Goal: Task Accomplishment & Management: Use online tool/utility

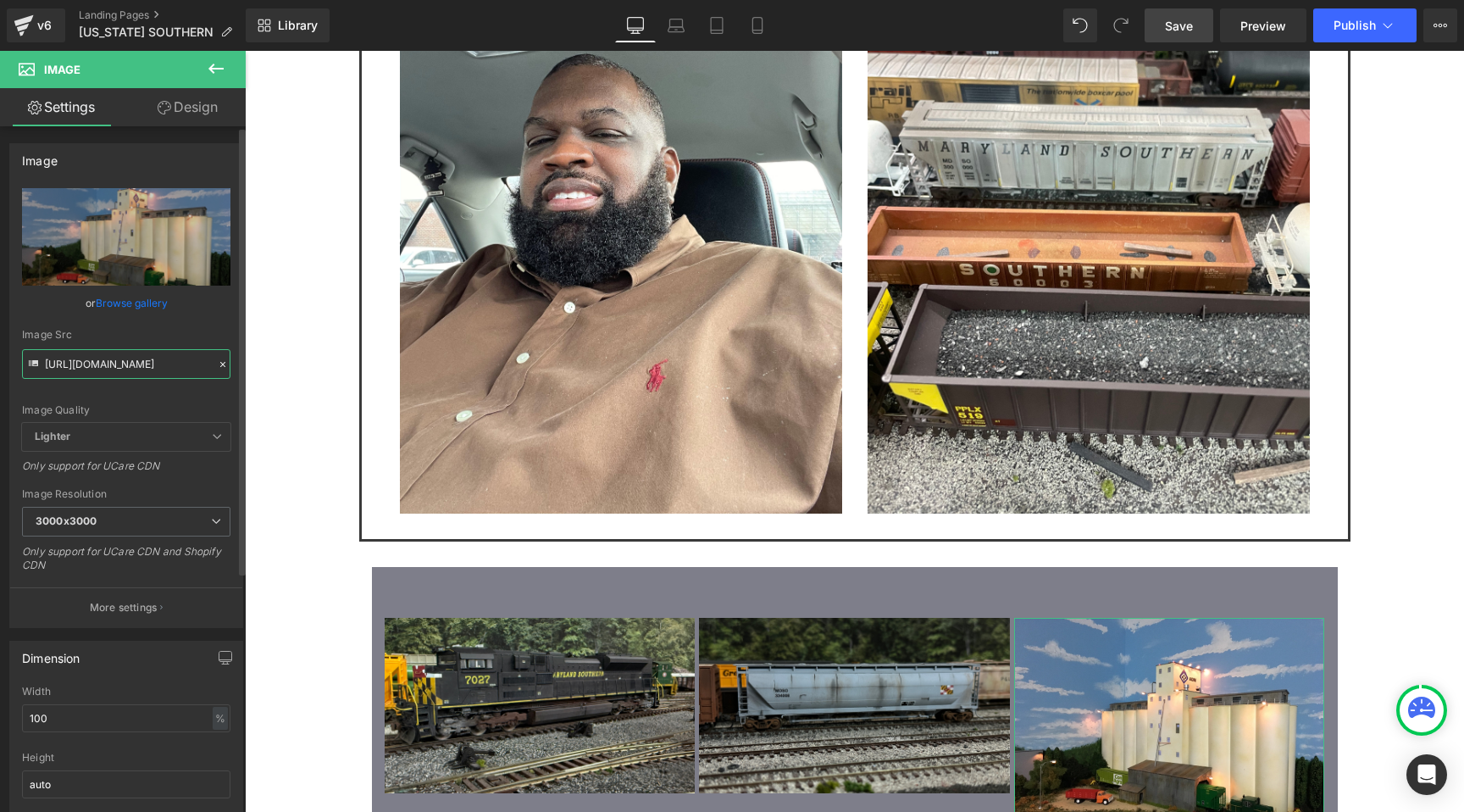
click at [93, 368] on input "https://cdn.shopify.com/s/files/1/0552/5425/3750/files/AV_11_3000x3000.jpg?v=17…" at bounding box center [126, 363] width 208 height 29
paste input "MDSO_06.jpg?v=1755994751"
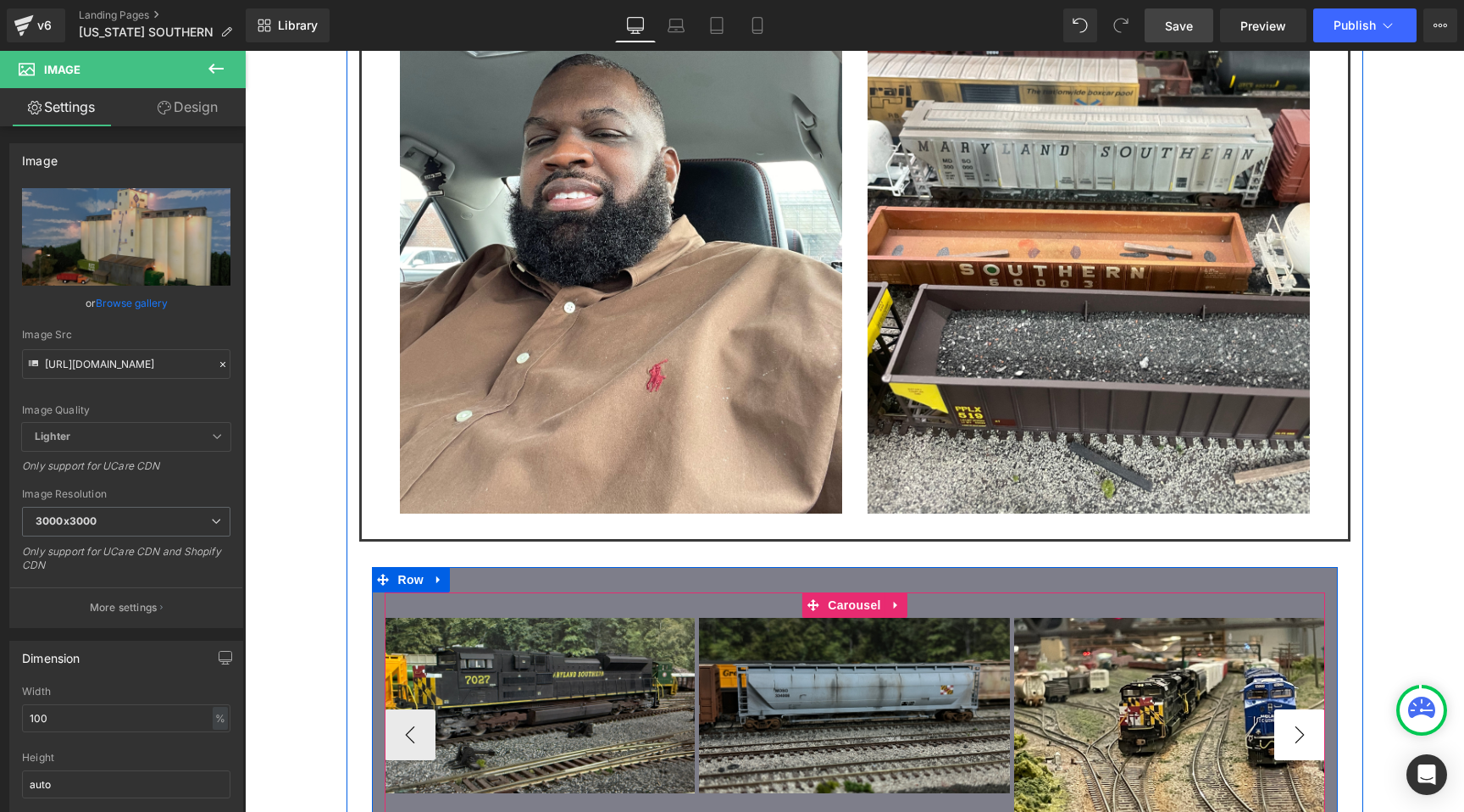
click at [1313, 709] on button "›" at bounding box center [1300, 734] width 51 height 51
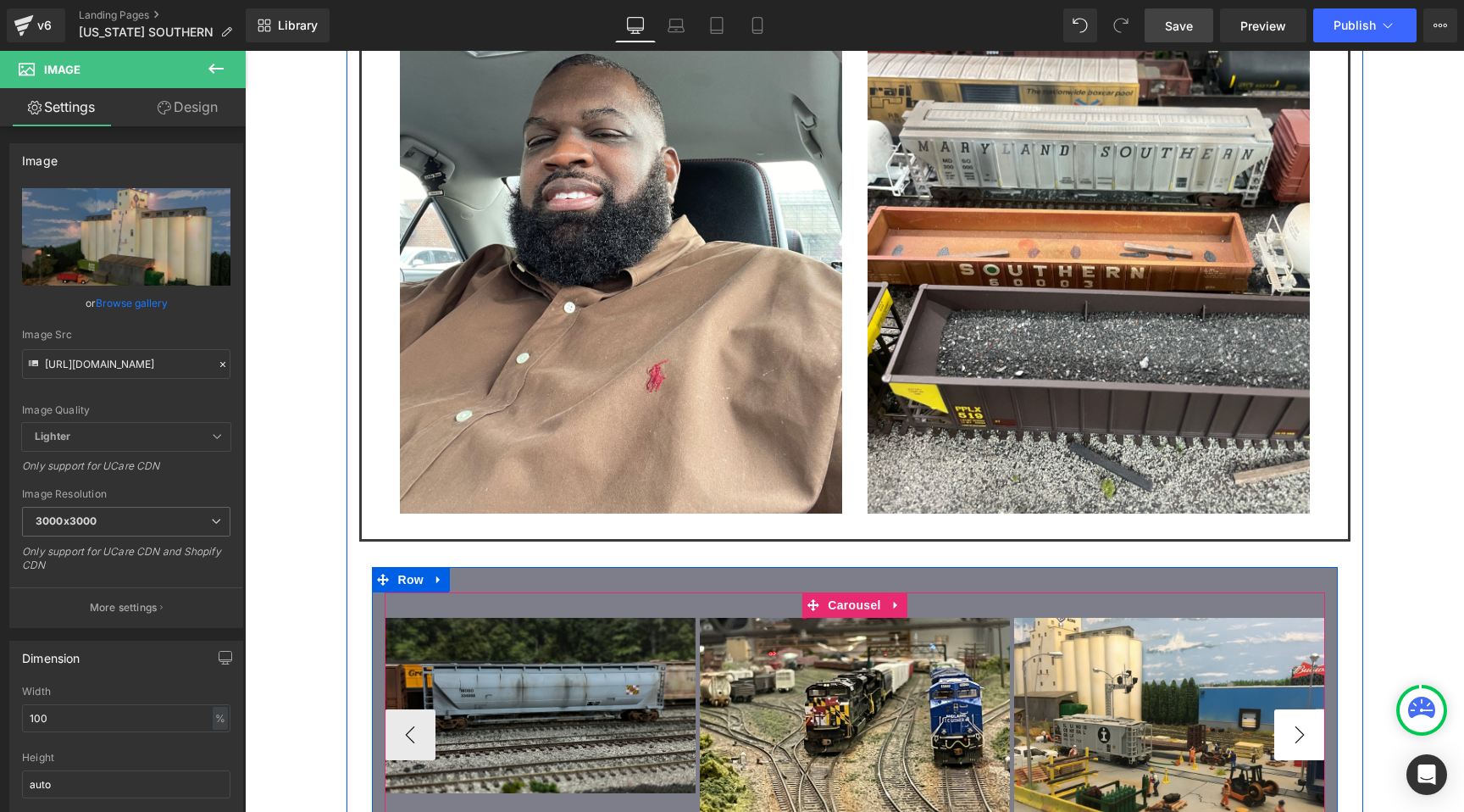
click at [1313, 709] on button "›" at bounding box center [1300, 734] width 51 height 51
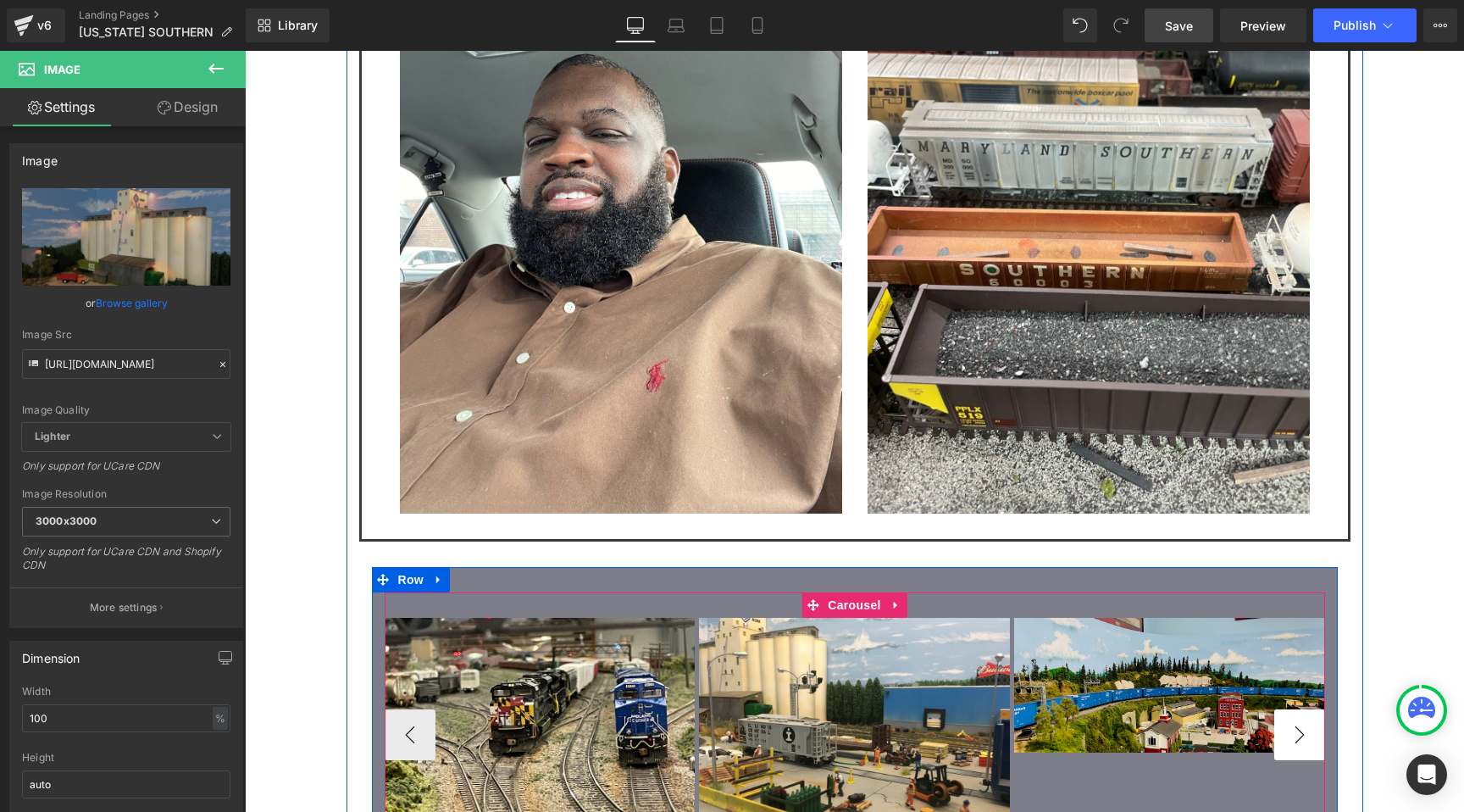
click at [1313, 709] on button "›" at bounding box center [1300, 734] width 51 height 51
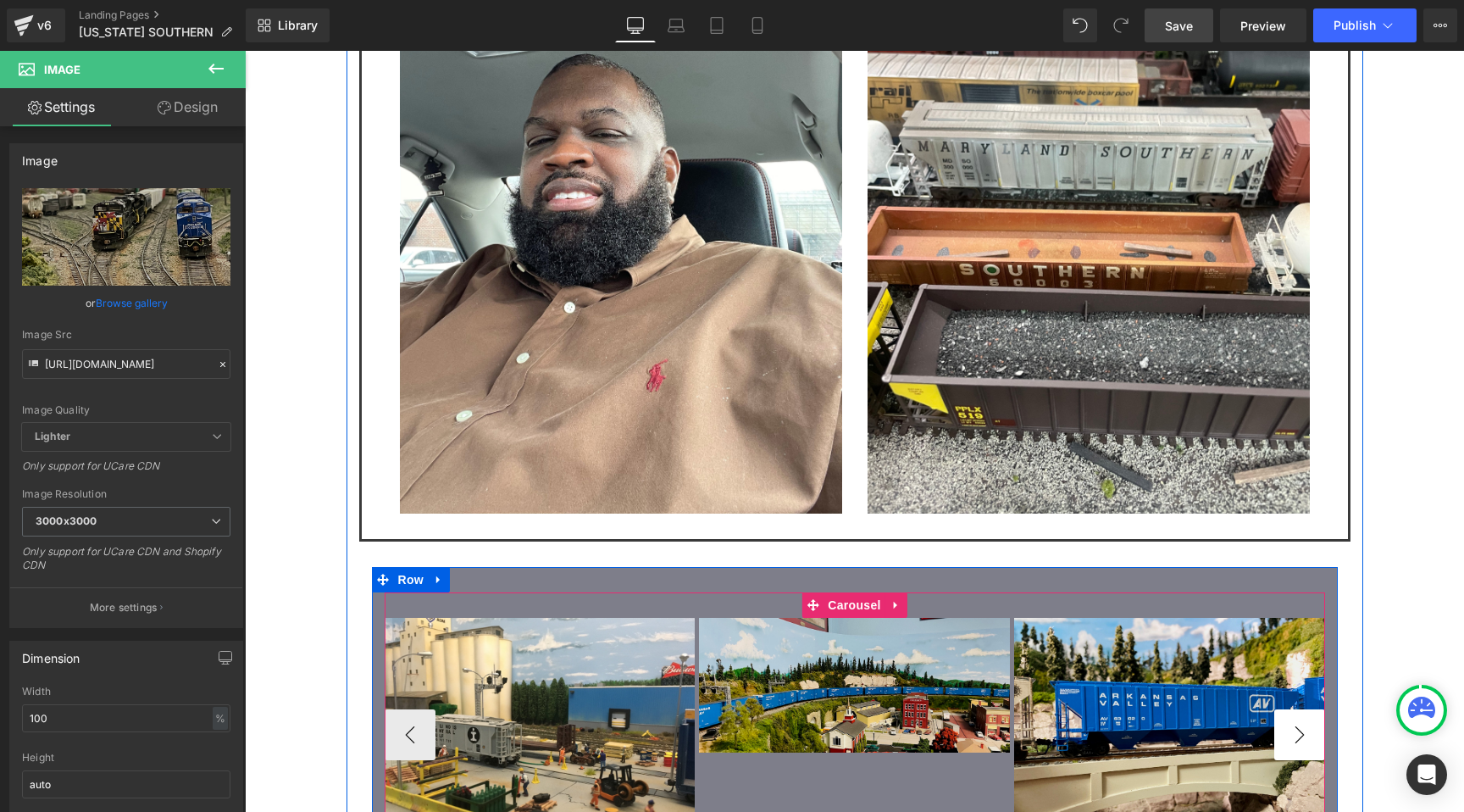
type input "https://cdn.shopify.com/s/files/1/0552/5425/3750/files/MDSO_06_3000x3000.jpg?v=…"
click at [530, 725] on span "Image" at bounding box center [540, 734] width 35 height 21
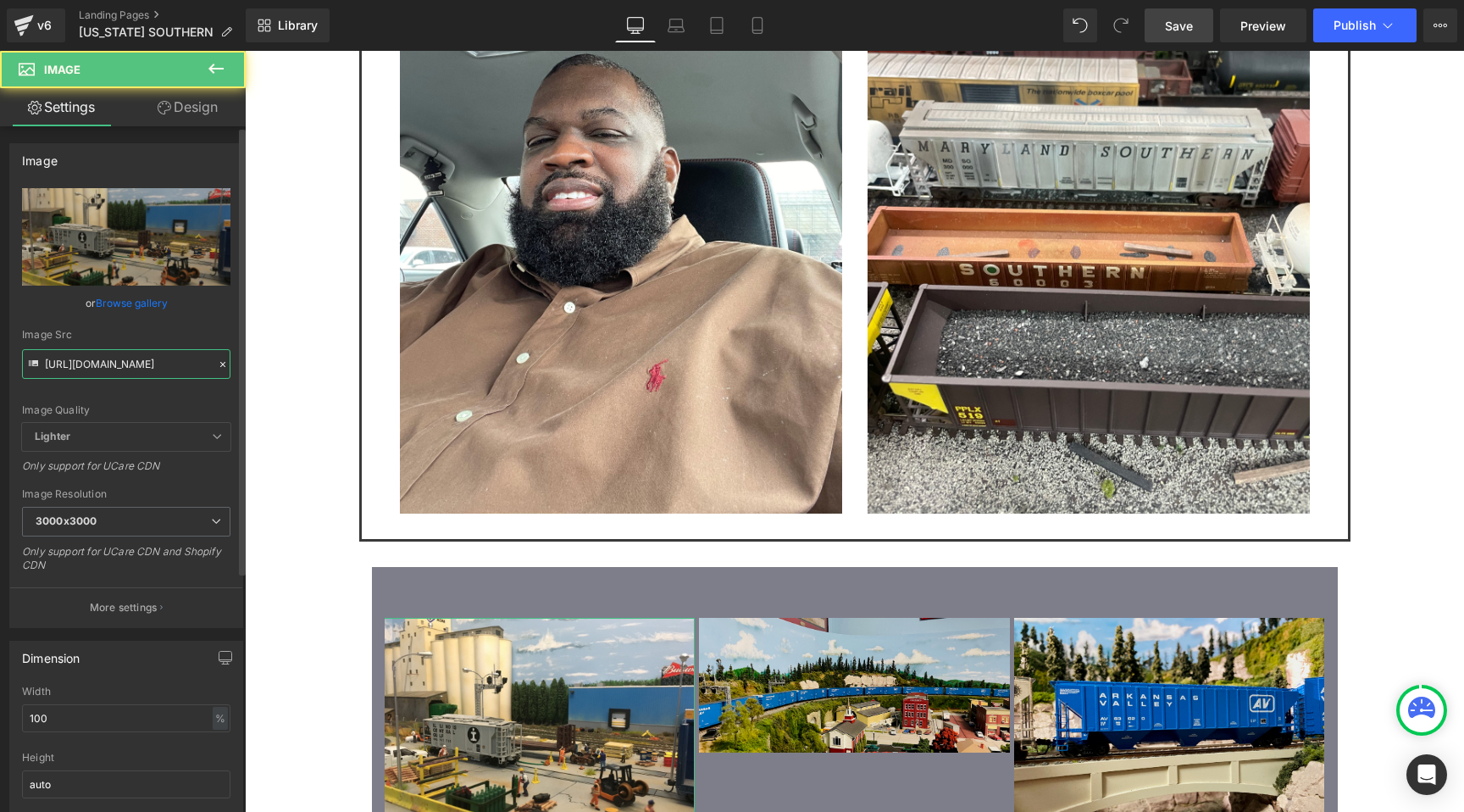
click at [120, 356] on input "https://cdn.shopify.com/s/files/1/0552/5425/3750/files/AV_04_3000x3000.jpg?v=17…" at bounding box center [126, 363] width 208 height 29
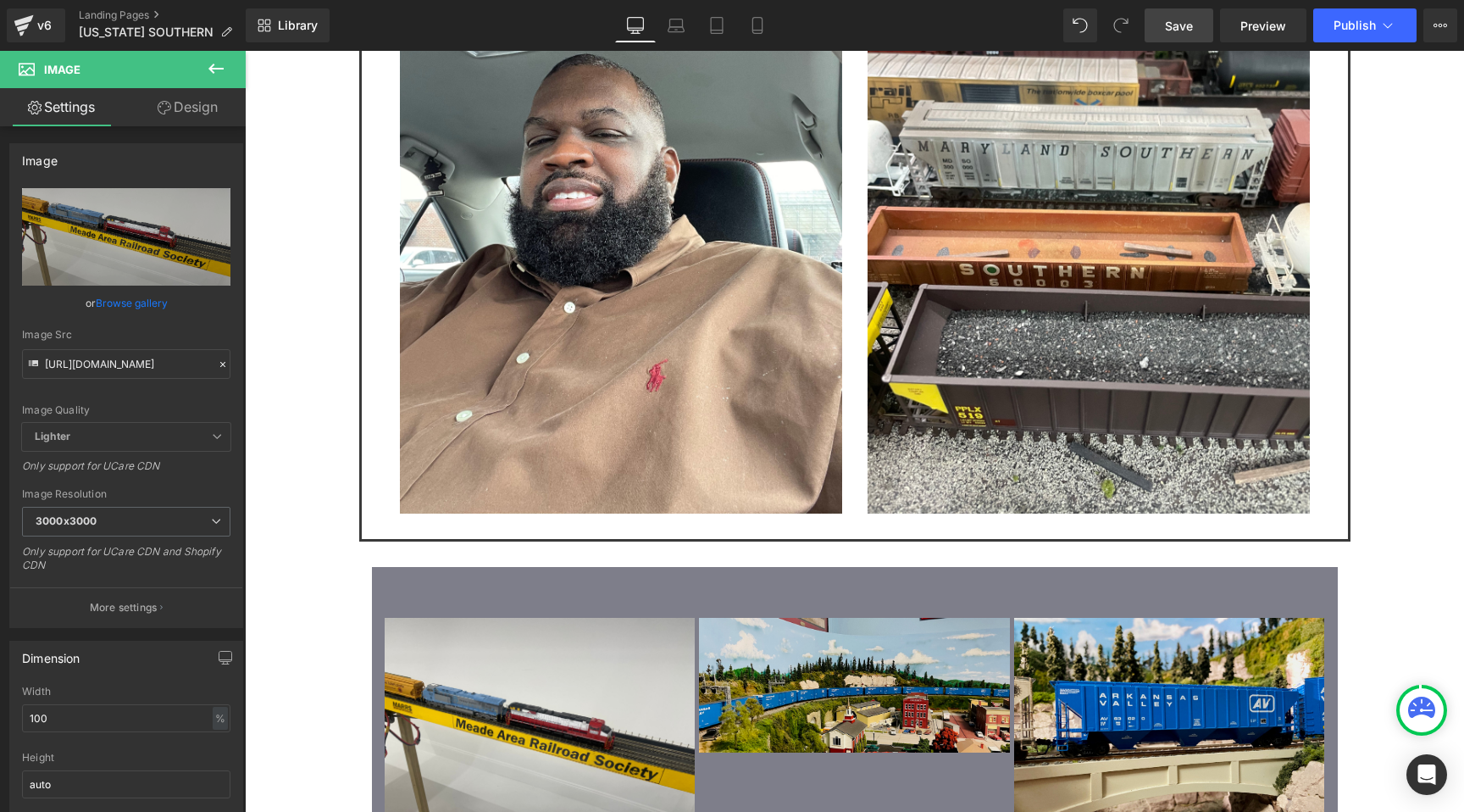
type input "https://cdn.shopify.com/s/files/1/0552/5425/3750/files/MDSO_26_3000x3000.jpg?v=…"
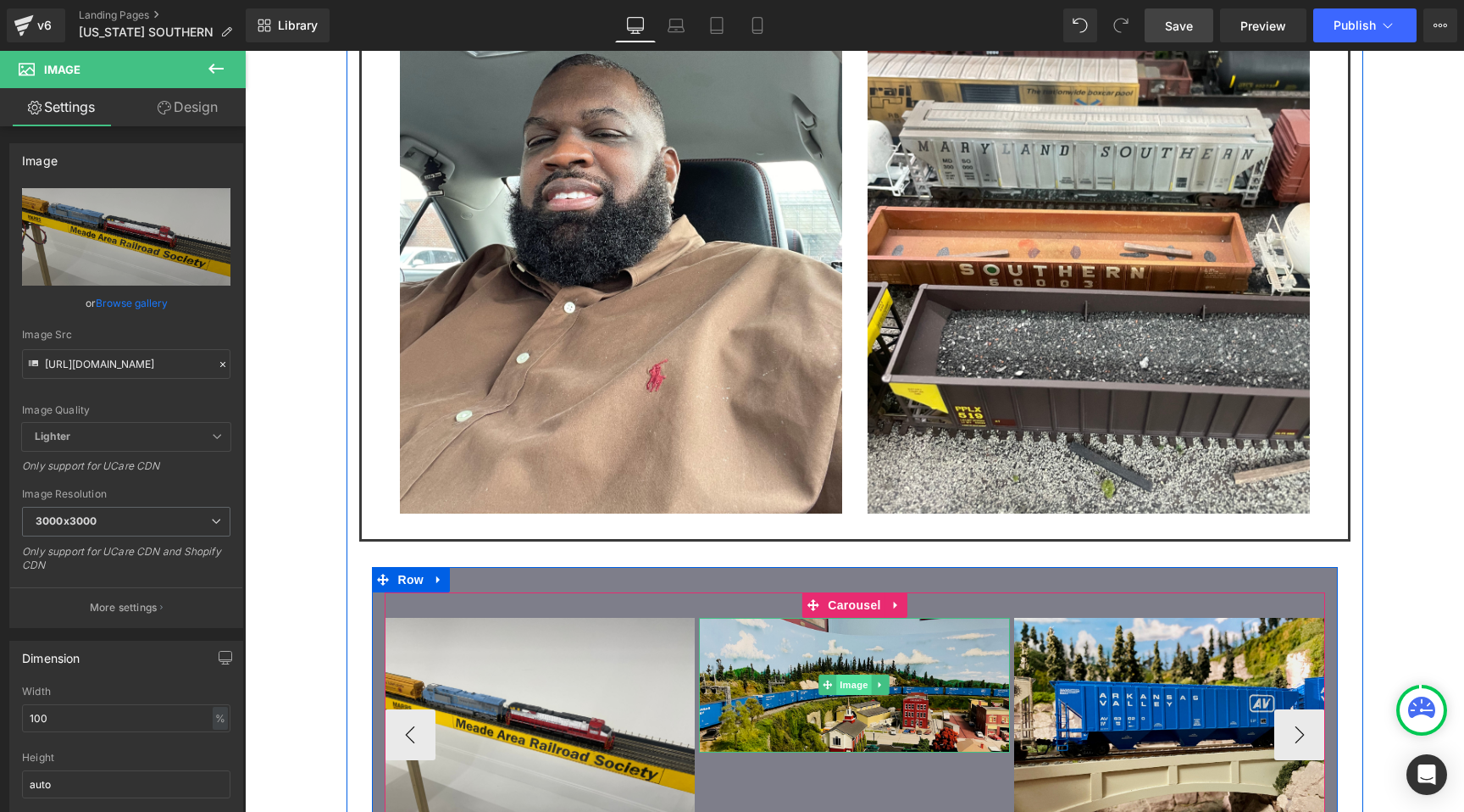
click at [864, 675] on span "Image" at bounding box center [854, 684] width 35 height 21
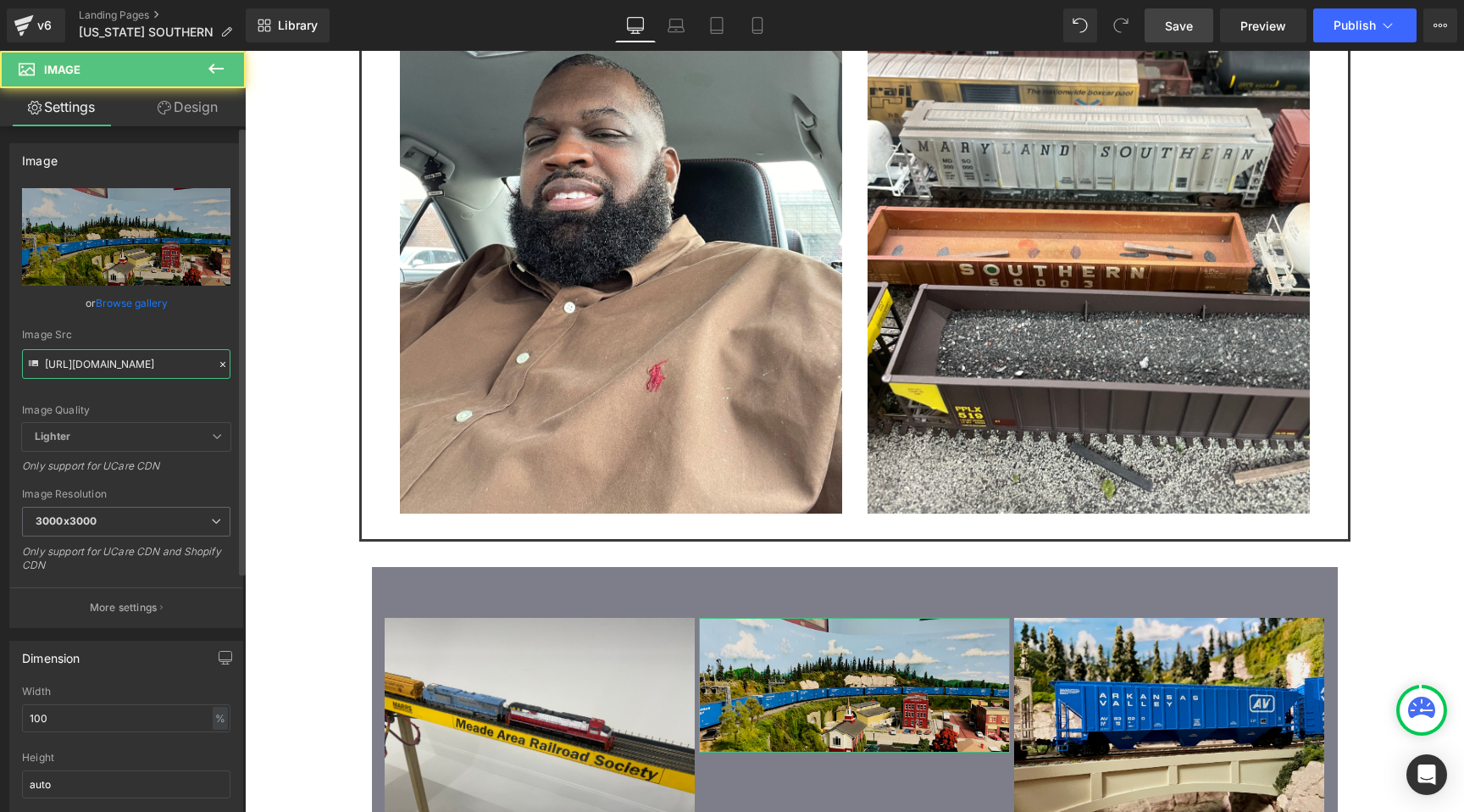
click at [127, 354] on input "https://cdn.shopify.com/s/files/1/0552/5425/3750/files/AV_09_3000x3000.jpg?v=17…" at bounding box center [126, 363] width 208 height 29
paste input "MDSO_14.jpg?v=1755994751"
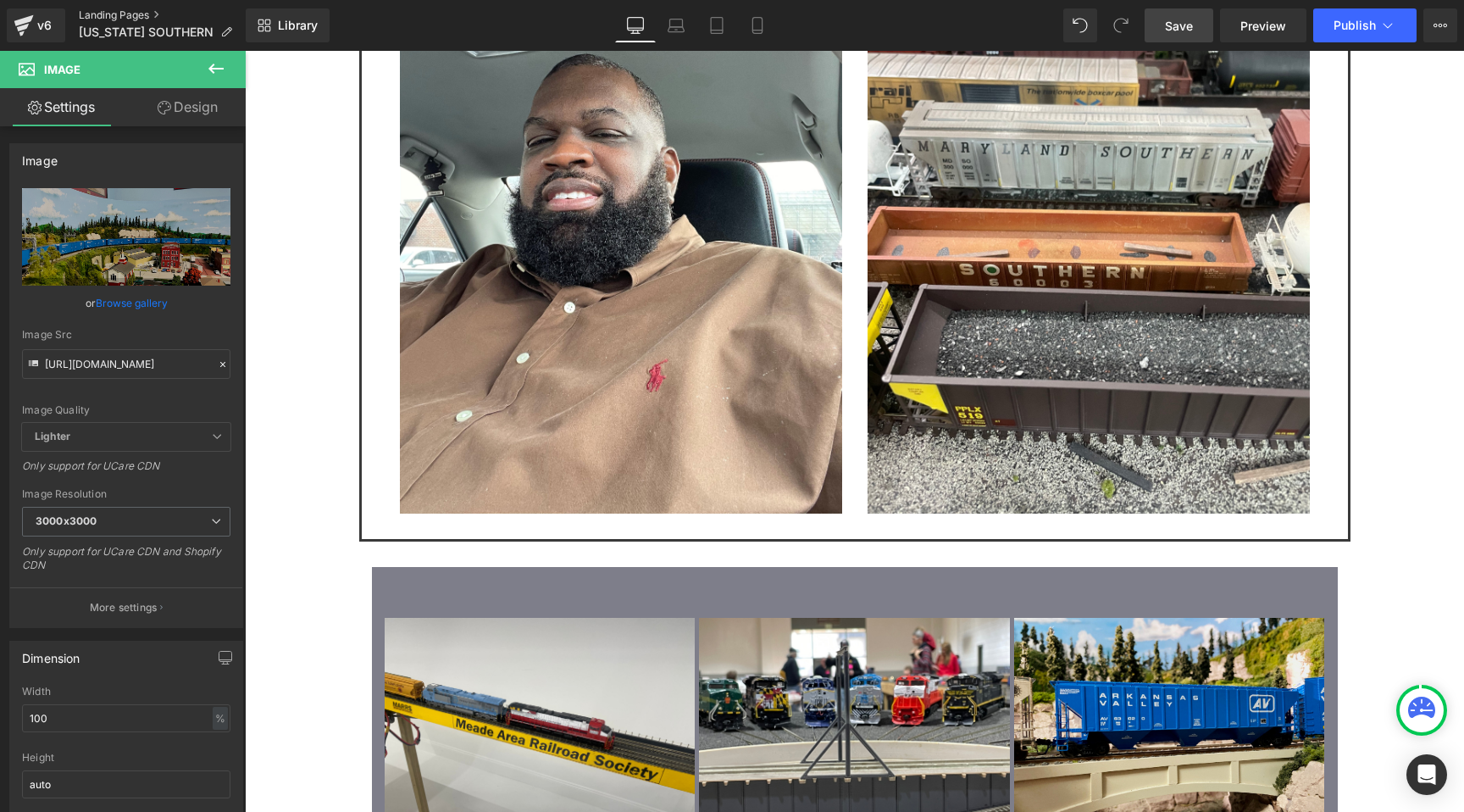
type input "https://cdn.shopify.com/s/files/1/0552/5425/3750/files/MDSO_14_3000x3000.jpg?v=…"
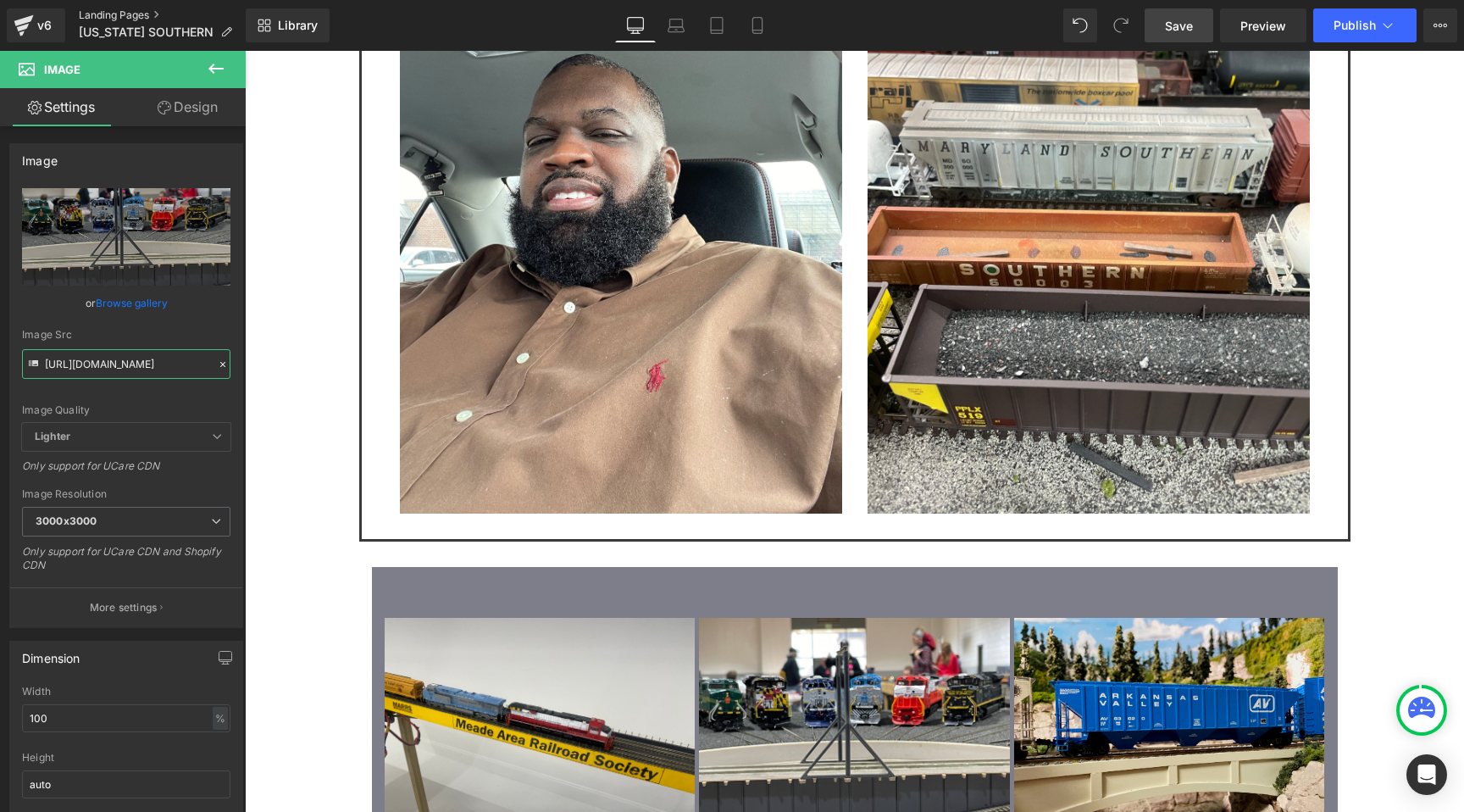
scroll to position [0, 0]
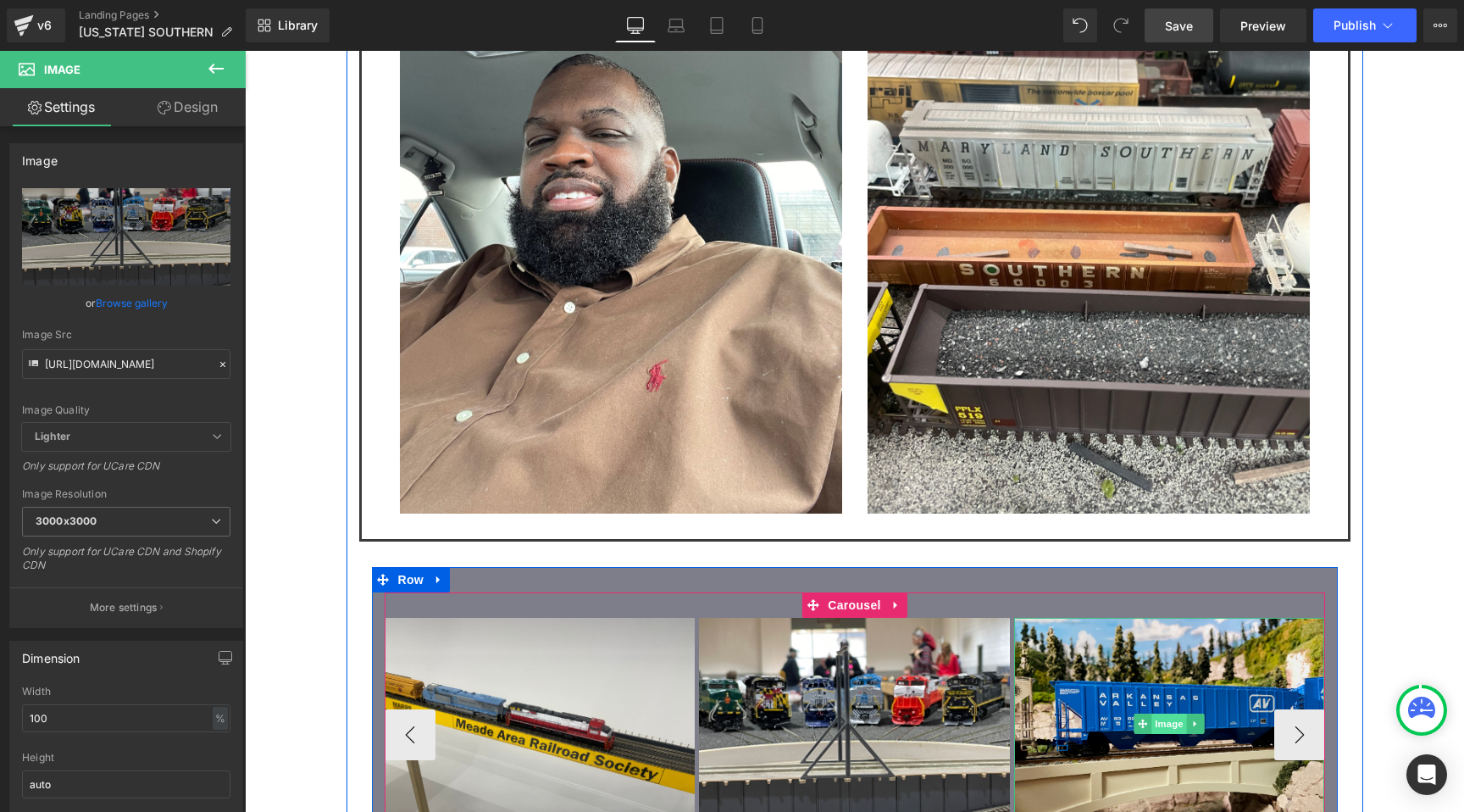
click at [1170, 714] on span "Image" at bounding box center [1169, 724] width 35 height 21
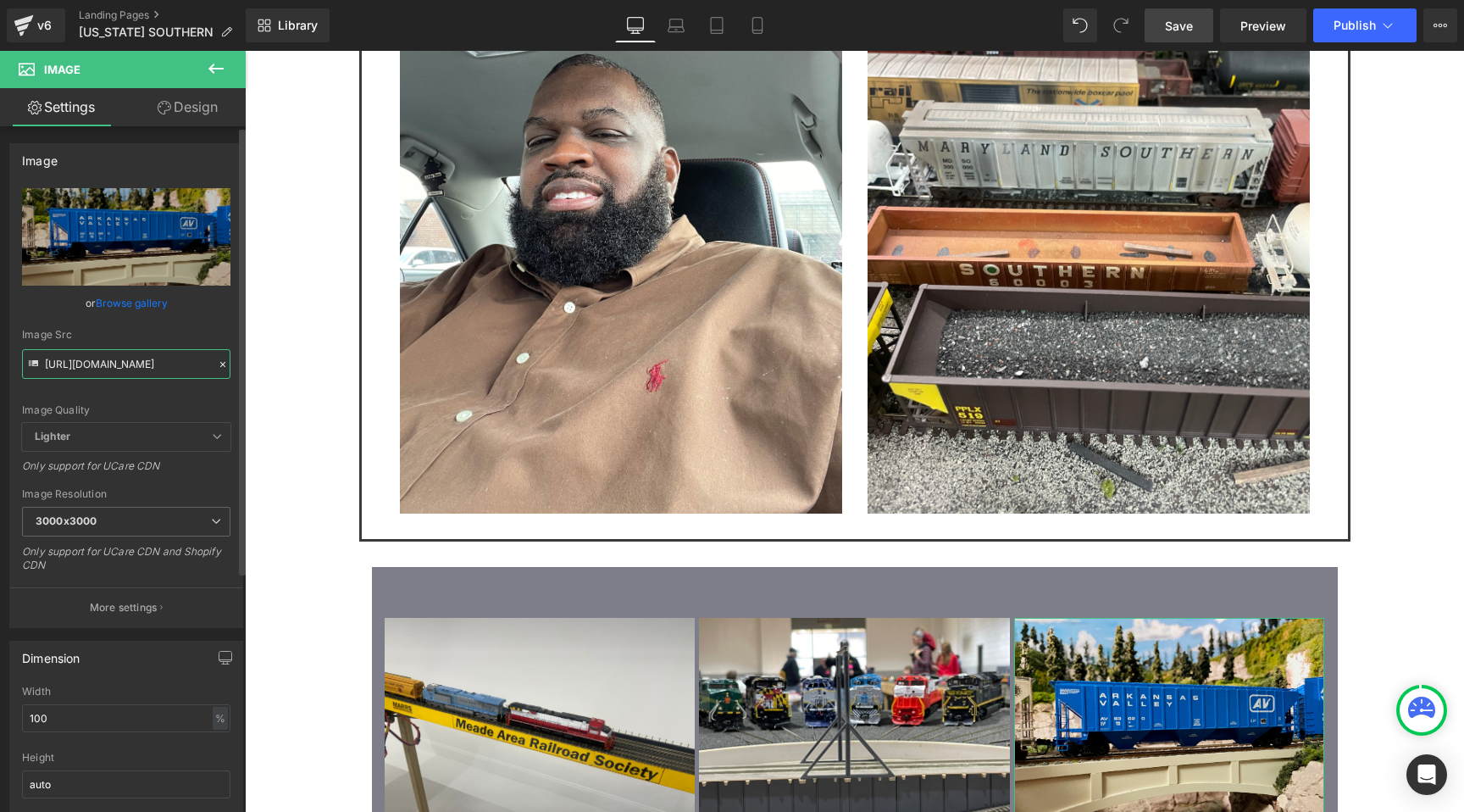
click at [117, 351] on input "https://cdn.shopify.com/s/files/1/0552/5425/3750/files/AV_07_3000x3000.jpg?v=17…" at bounding box center [126, 363] width 208 height 29
paste input "MDSO_24.jpg?v=1755994751"
type input "https://cdn.shopify.com/s/files/1/0552/5425/3750/files/MDSO_24.jpg?v=1755994751"
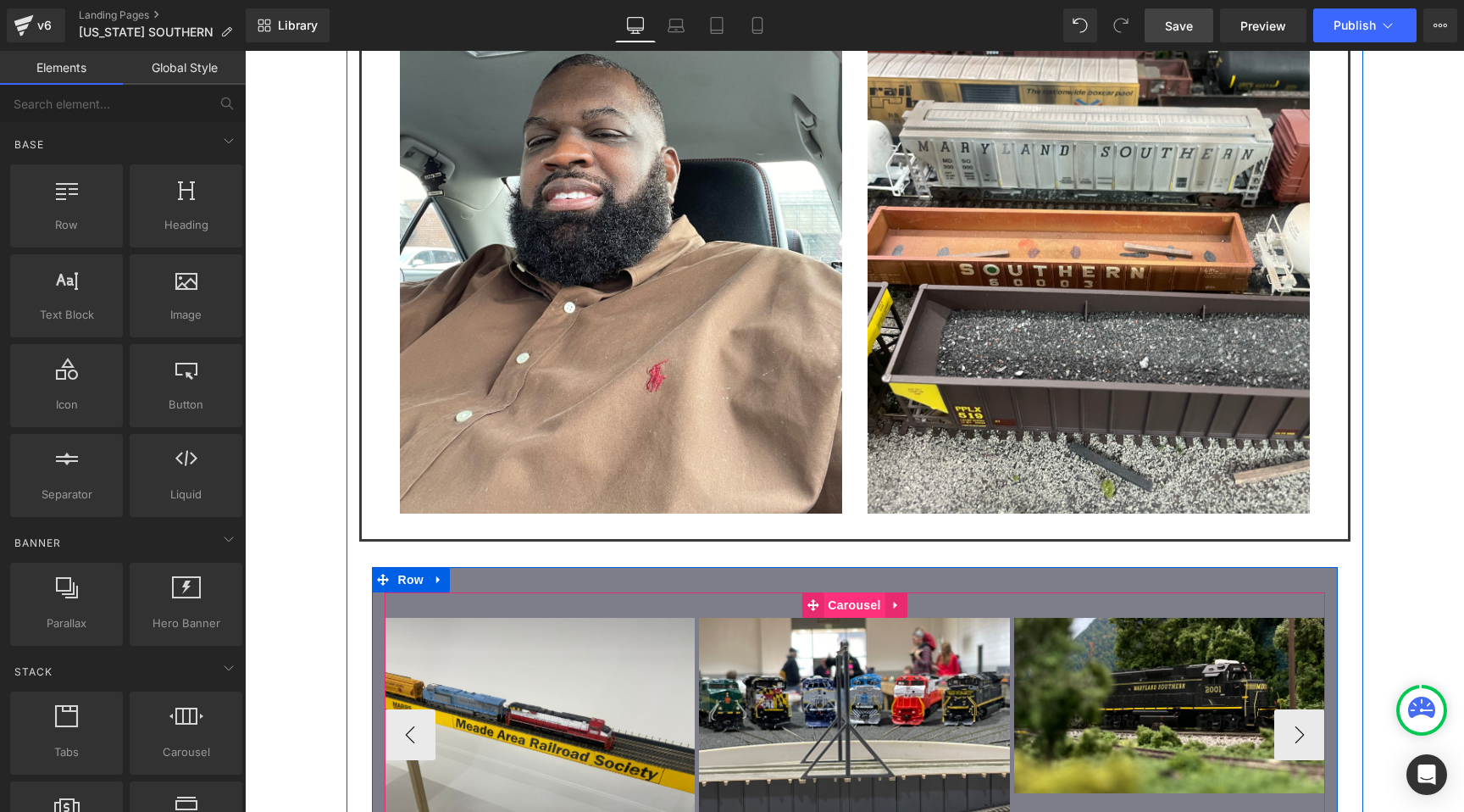
click at [856, 592] on span "Carousel" at bounding box center [854, 605] width 61 height 26
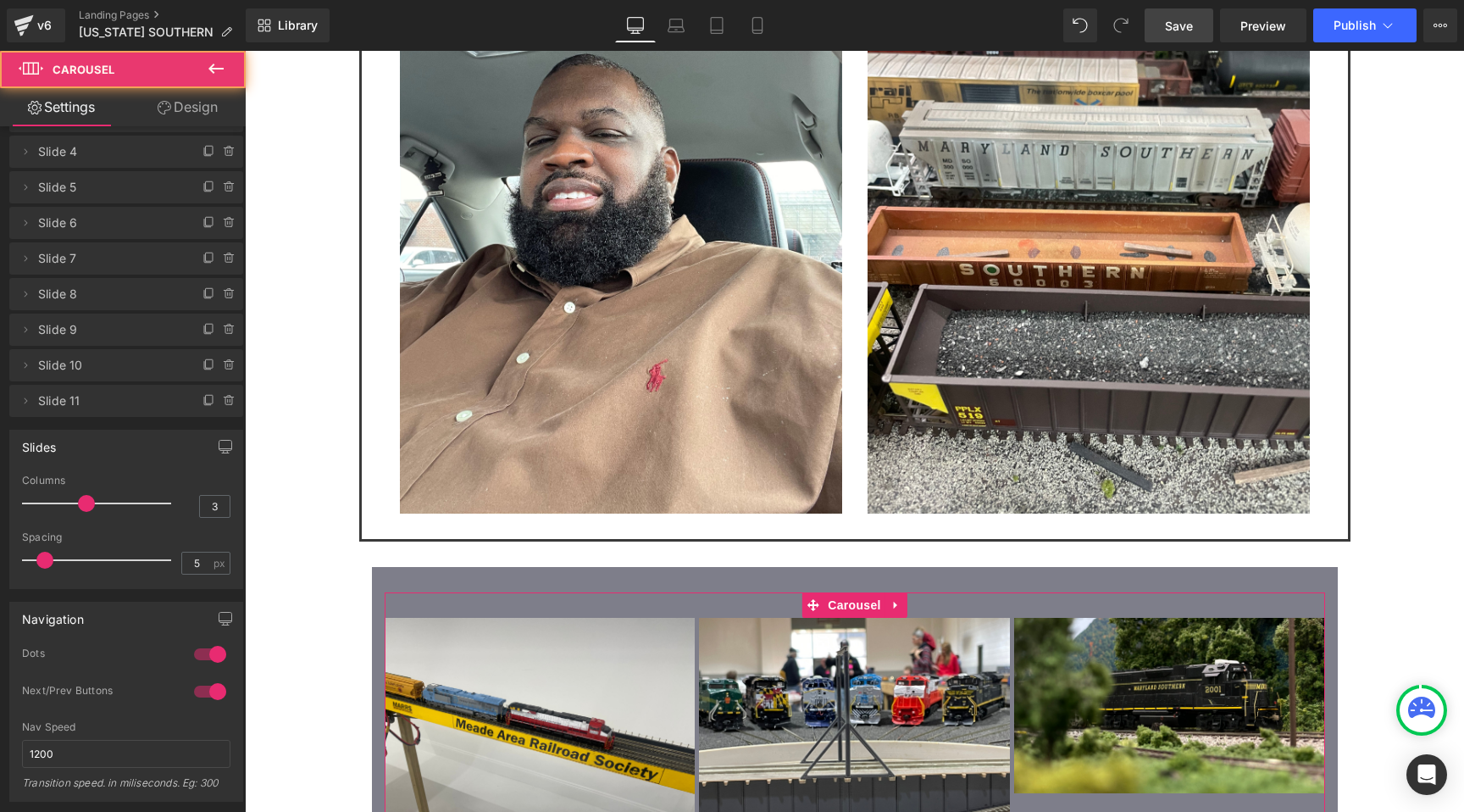
scroll to position [304, 0]
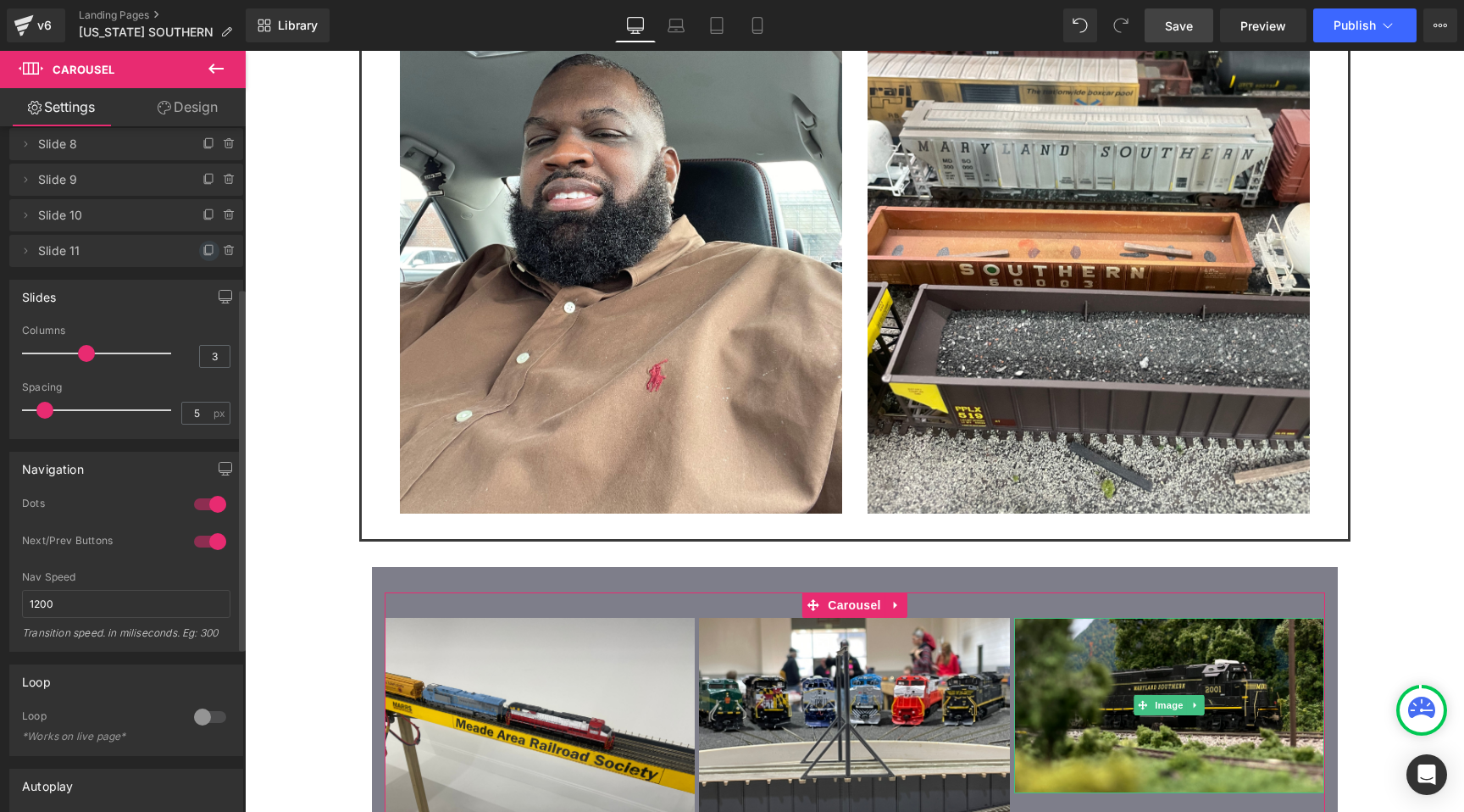
click at [206, 253] on icon at bounding box center [209, 248] width 7 height 9
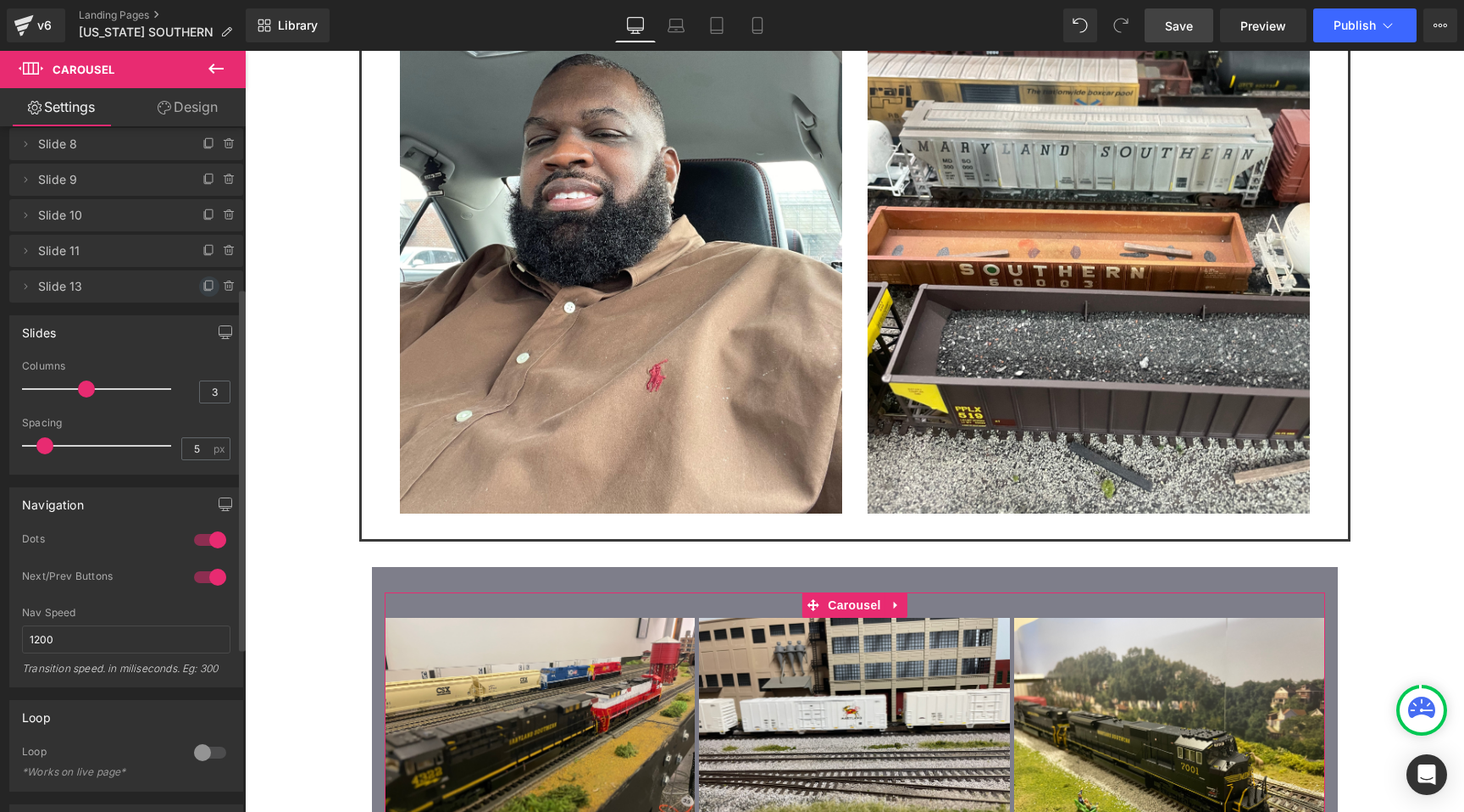
click at [202, 284] on icon at bounding box center [209, 287] width 14 height 14
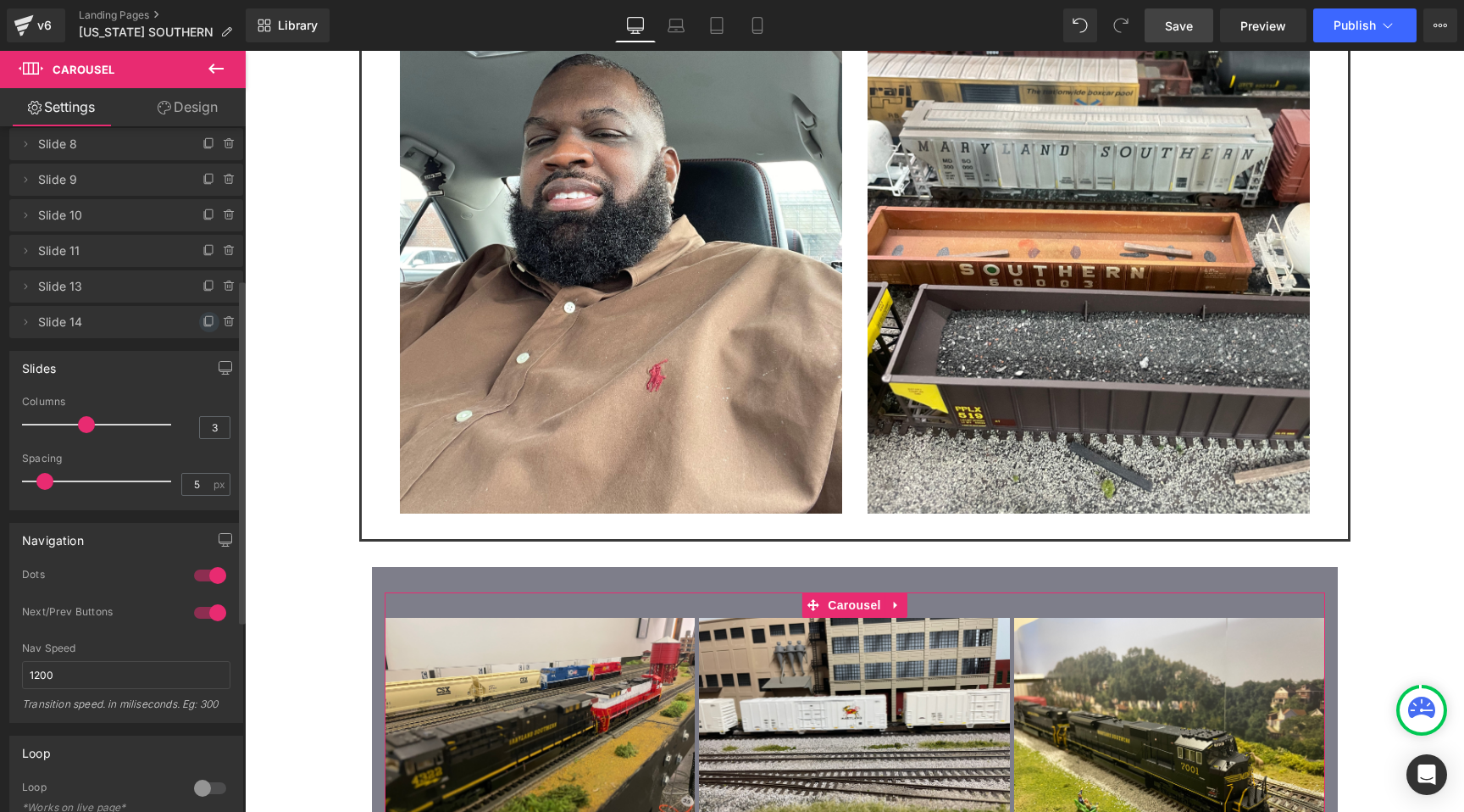
click at [202, 322] on icon at bounding box center [209, 322] width 14 height 14
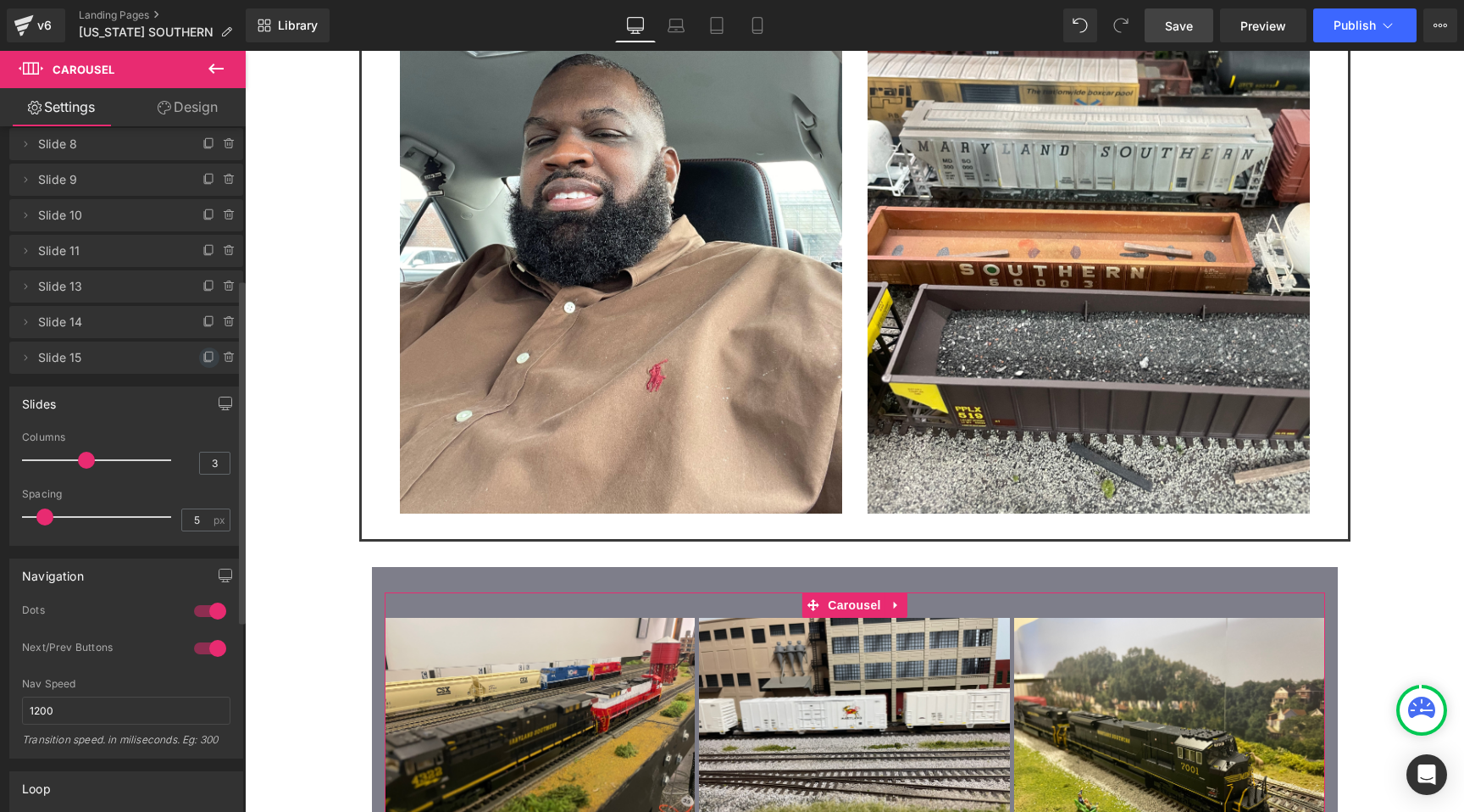
click at [206, 352] on icon at bounding box center [209, 355] width 7 height 9
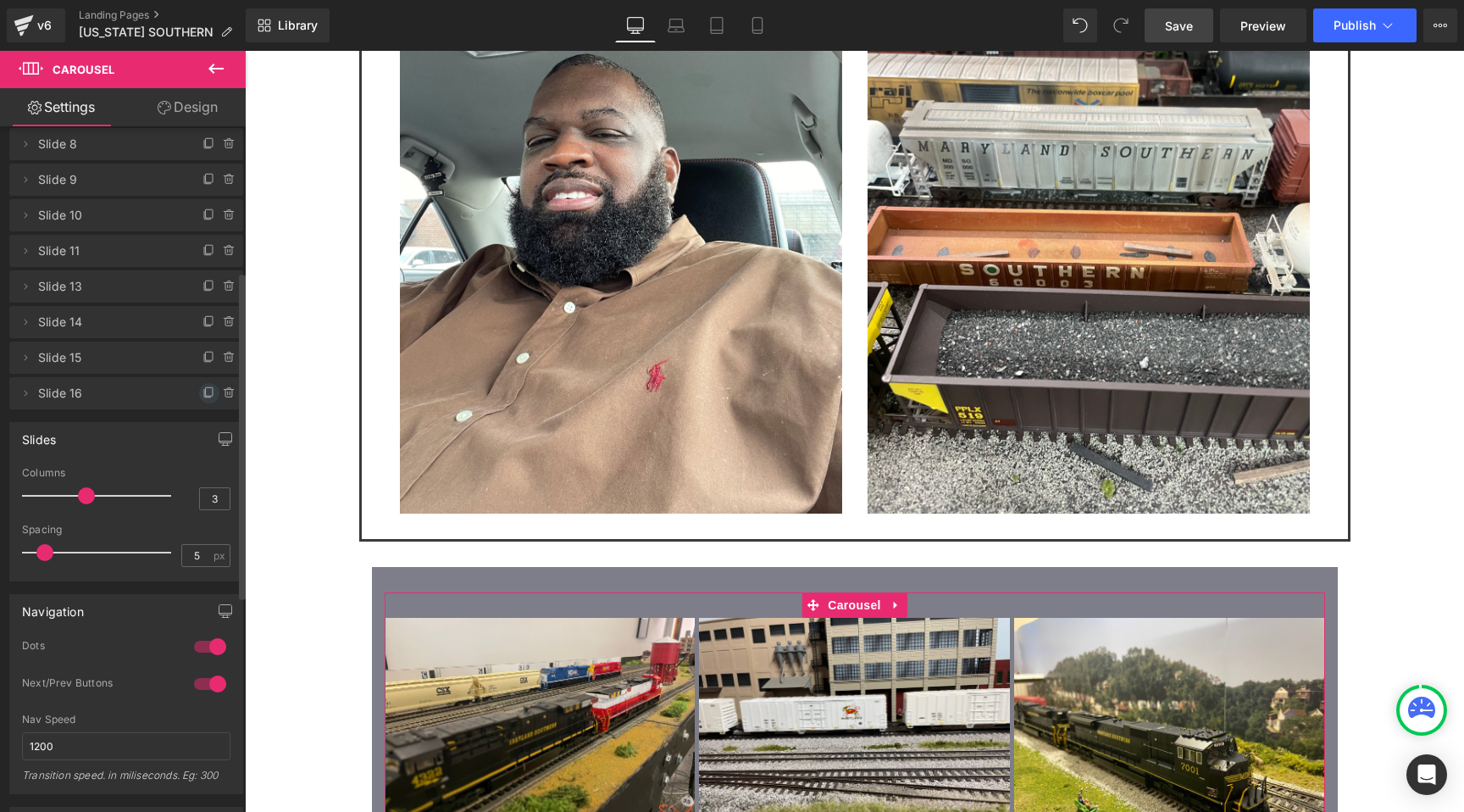
click at [203, 385] on span at bounding box center [209, 393] width 21 height 21
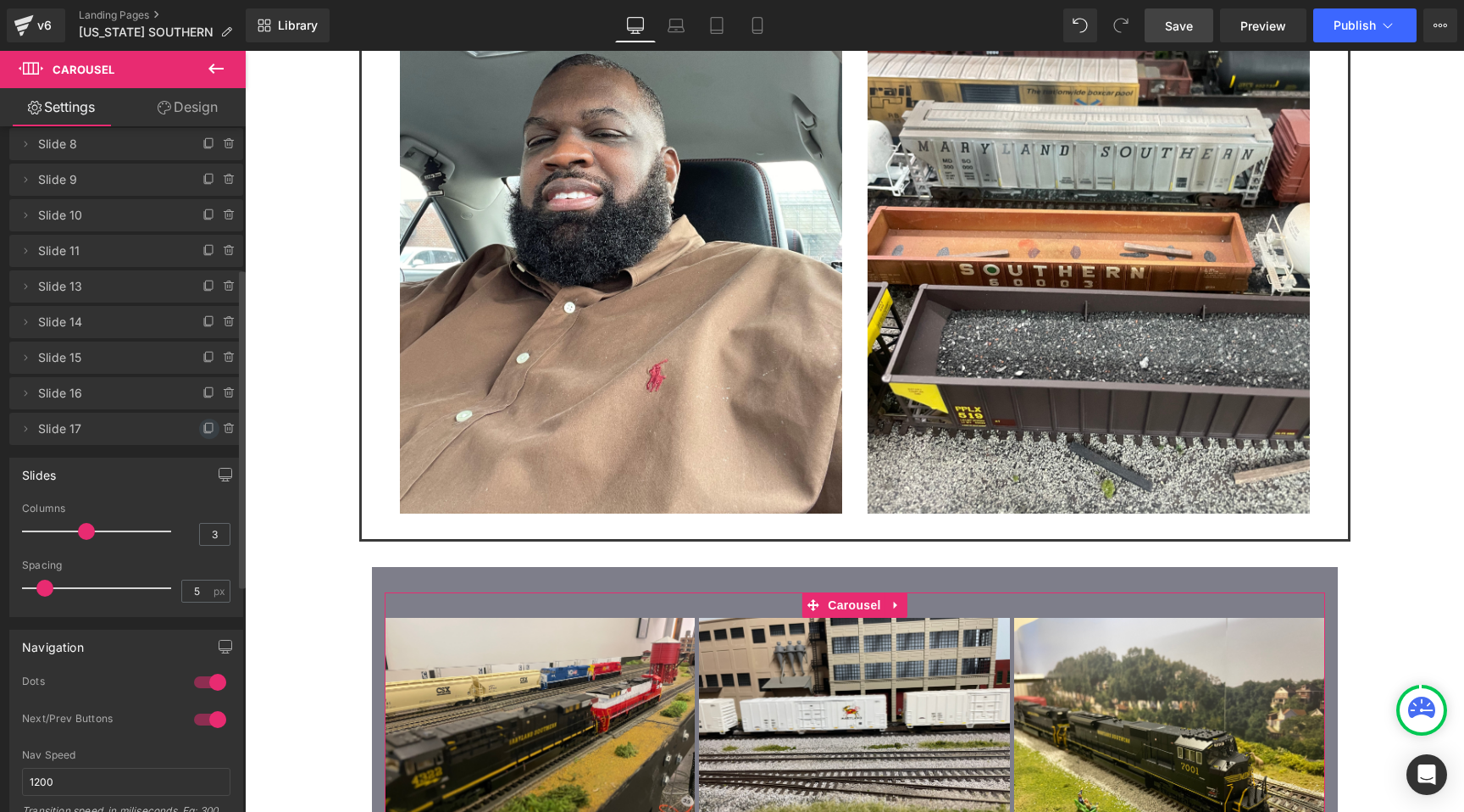
click at [203, 419] on span at bounding box center [209, 428] width 21 height 21
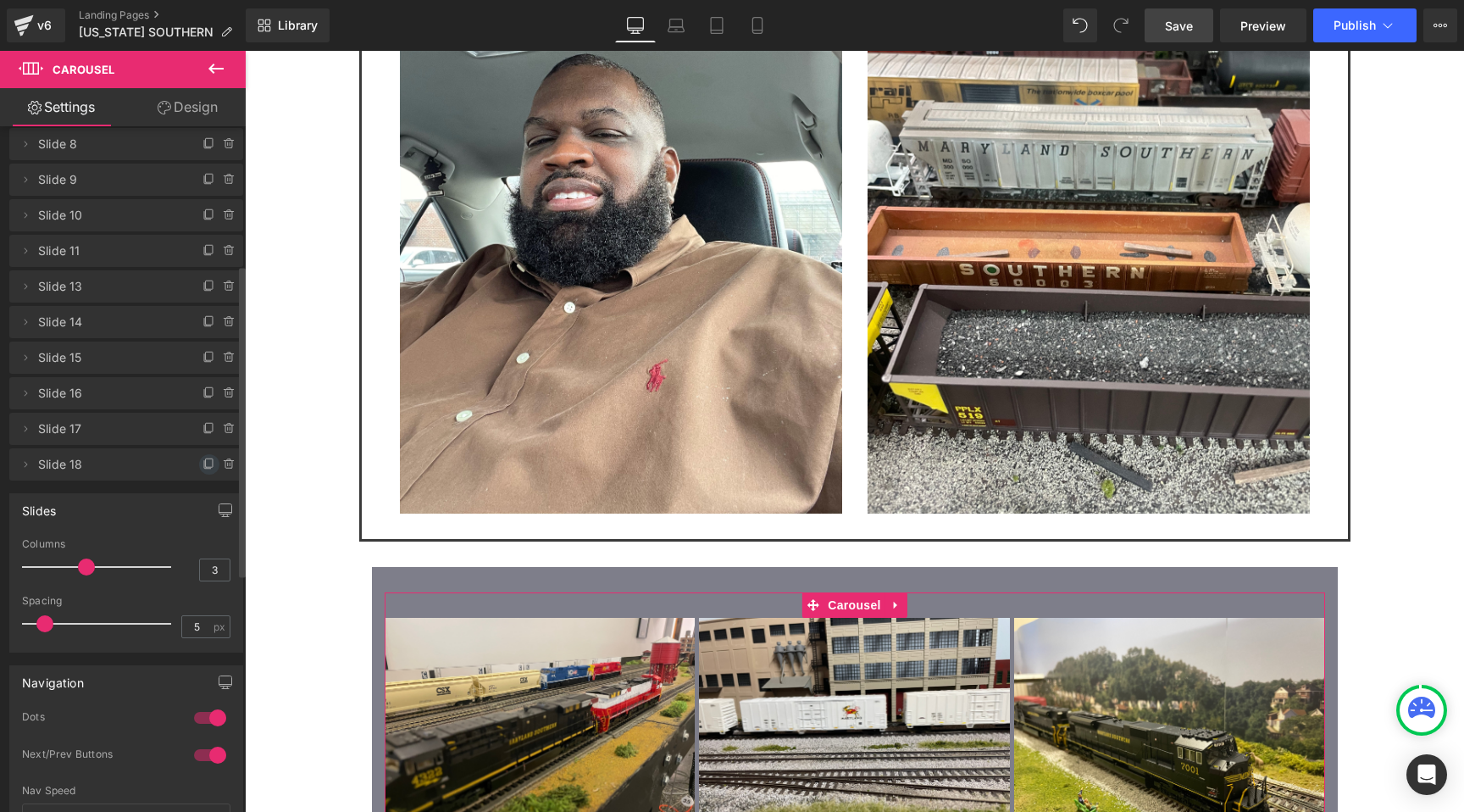
click at [199, 471] on span at bounding box center [209, 463] width 21 height 21
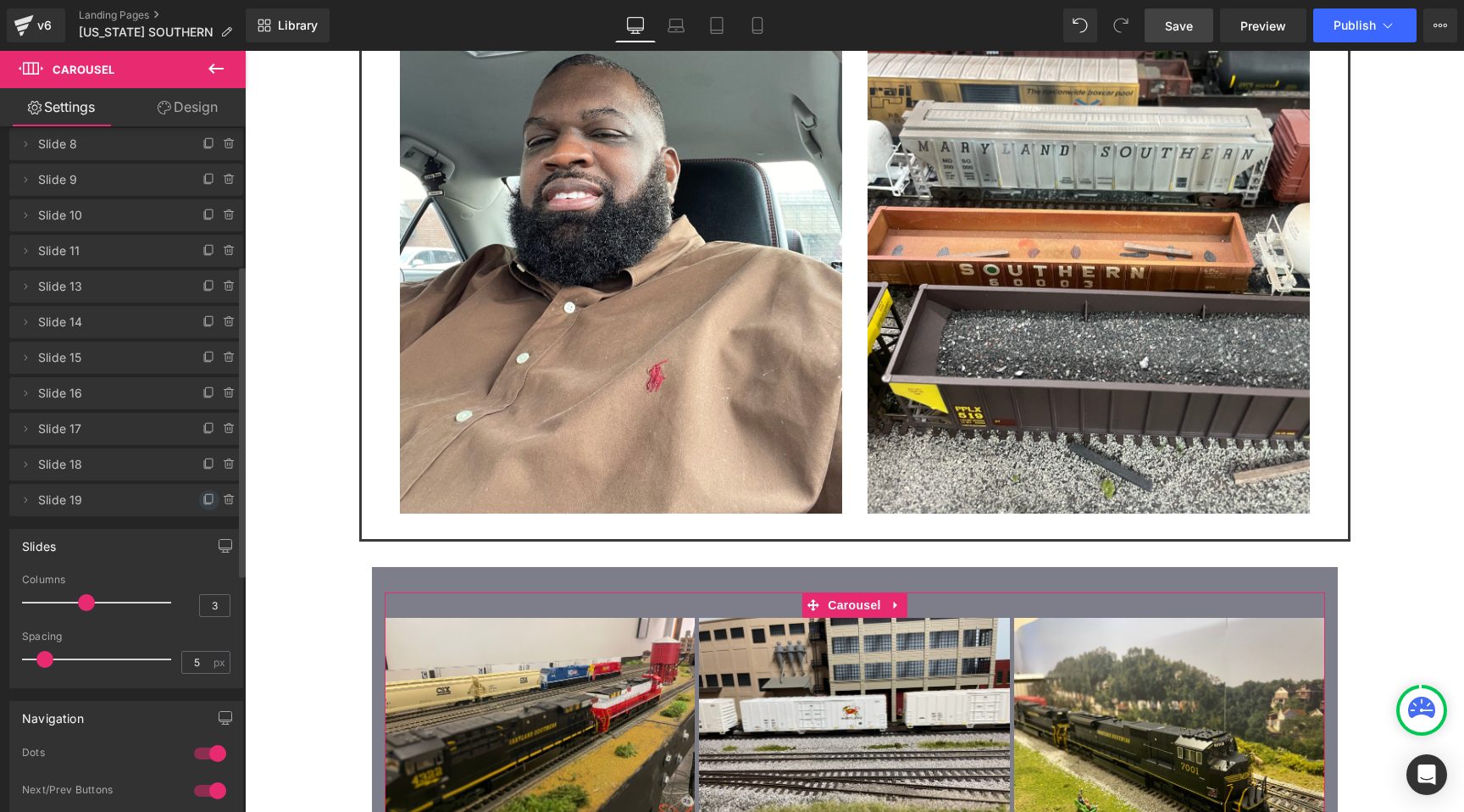
click at [206, 499] on icon at bounding box center [209, 498] width 7 height 9
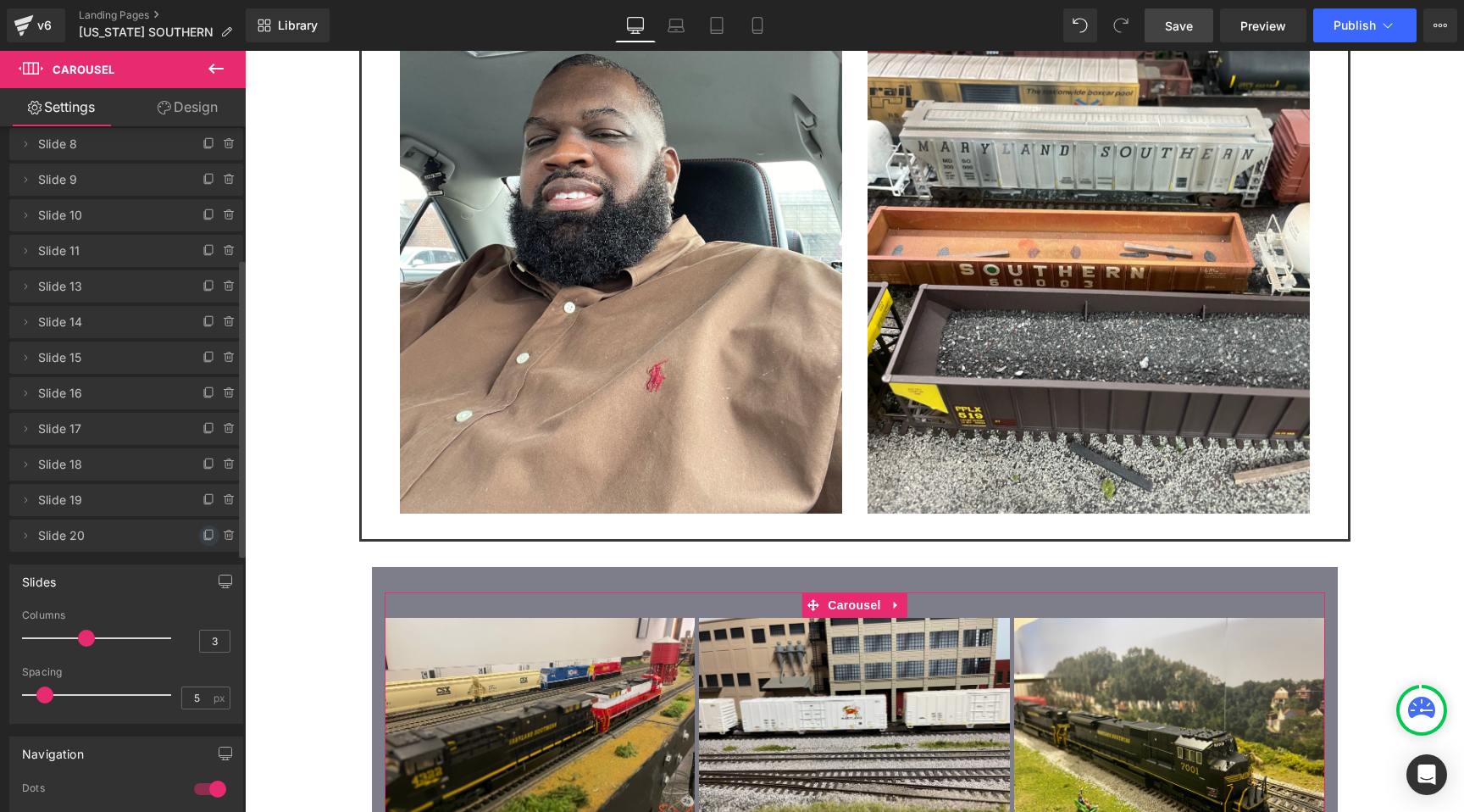
click at [207, 534] on icon at bounding box center [209, 535] width 14 height 14
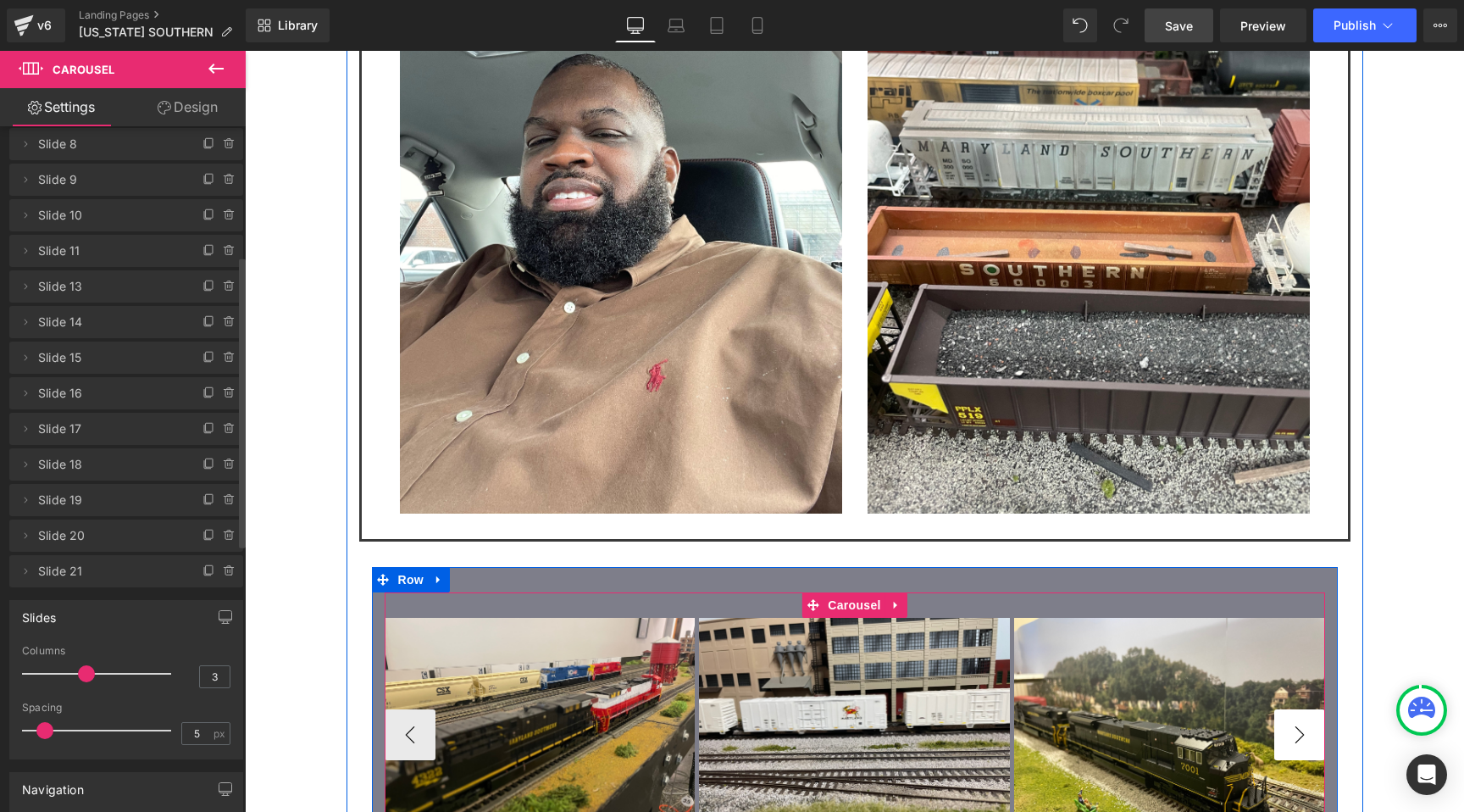
click at [1315, 709] on button "›" at bounding box center [1300, 734] width 51 height 51
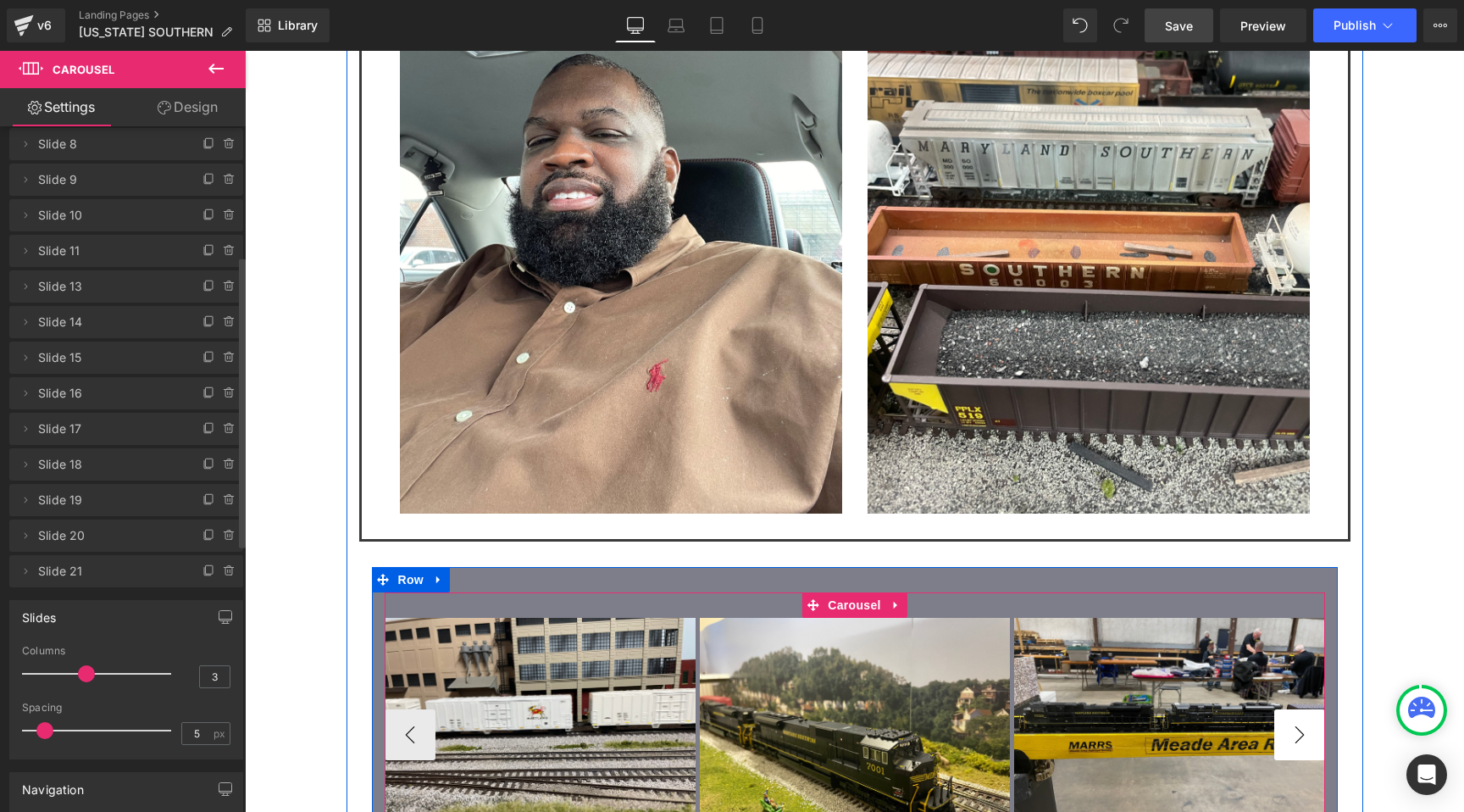
click at [1315, 709] on button "›" at bounding box center [1300, 734] width 51 height 51
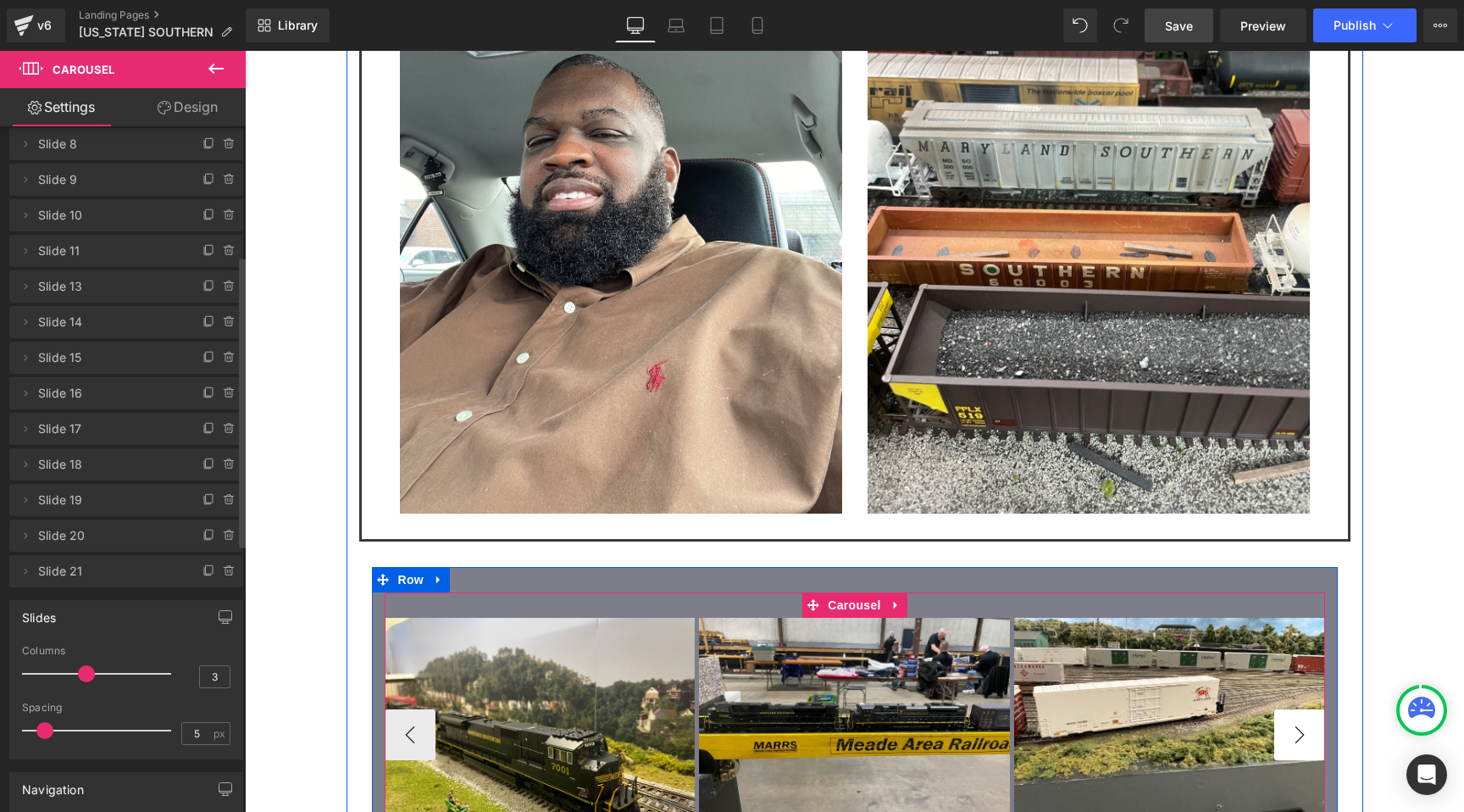
click at [1315, 709] on button "›" at bounding box center [1300, 734] width 51 height 51
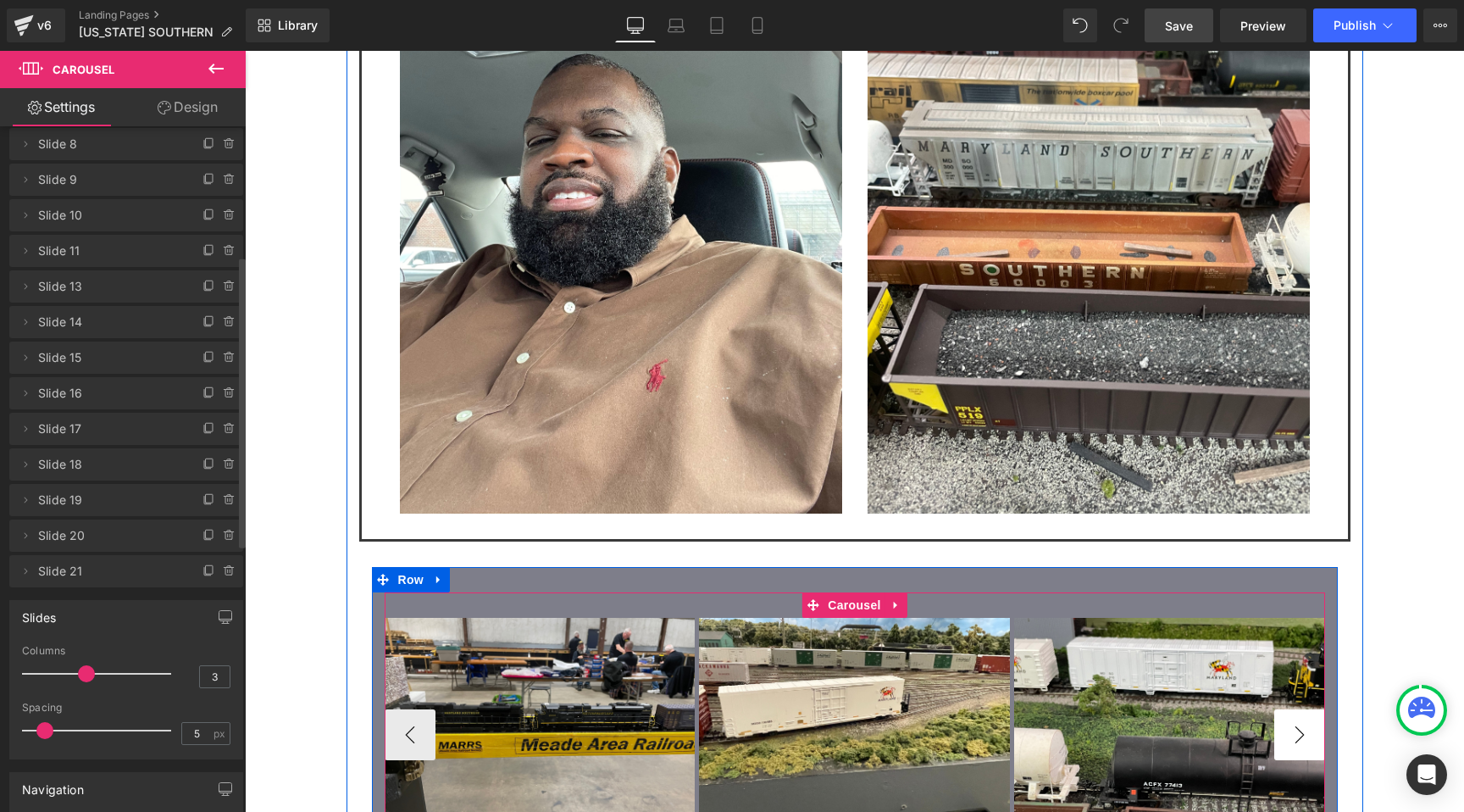
click at [1315, 709] on button "›" at bounding box center [1300, 734] width 51 height 51
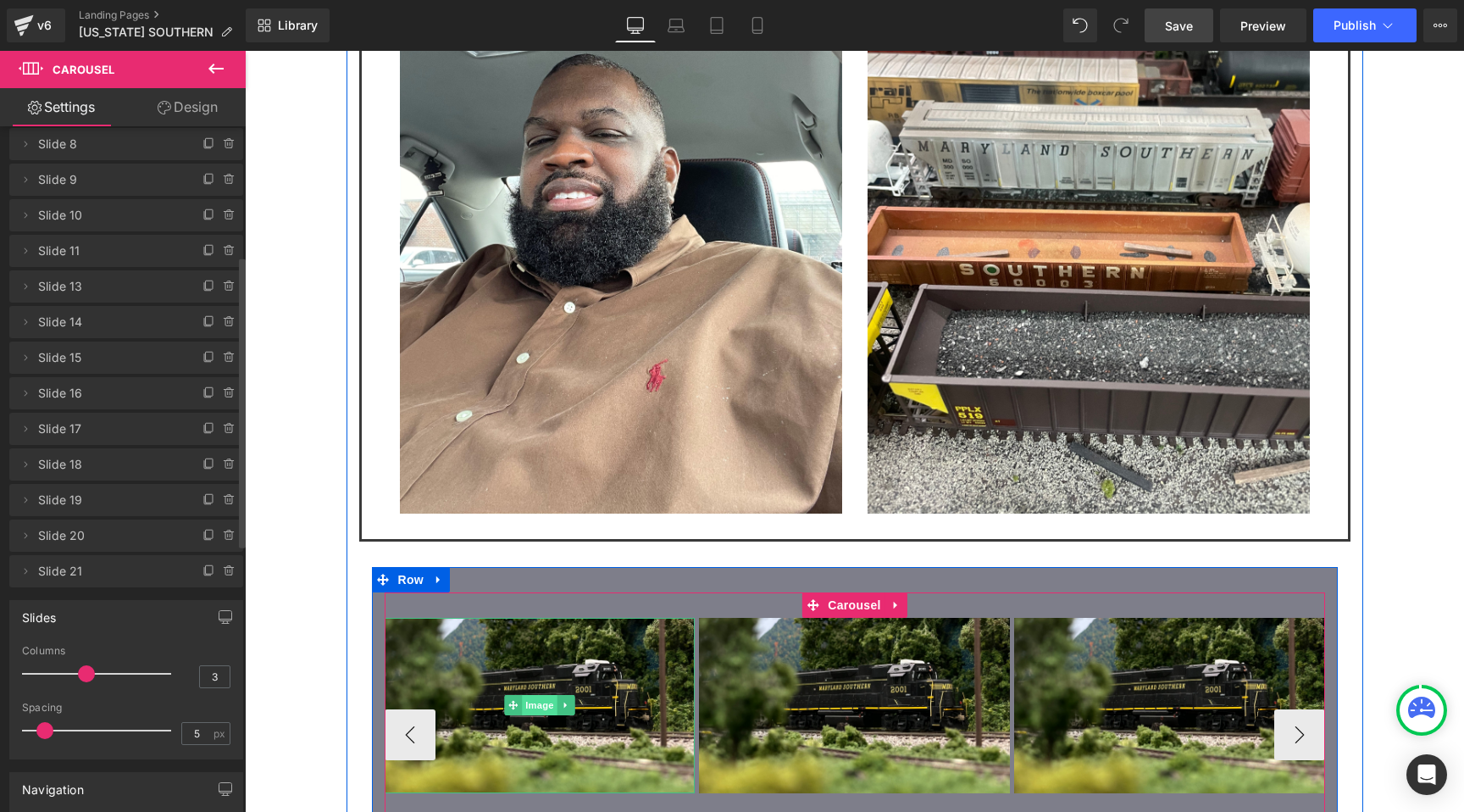
click at [544, 695] on span "Image" at bounding box center [540, 705] width 35 height 21
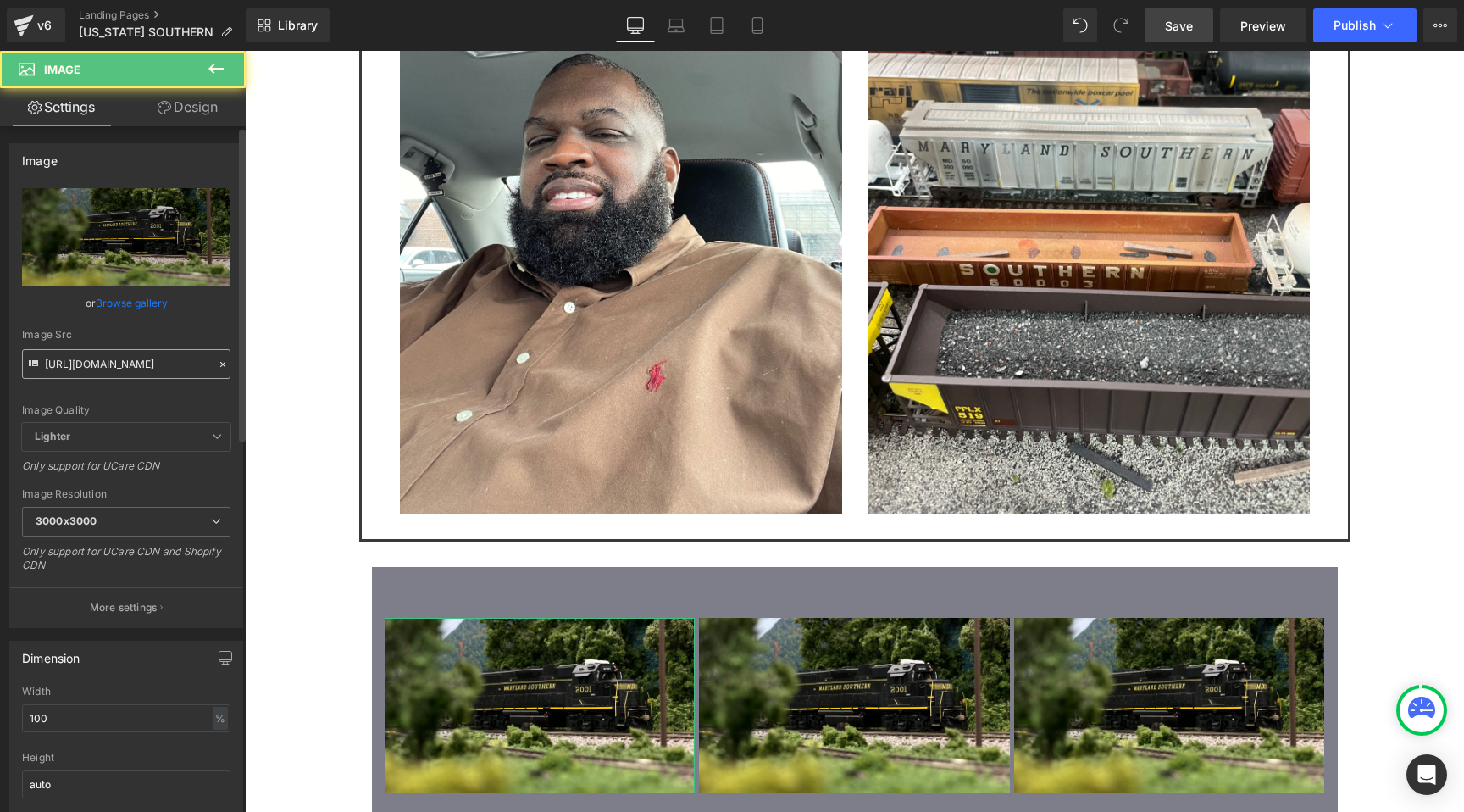
click at [178, 372] on input "https://cdn.shopify.com/s/files/1/0552/5425/3750/files/MDSO_24_3000x3000.jpg?v=…" at bounding box center [126, 363] width 208 height 29
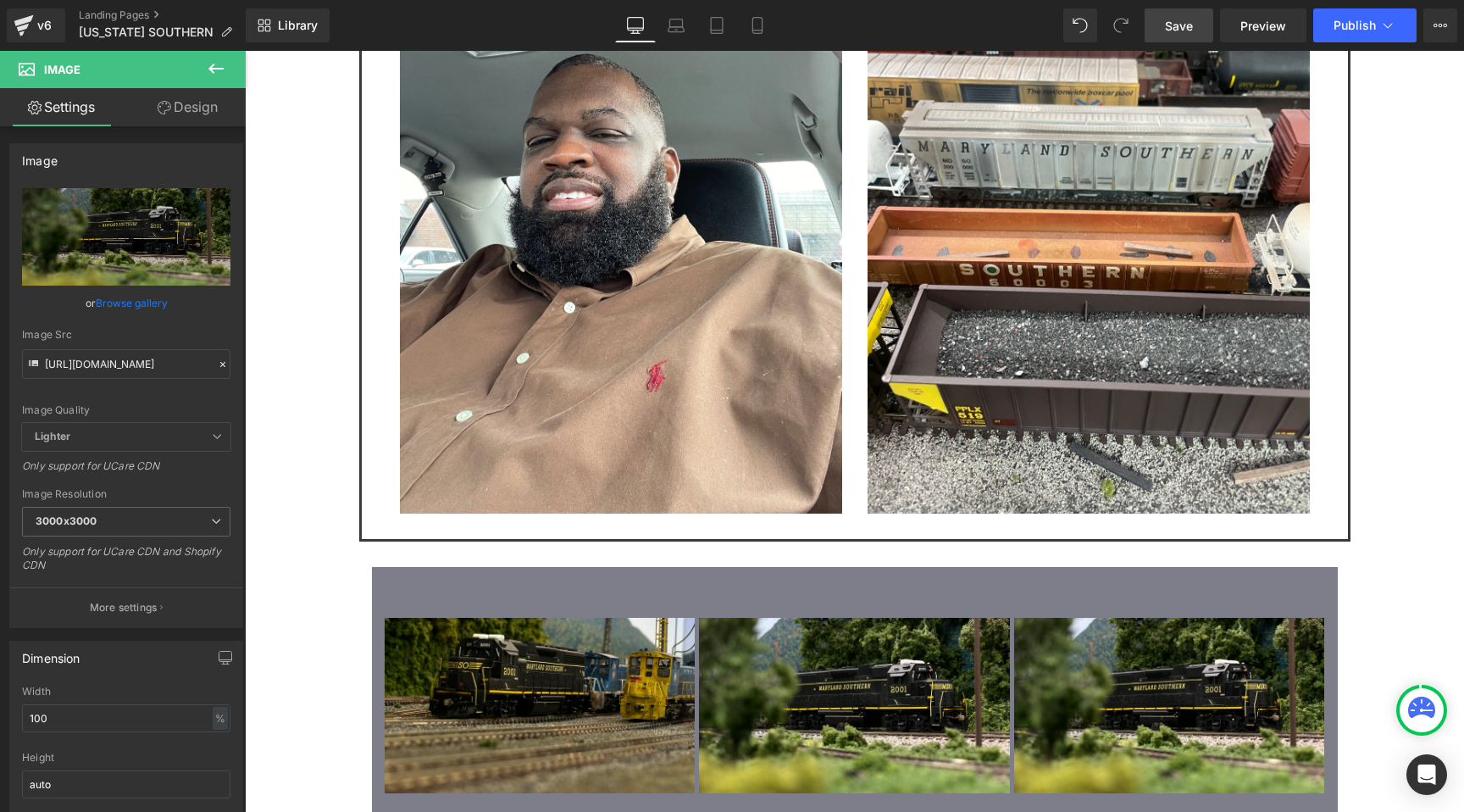
type input "https://cdn.shopify.com/s/files/1/0552/5425/3750/files/MDSO_22.jpg?v=1755994752"
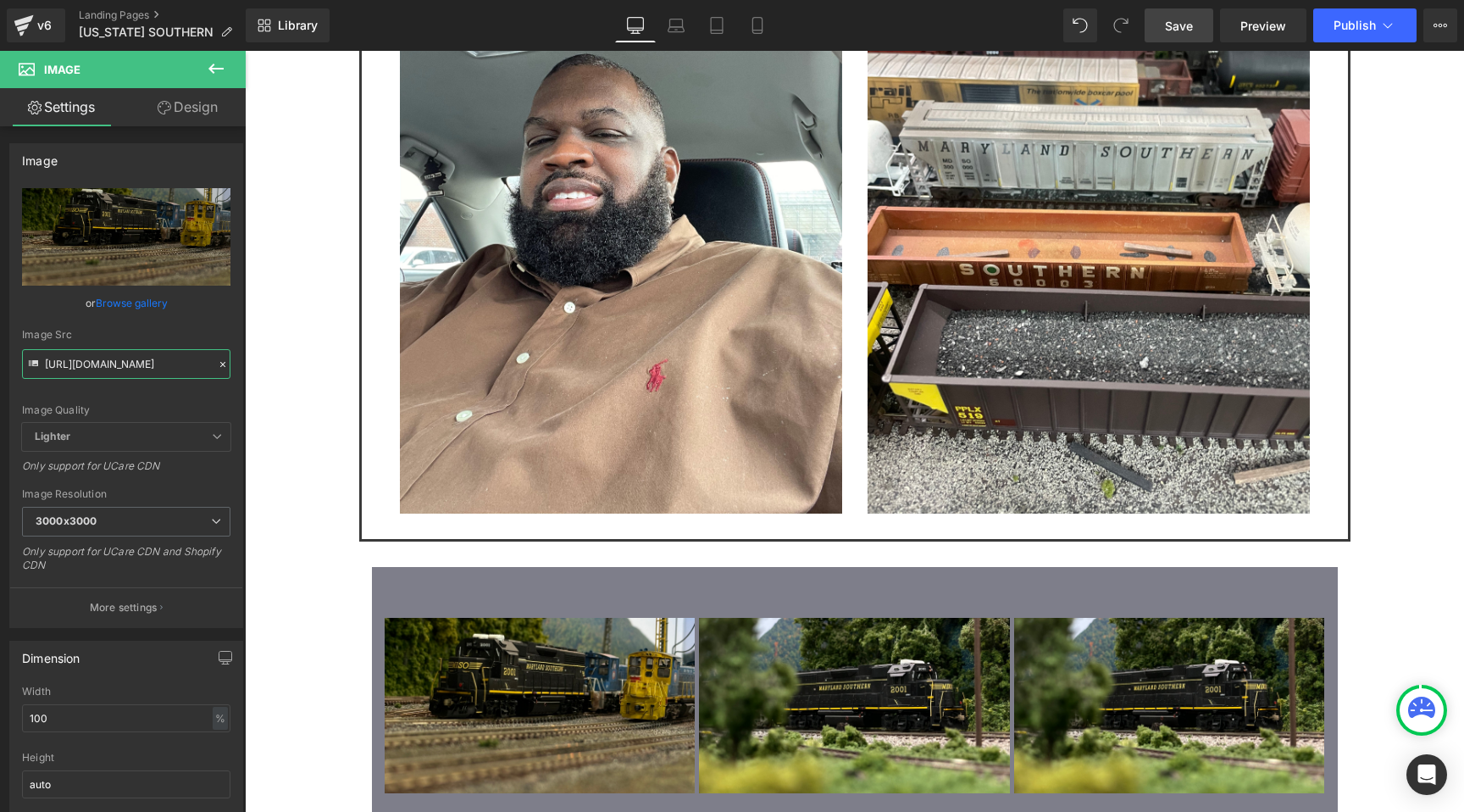
scroll to position [0, 0]
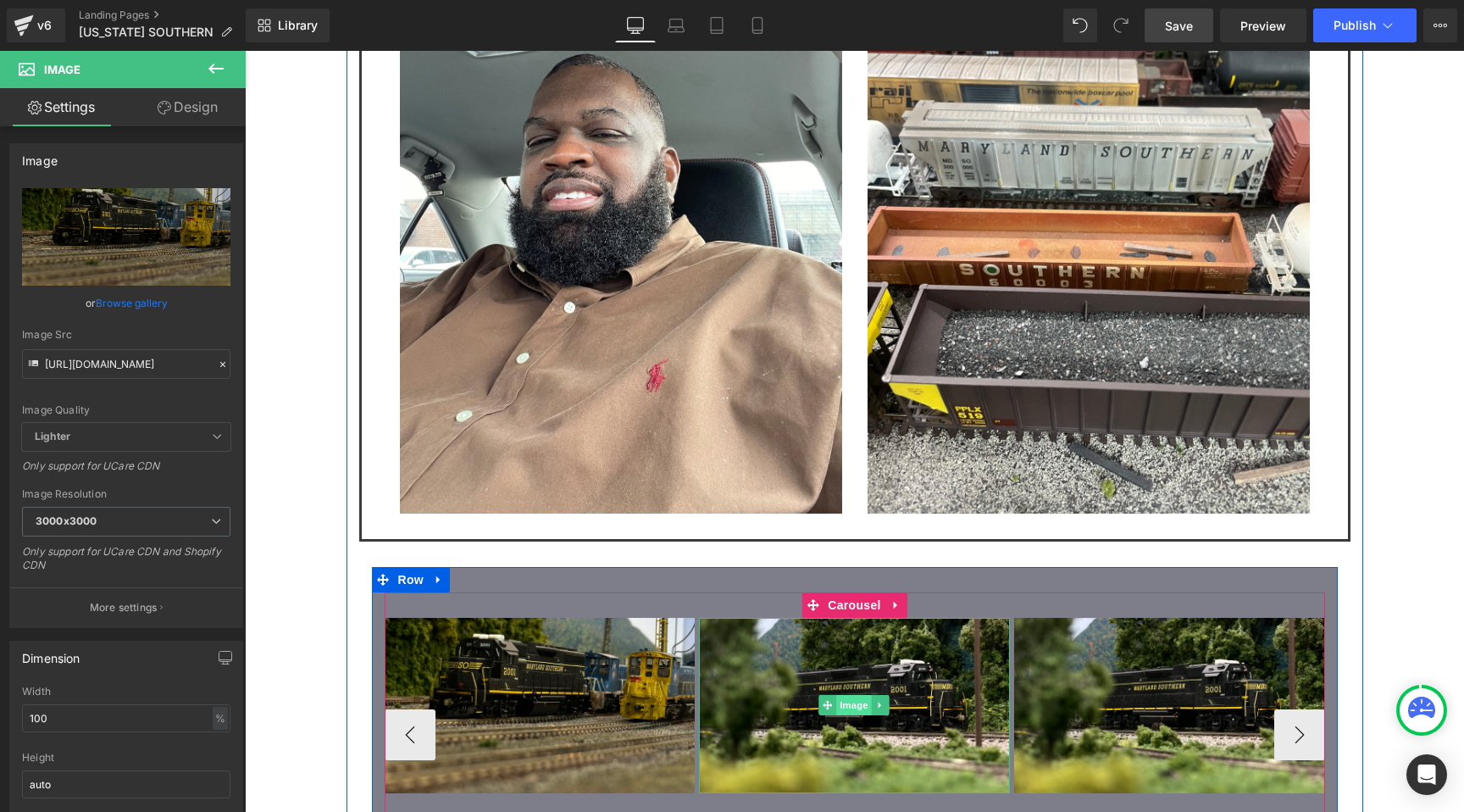
click at [865, 695] on span "Image" at bounding box center [854, 705] width 35 height 21
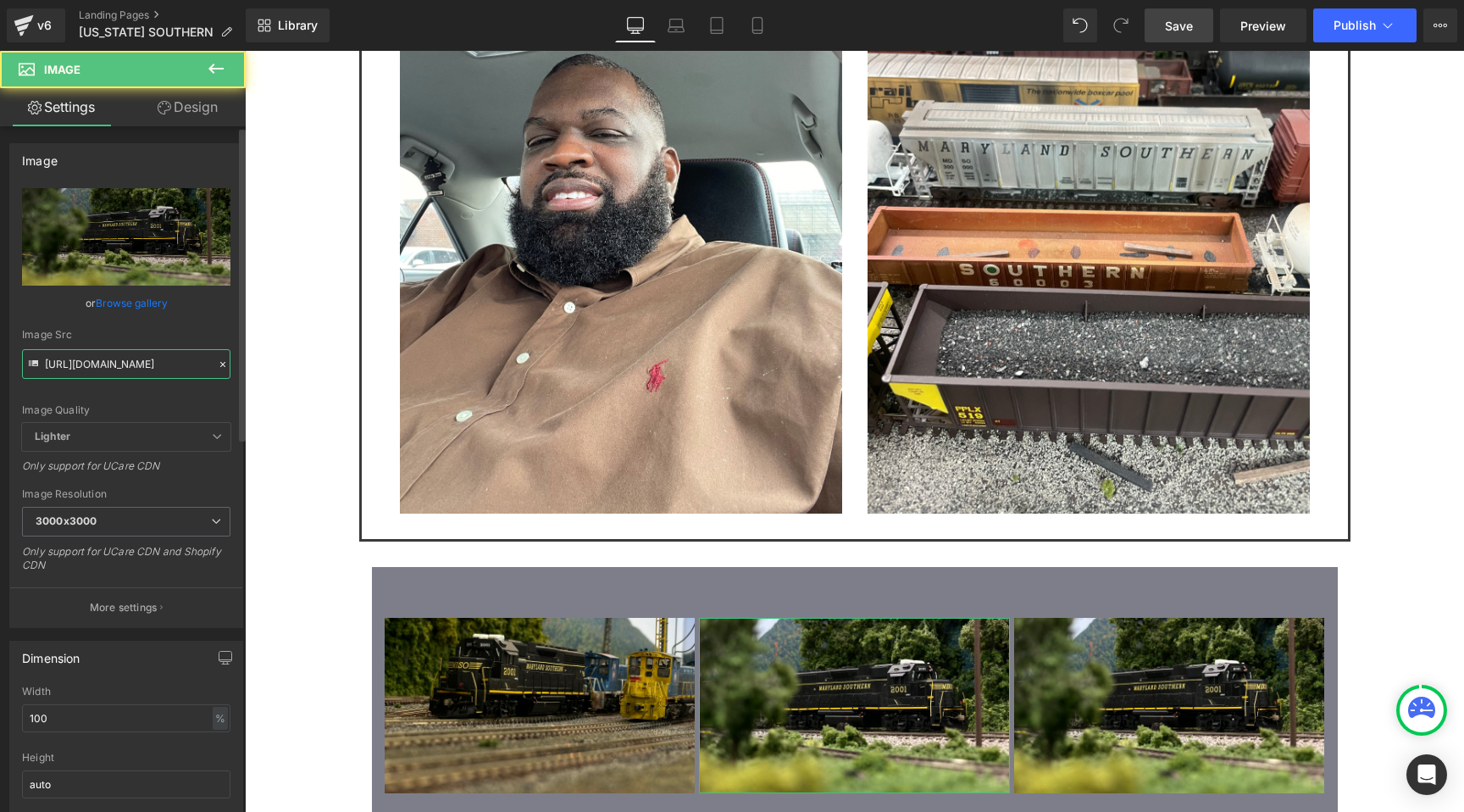
click at [136, 370] on input "https://cdn.shopify.com/s/files/1/0552/5425/3750/files/MDSO_24_3000x3000.jpg?v=…" at bounding box center [126, 363] width 208 height 29
paste input "3.jpg?v=1755994750"
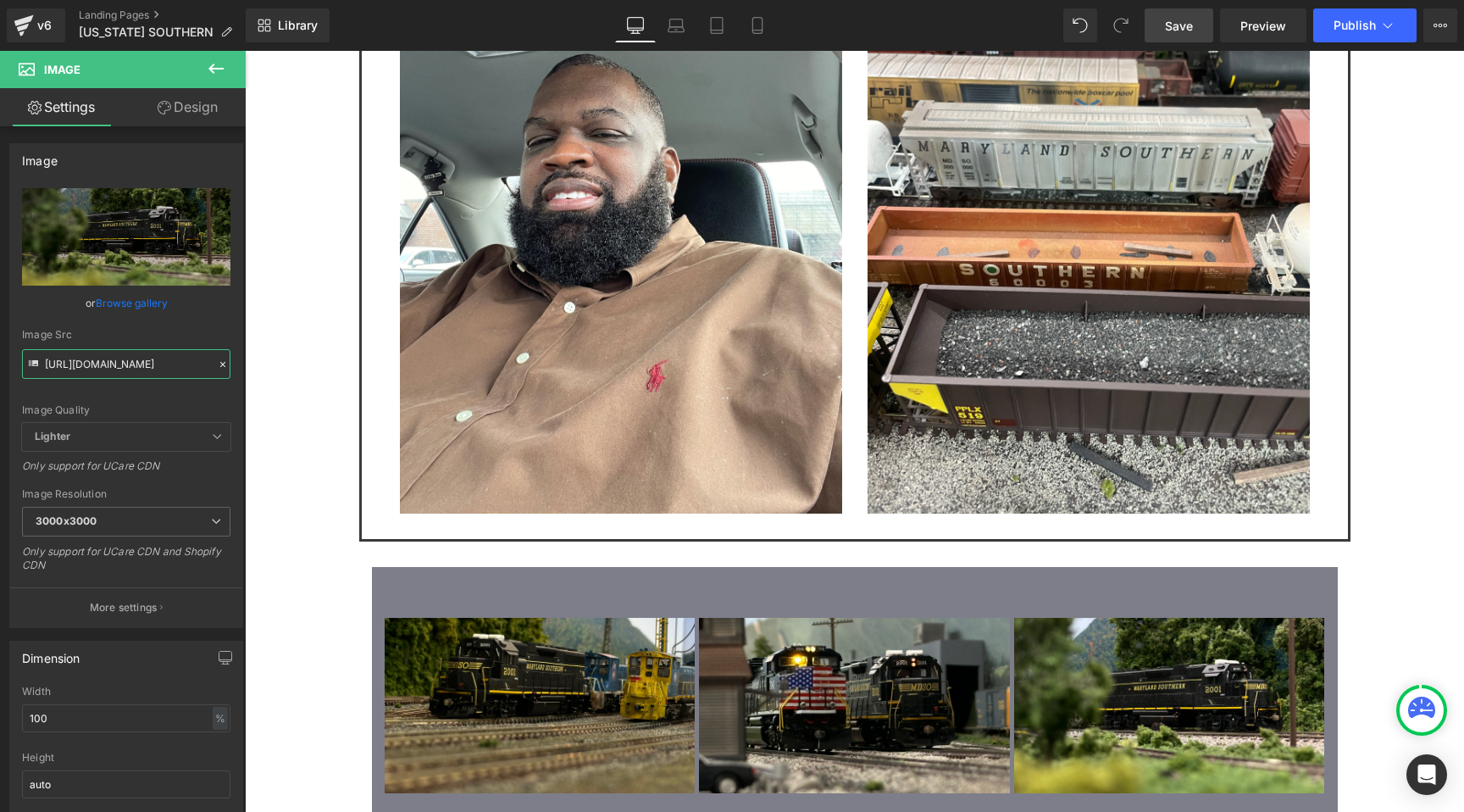
type input "https://cdn.shopify.com/s/files/1/0552/5425/3750/files/MDSO_23.jpg?v=1755994750"
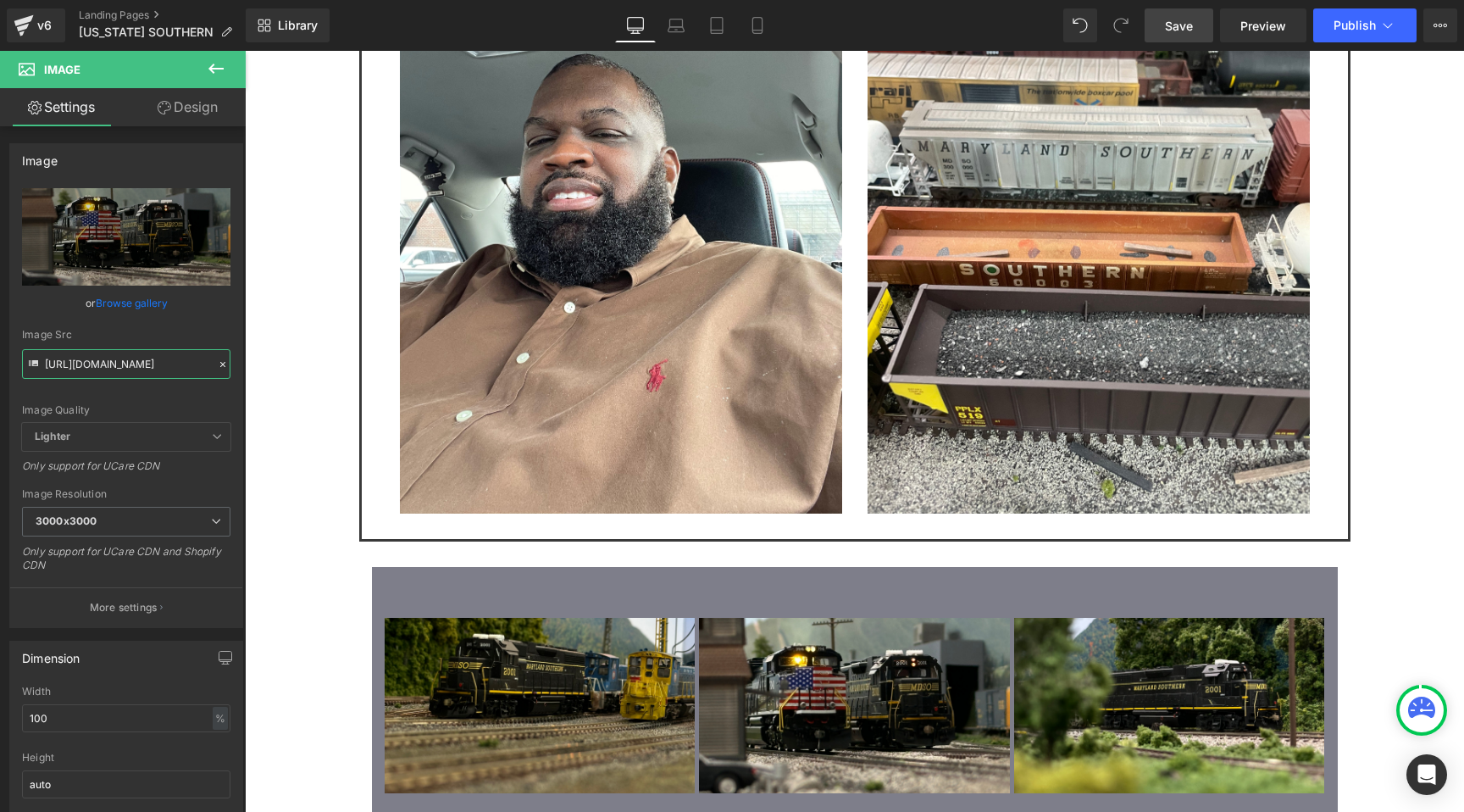
scroll to position [0, 0]
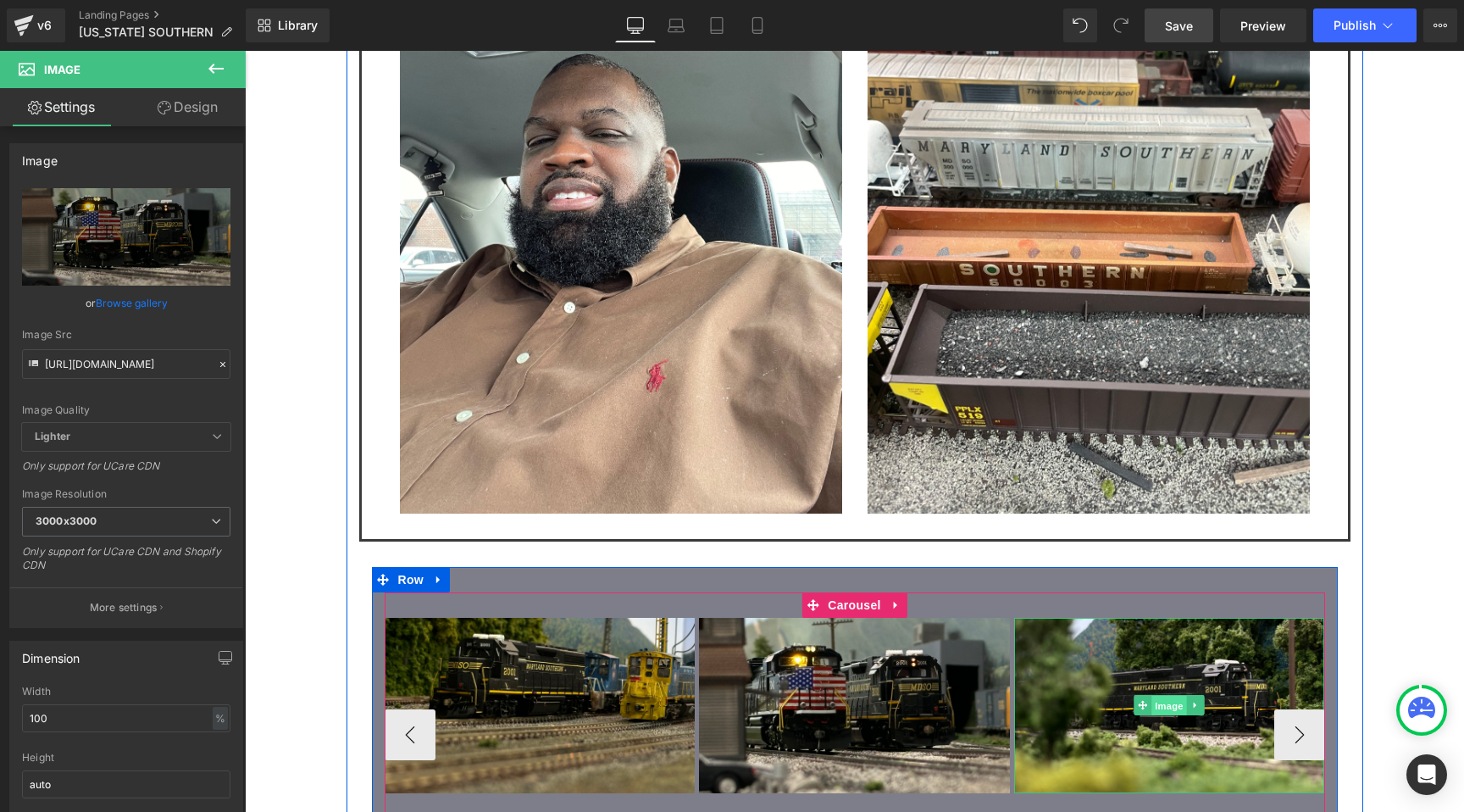
click at [1173, 695] on span "Image" at bounding box center [1169, 705] width 35 height 21
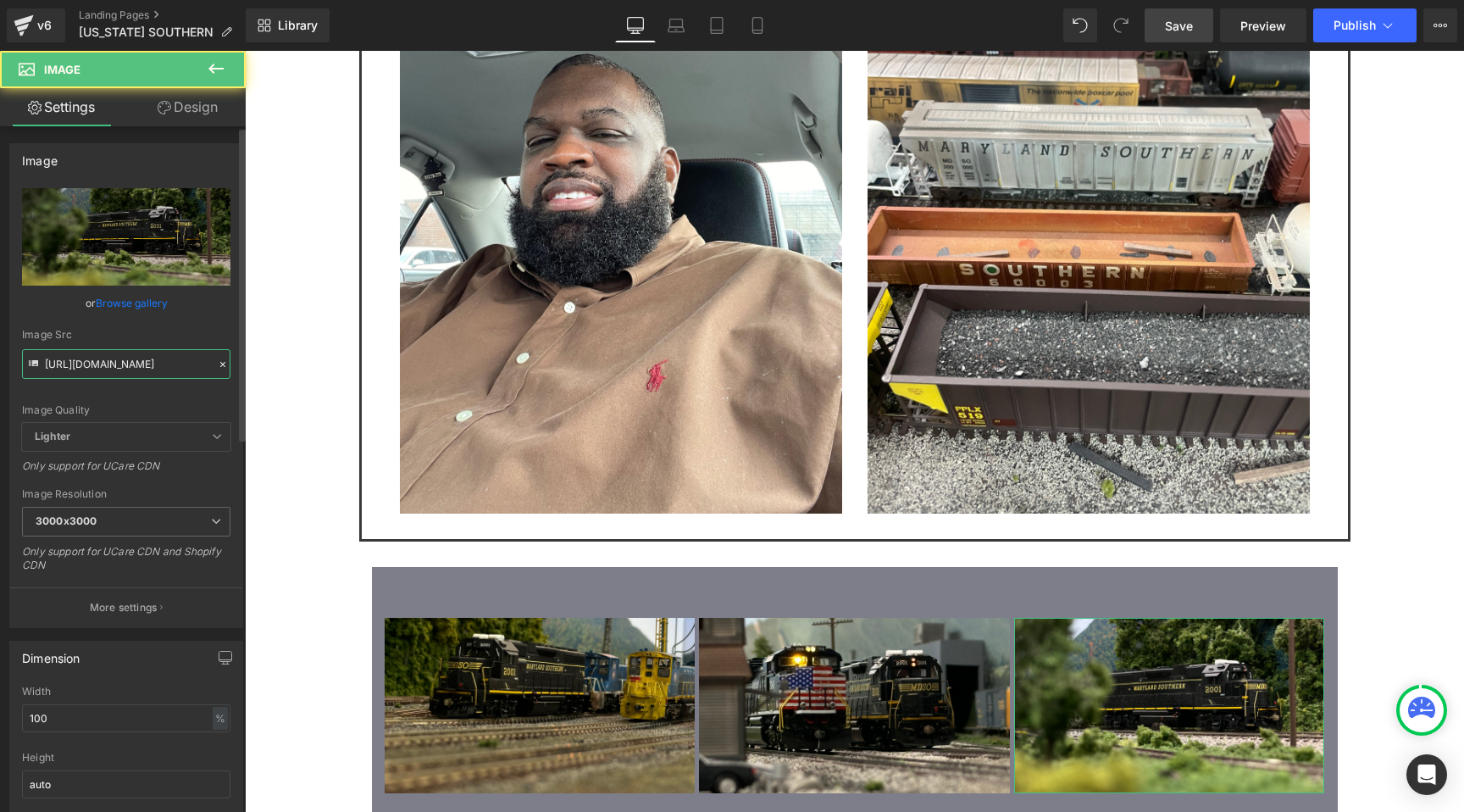
click at [145, 371] on input "https://cdn.shopify.com/s/files/1/0552/5425/3750/files/MDSO_24_3000x3000.jpg?v=…" at bounding box center [126, 363] width 208 height 29
paste input "11.jpg?v=1755994750"
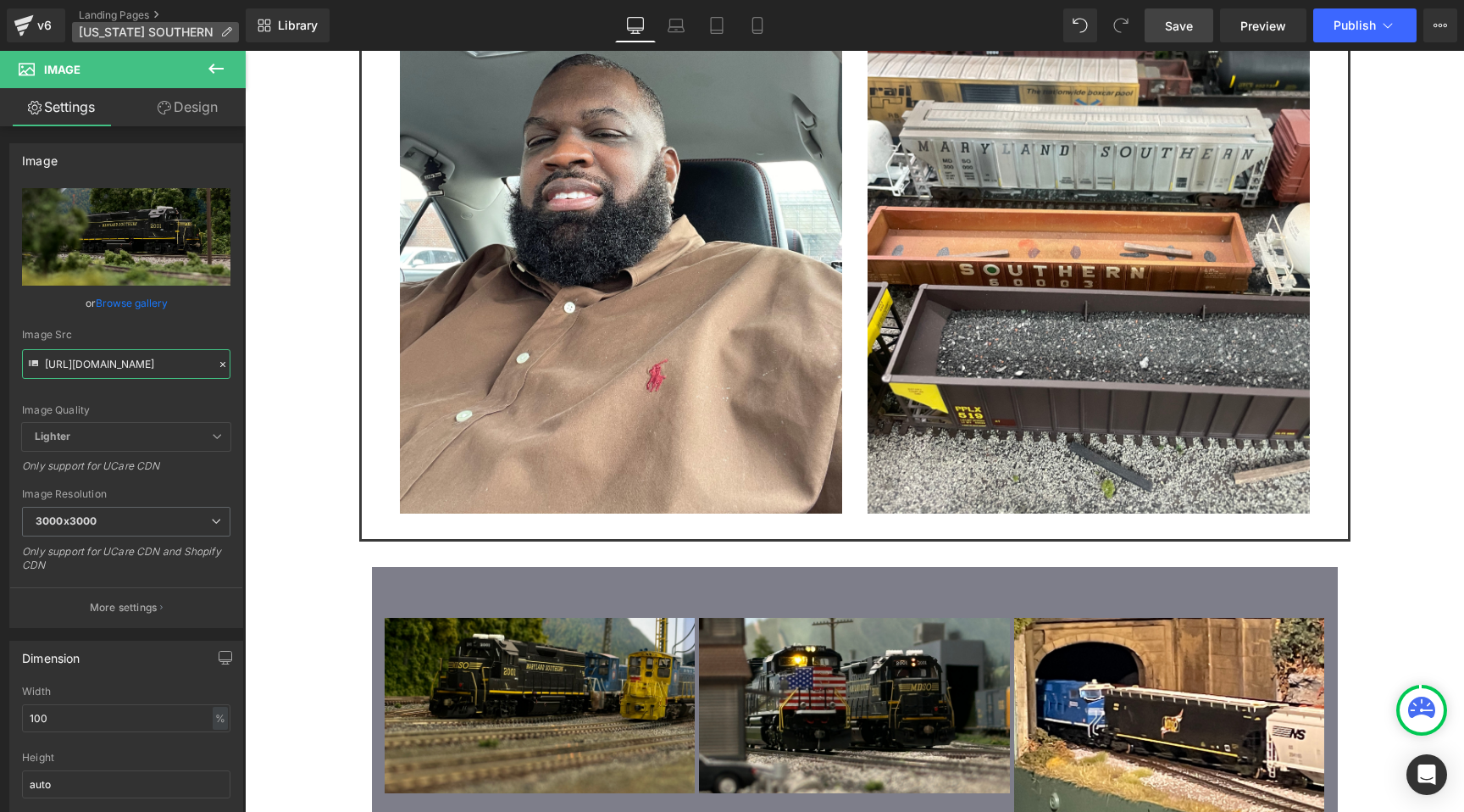
type input "https://cdn.shopify.com/s/files/1/0552/5425/3750/files/MDSO_11.jpg?v=1755994750"
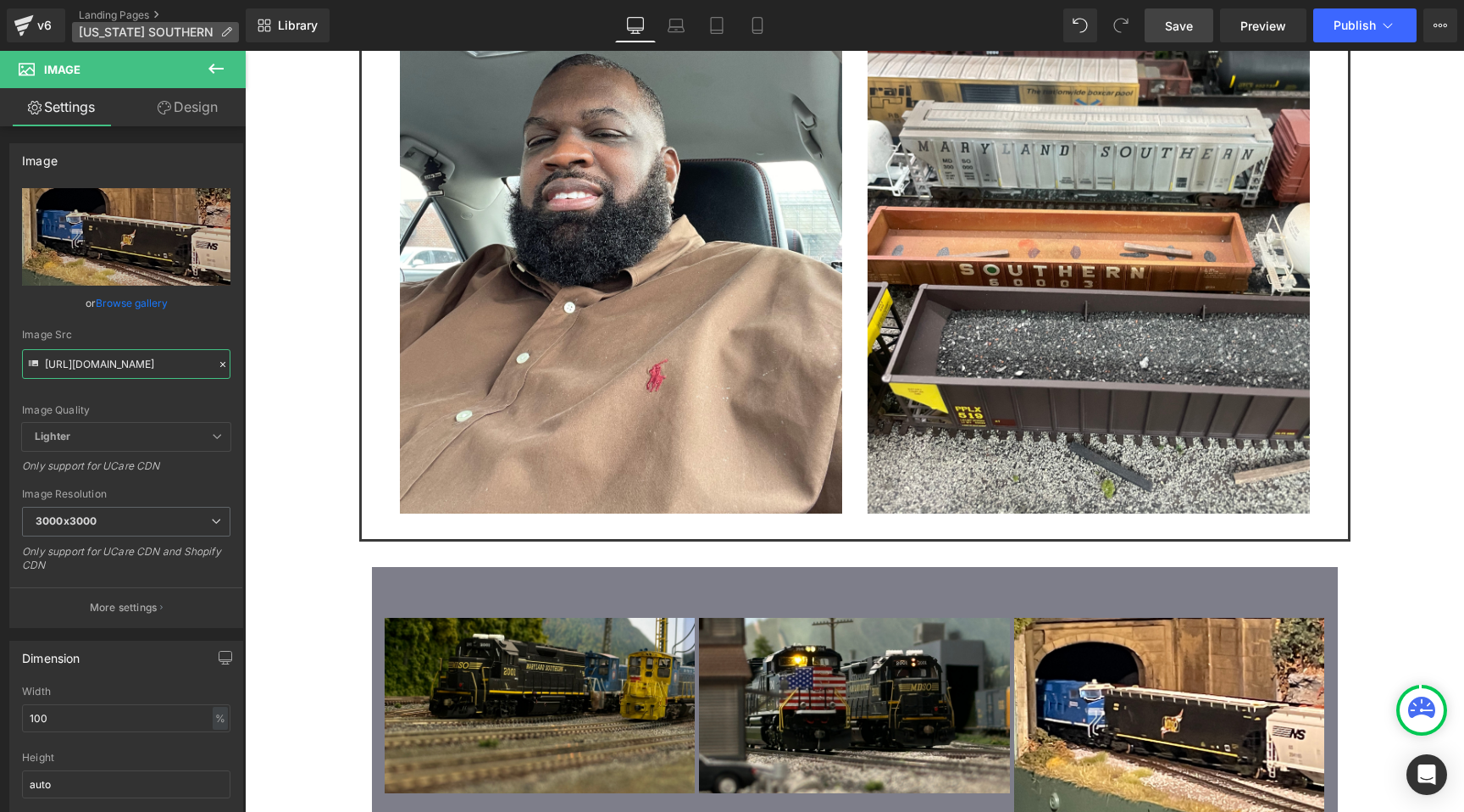
scroll to position [0, 0]
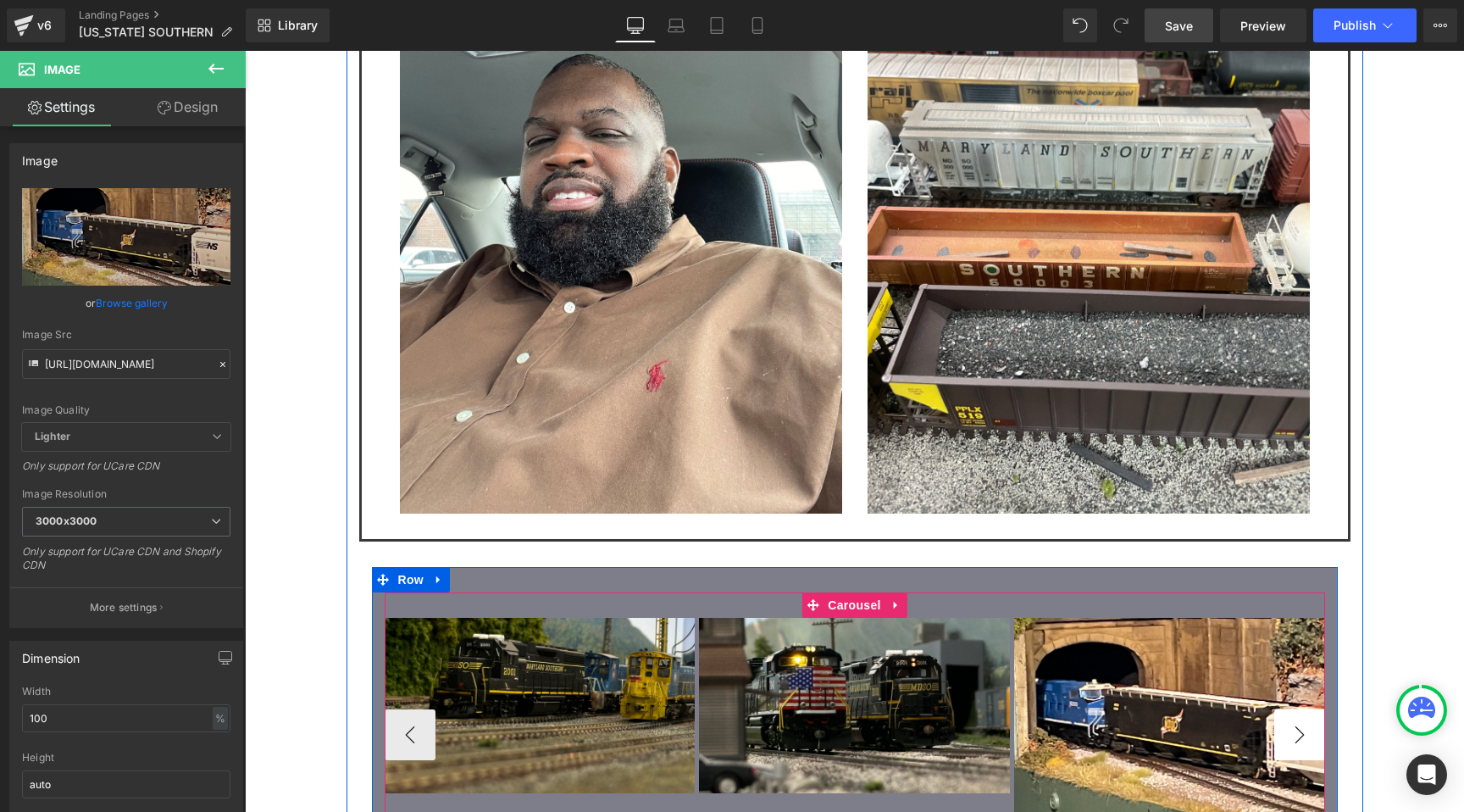
click at [1305, 709] on button "›" at bounding box center [1300, 734] width 51 height 51
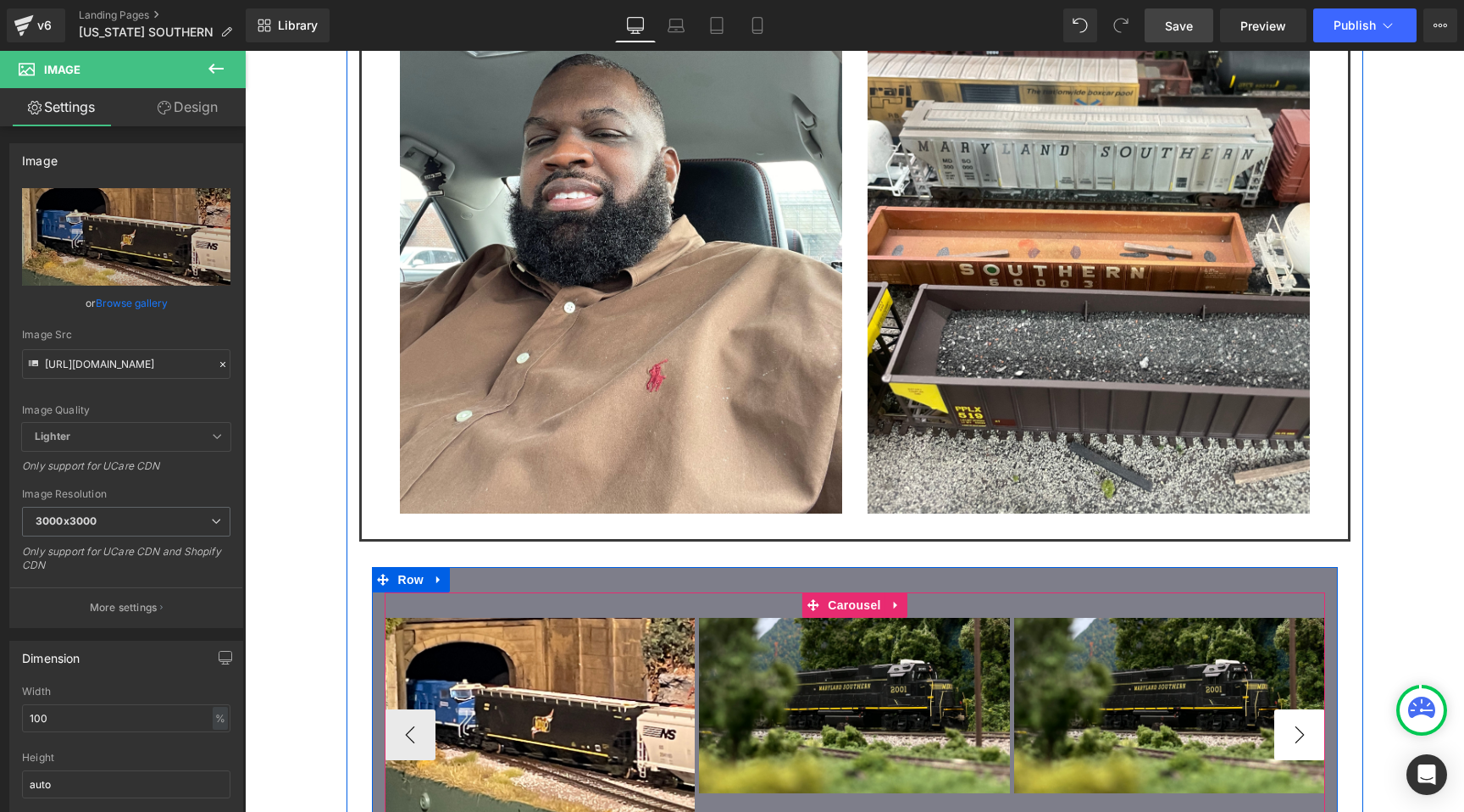
click at [1305, 709] on button "›" at bounding box center [1300, 734] width 51 height 51
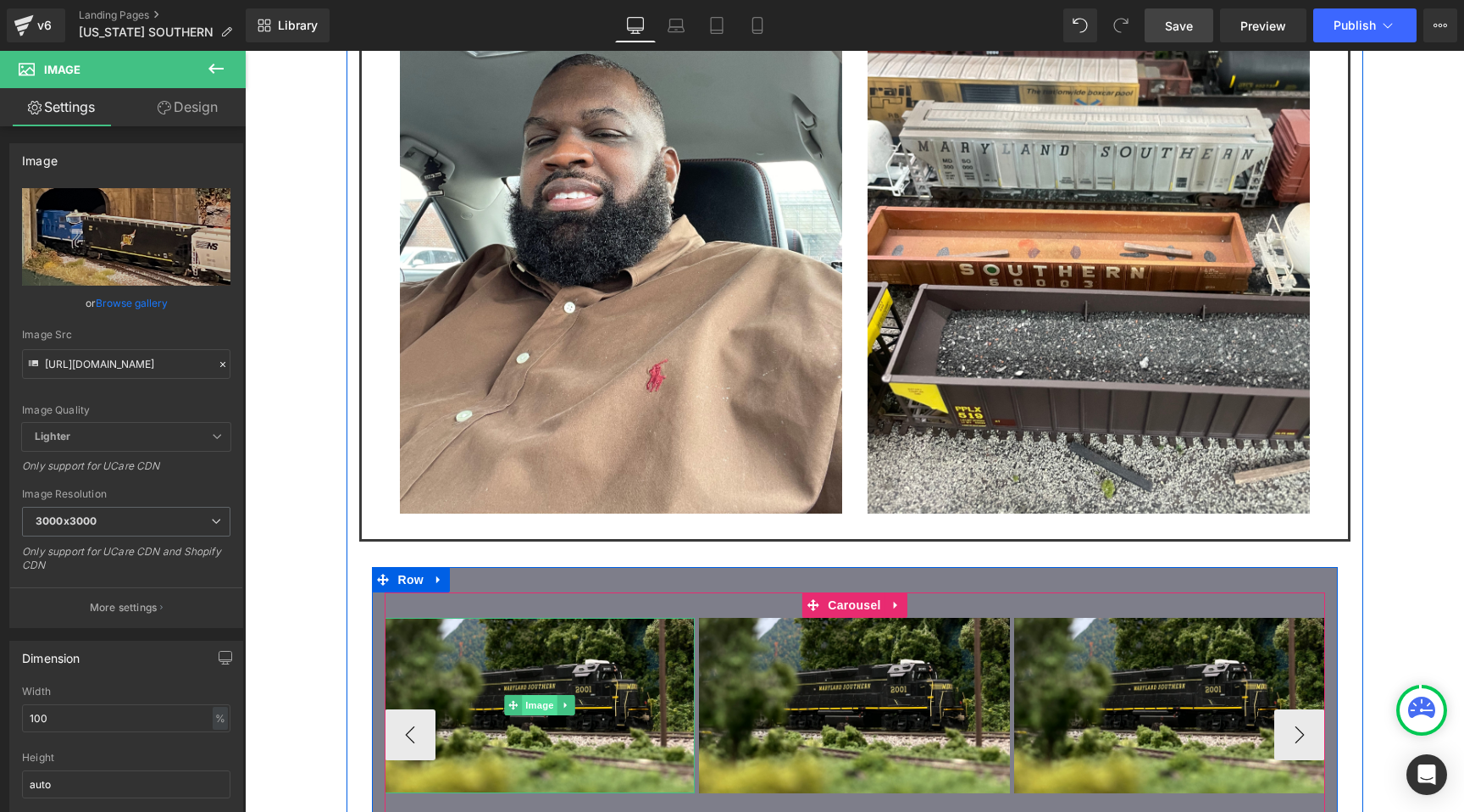
click at [537, 695] on span "Image" at bounding box center [540, 705] width 35 height 21
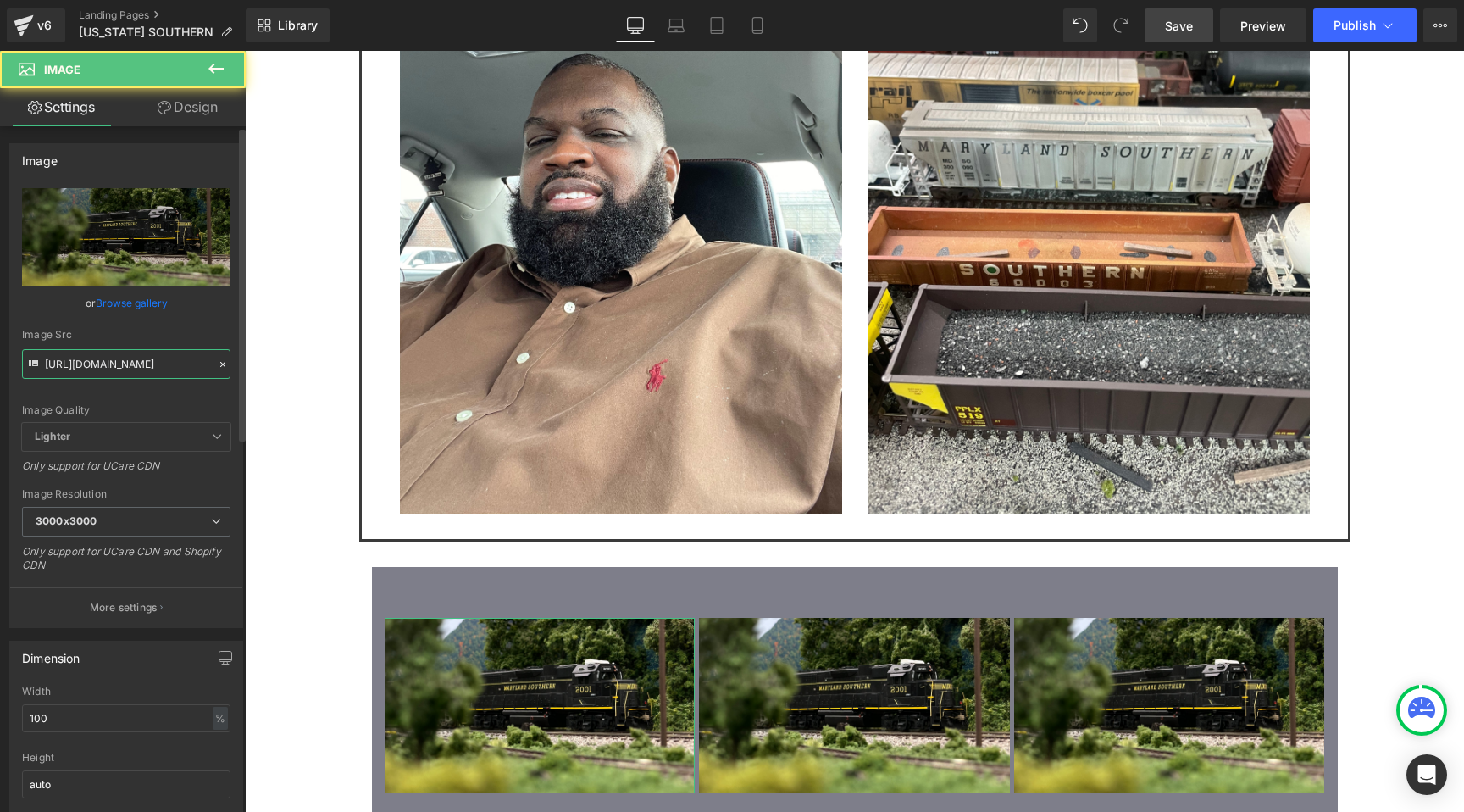
click at [141, 356] on input "https://cdn.shopify.com/s/files/1/0552/5425/3750/files/MDSO_24_3000x3000.jpg?v=…" at bounding box center [126, 363] width 208 height 29
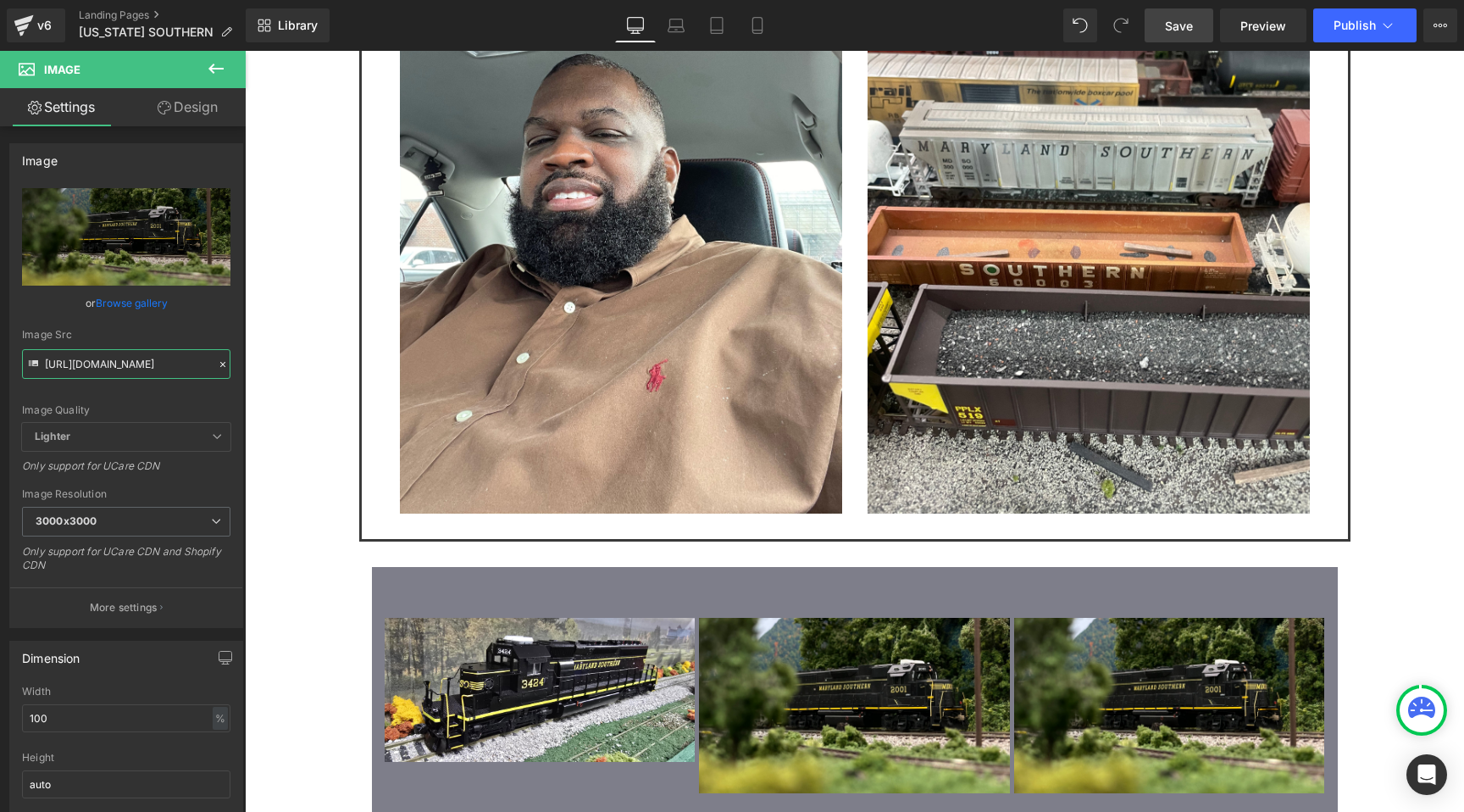
type input "https://cdn.shopify.com/s/files/1/0552/5425/3750/files/MDSO_21.jpg?v=1755994749"
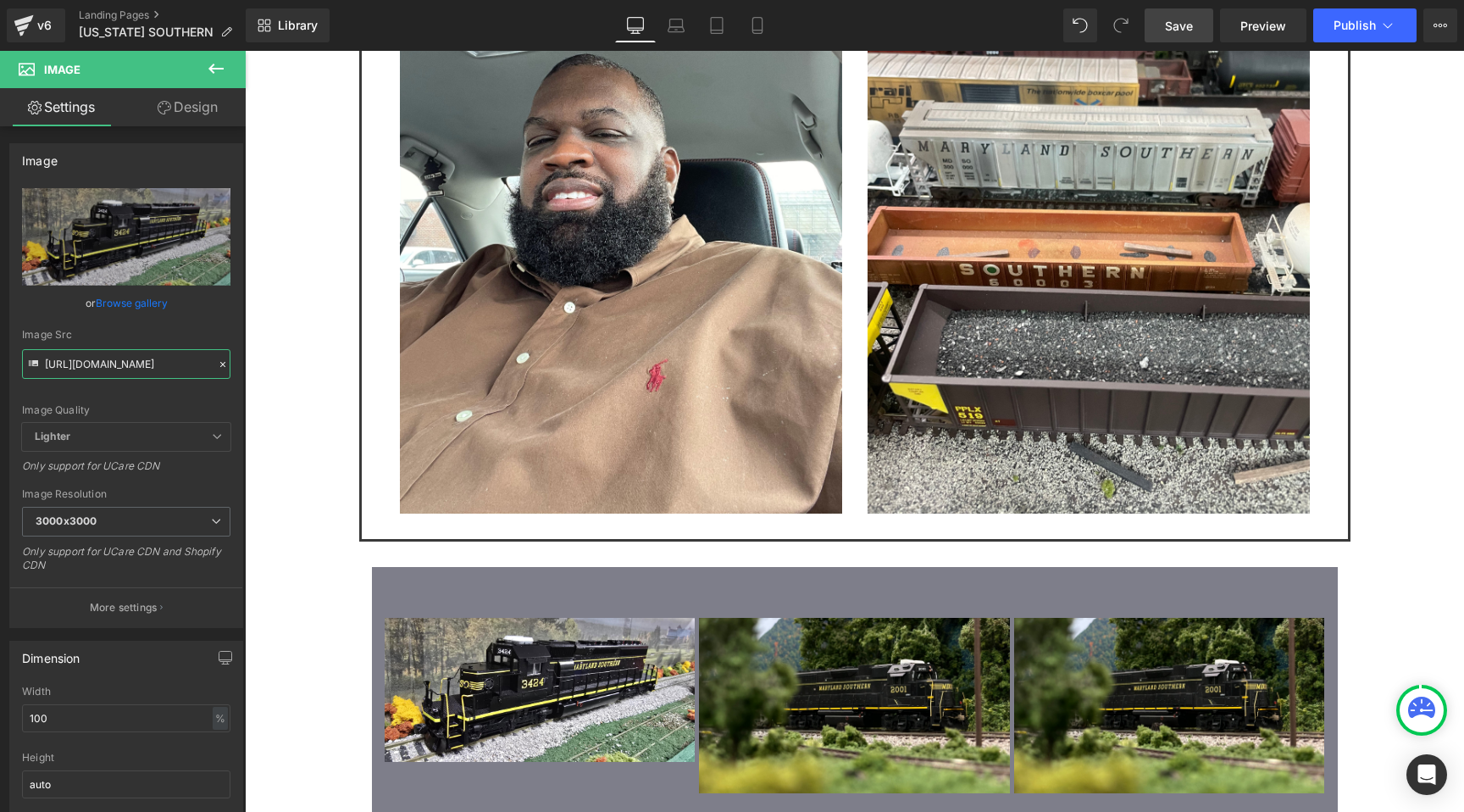
scroll to position [0, 0]
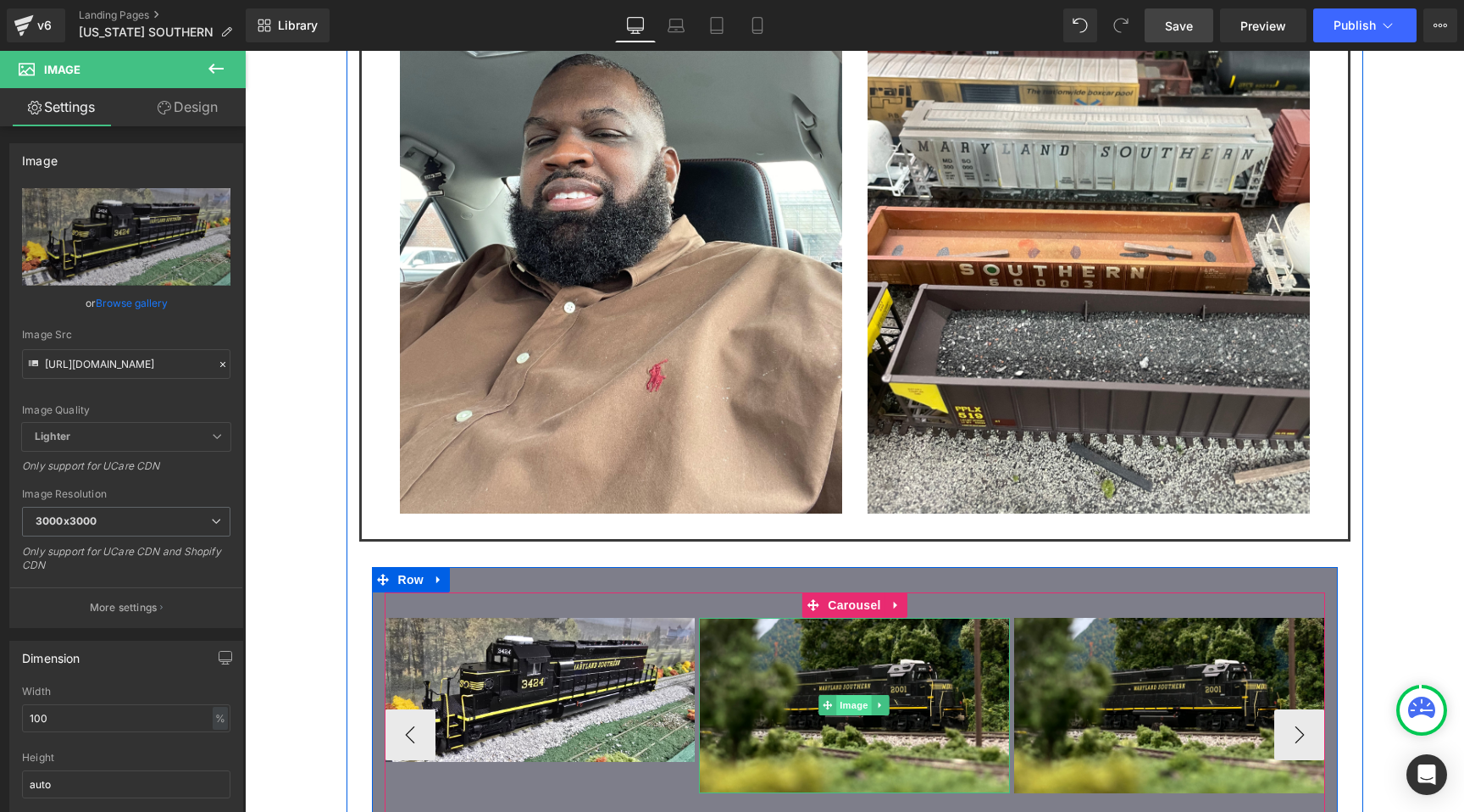
click at [852, 695] on span "Image" at bounding box center [854, 705] width 35 height 21
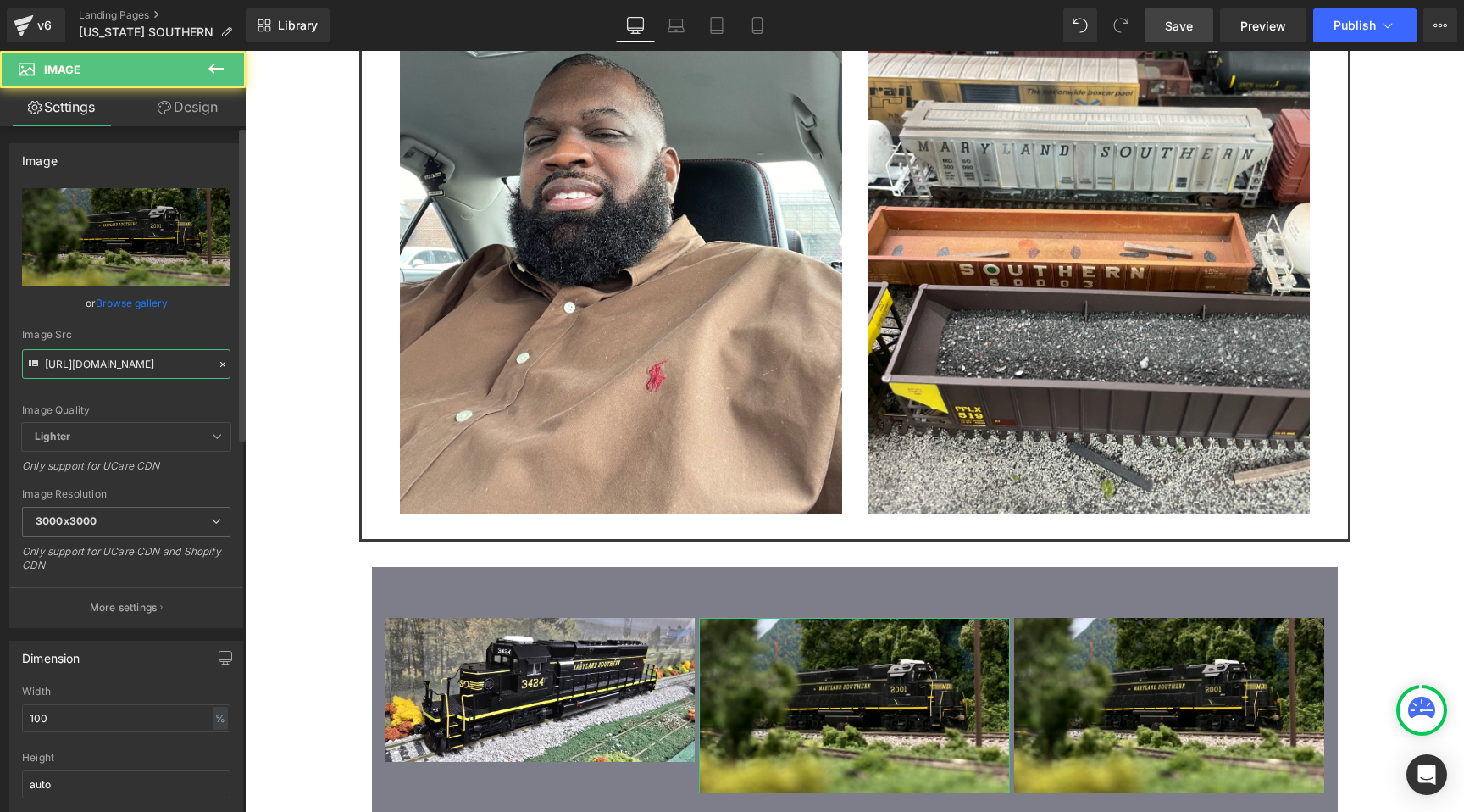
click at [100, 364] on input "https://cdn.shopify.com/s/files/1/0552/5425/3750/files/MDSO_24_3000x3000.jpg?v=…" at bounding box center [126, 363] width 208 height 29
paste input "0.jpg?v=1755994749"
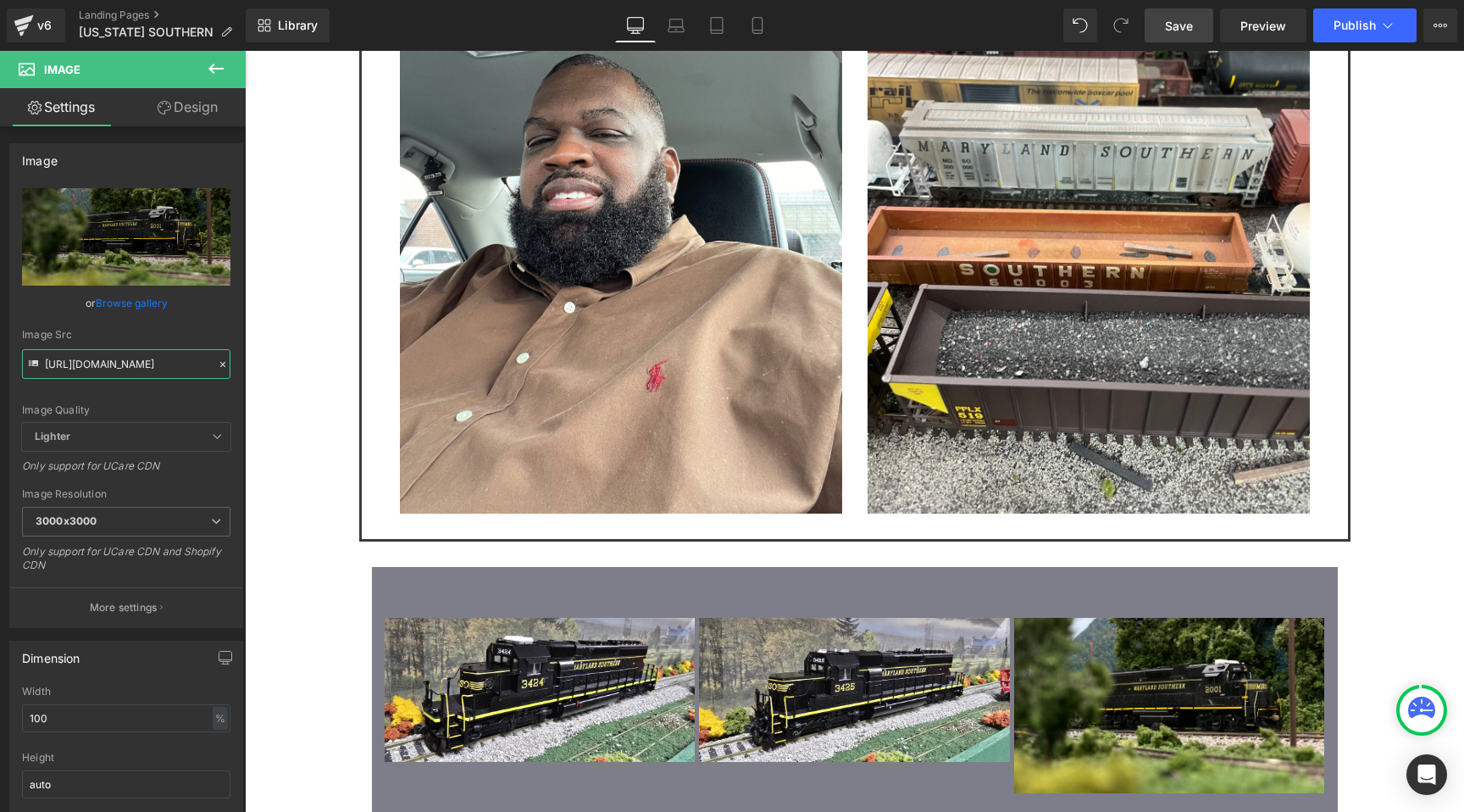
type input "https://cdn.shopify.com/s/files/1/0552/5425/3750/files/MDSO_20.jpg?v=1755994749"
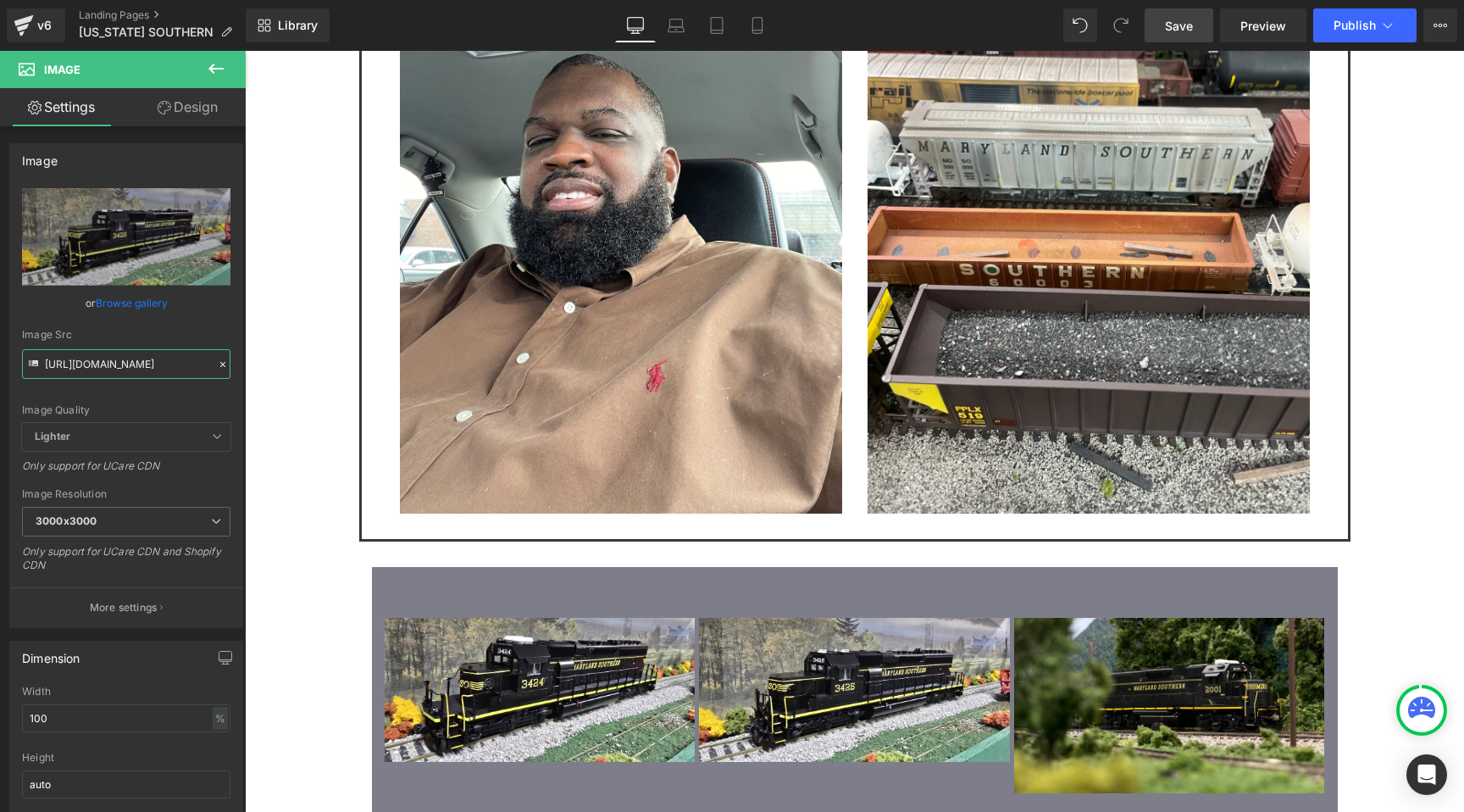
scroll to position [0, 0]
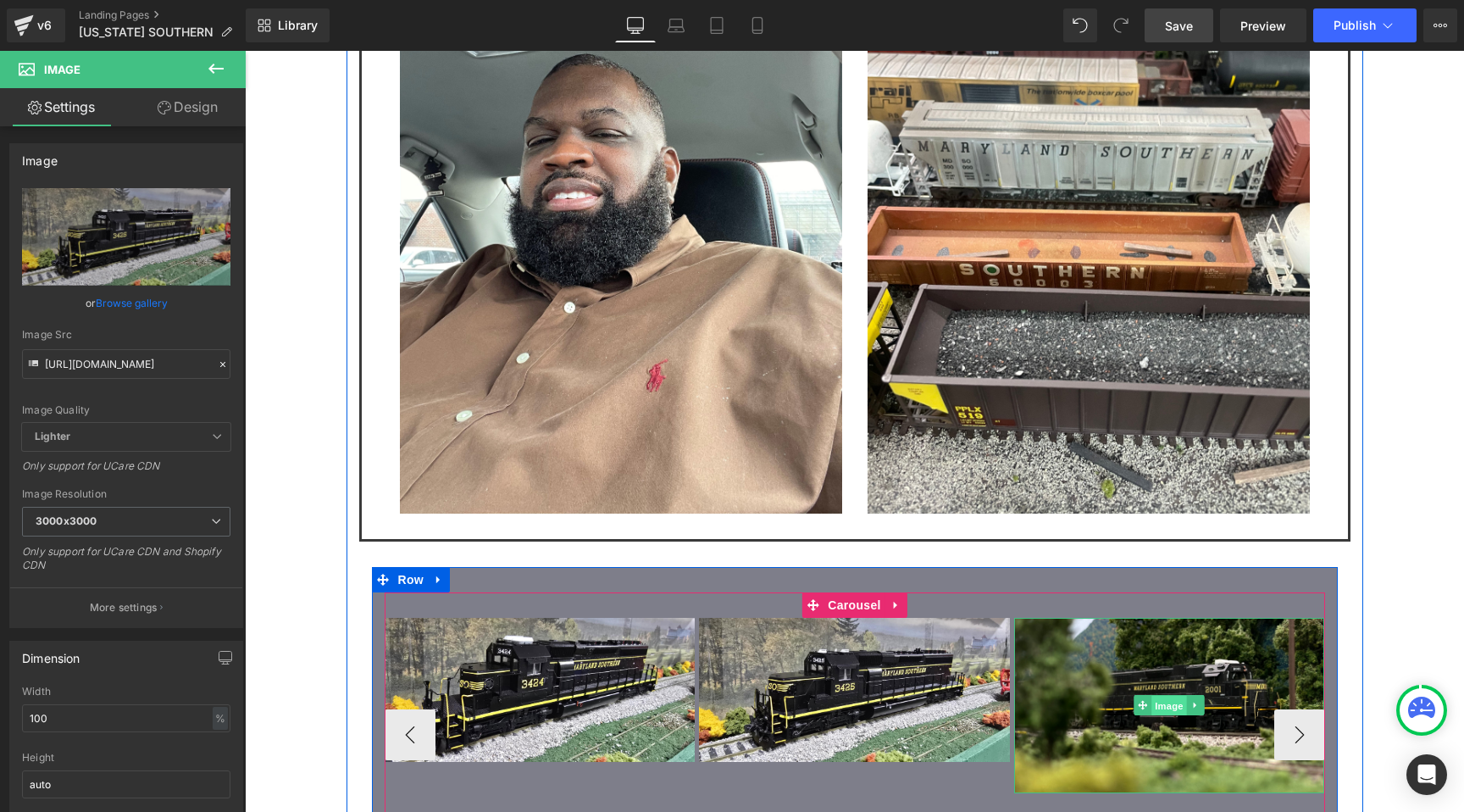
click at [1177, 695] on span "Image" at bounding box center [1169, 705] width 35 height 21
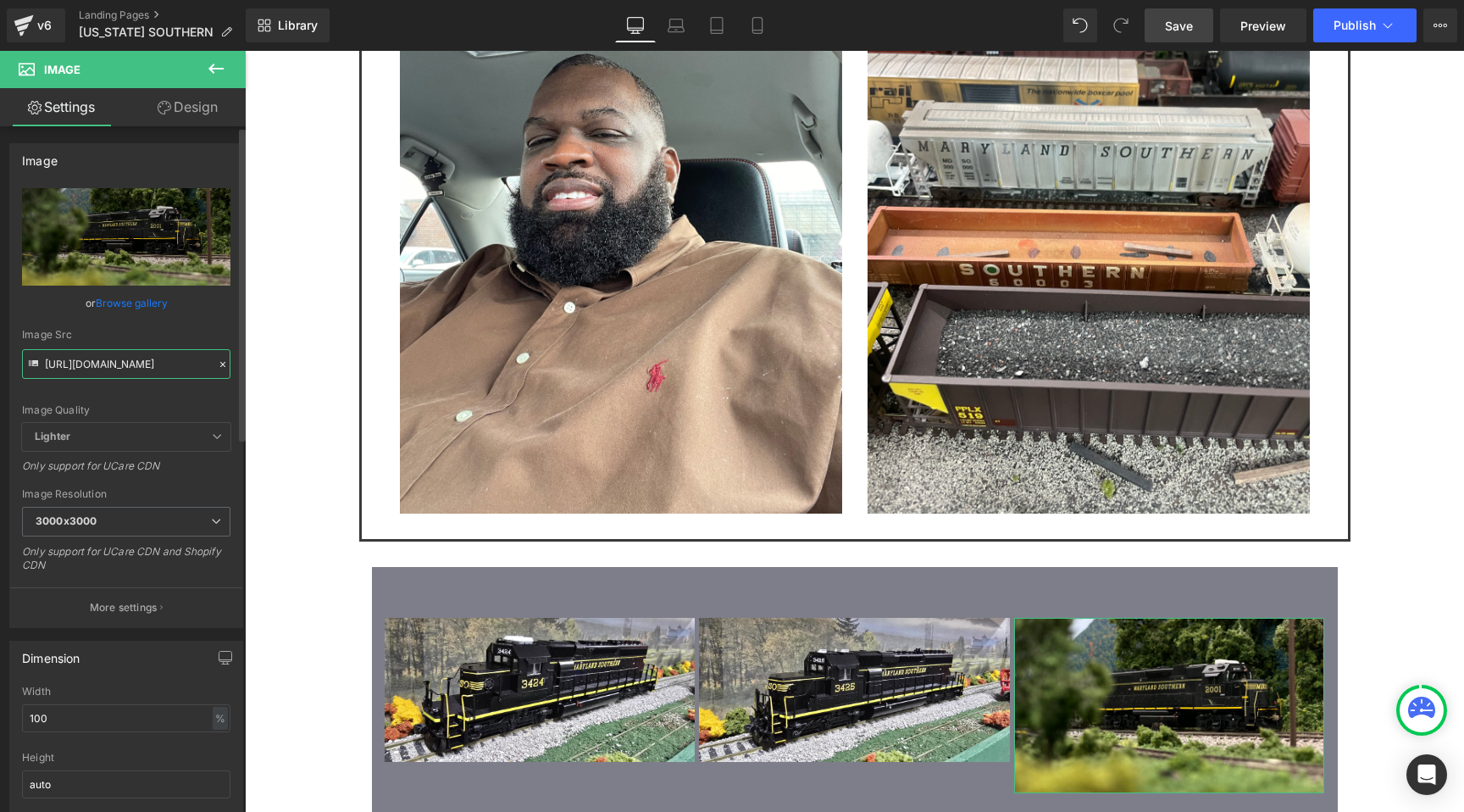
click at [118, 358] on input "https://cdn.shopify.com/s/files/1/0552/5425/3750/files/MDSO_24_3000x3000.jpg?v=…" at bounding box center [126, 363] width 208 height 29
paste input "07.jpg?v=1755994749"
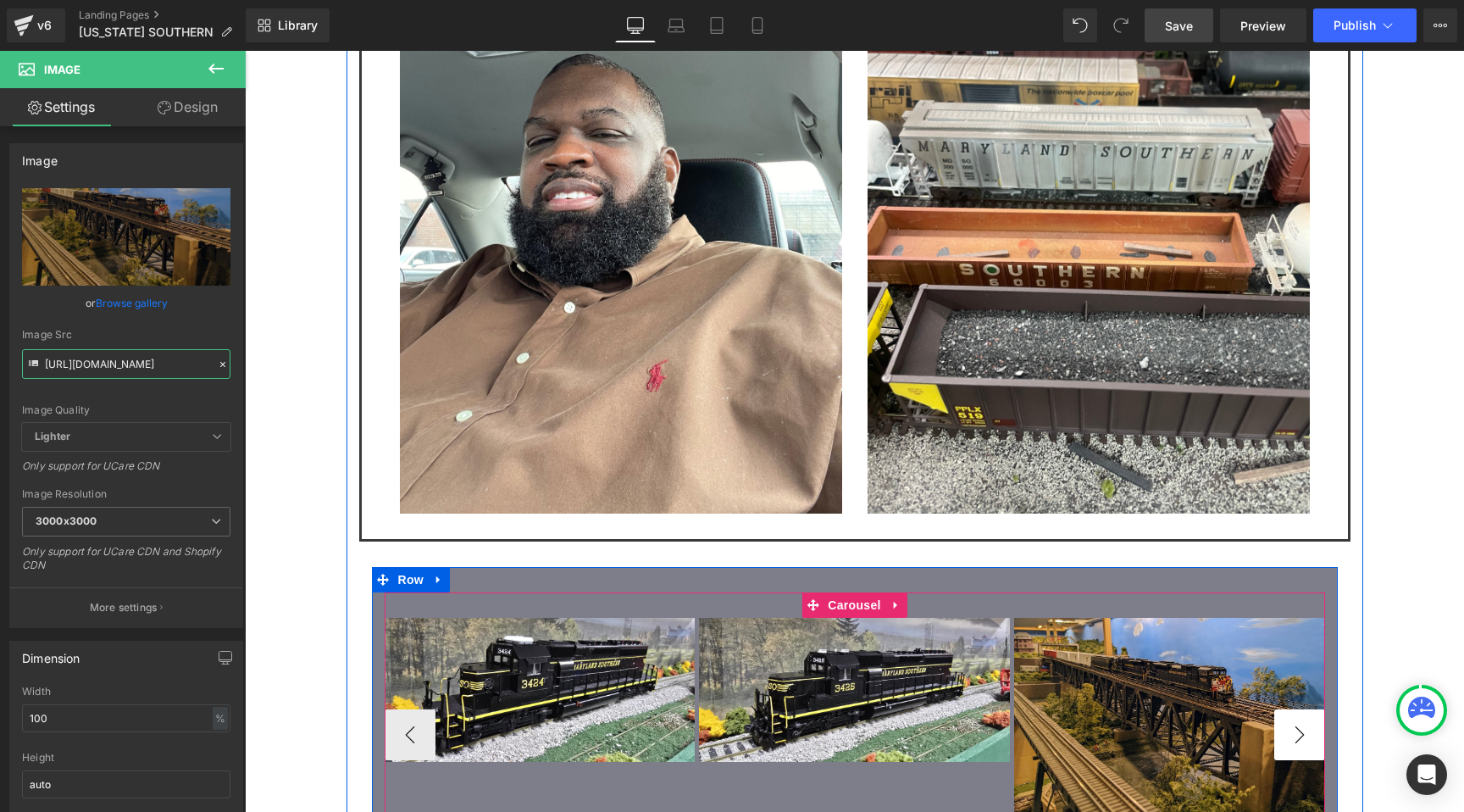
type input "https://cdn.shopify.com/s/files/1/0552/5425/3750/files/MDSO_07_3000x3000.jpg?v=…"
click at [1294, 709] on button "›" at bounding box center [1300, 734] width 51 height 51
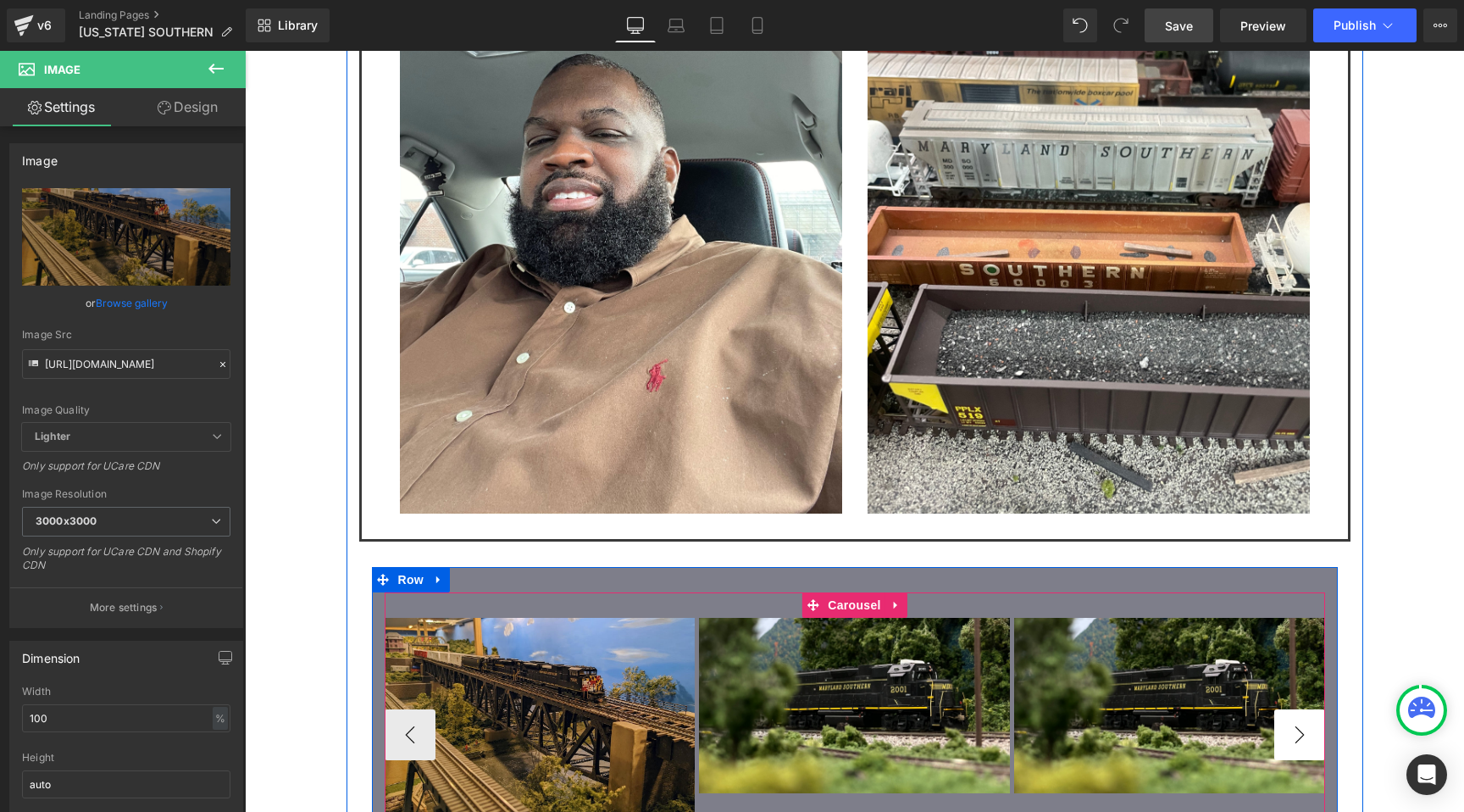
click at [1310, 709] on button "›" at bounding box center [1300, 734] width 51 height 51
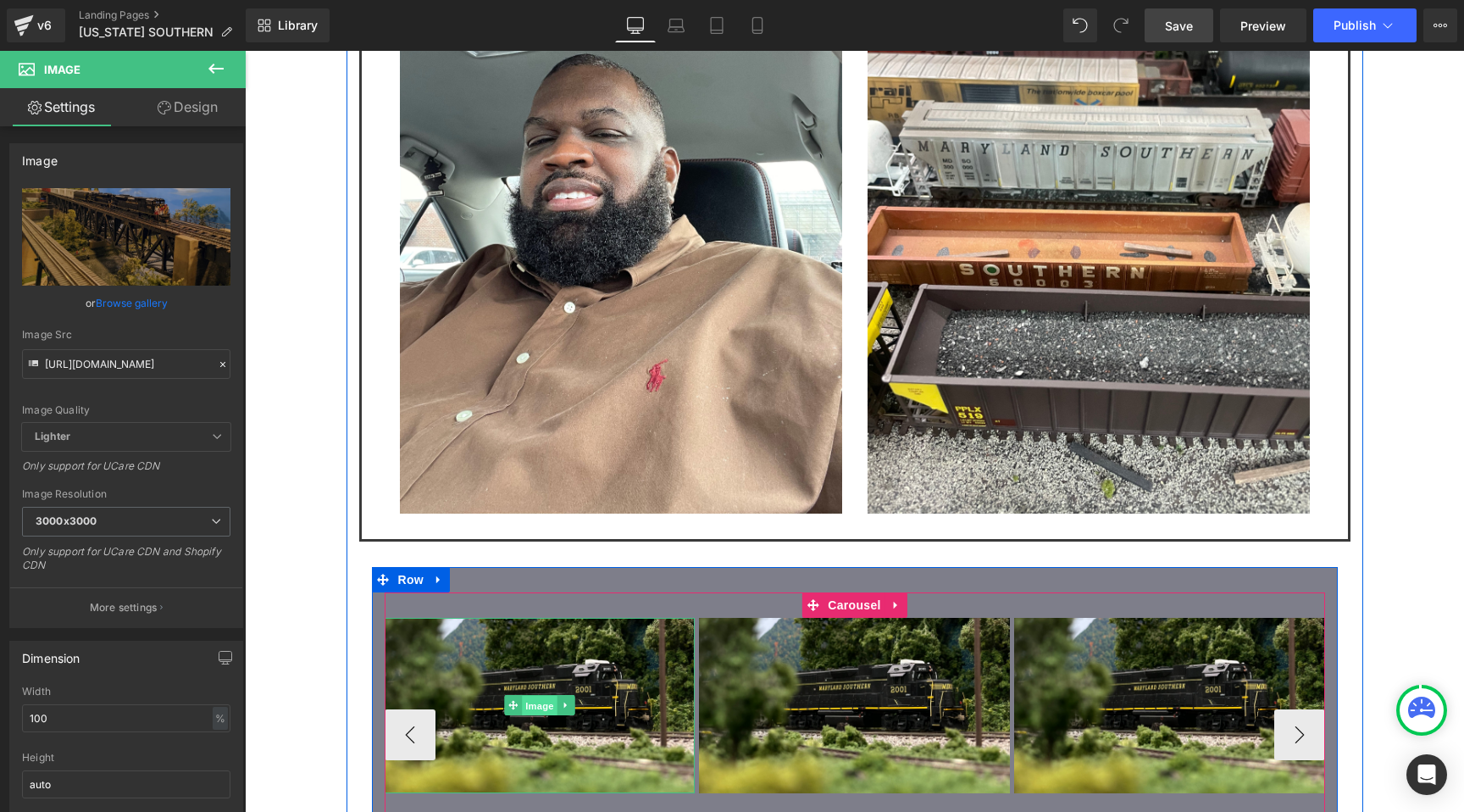
click at [548, 695] on span "Image" at bounding box center [540, 705] width 35 height 21
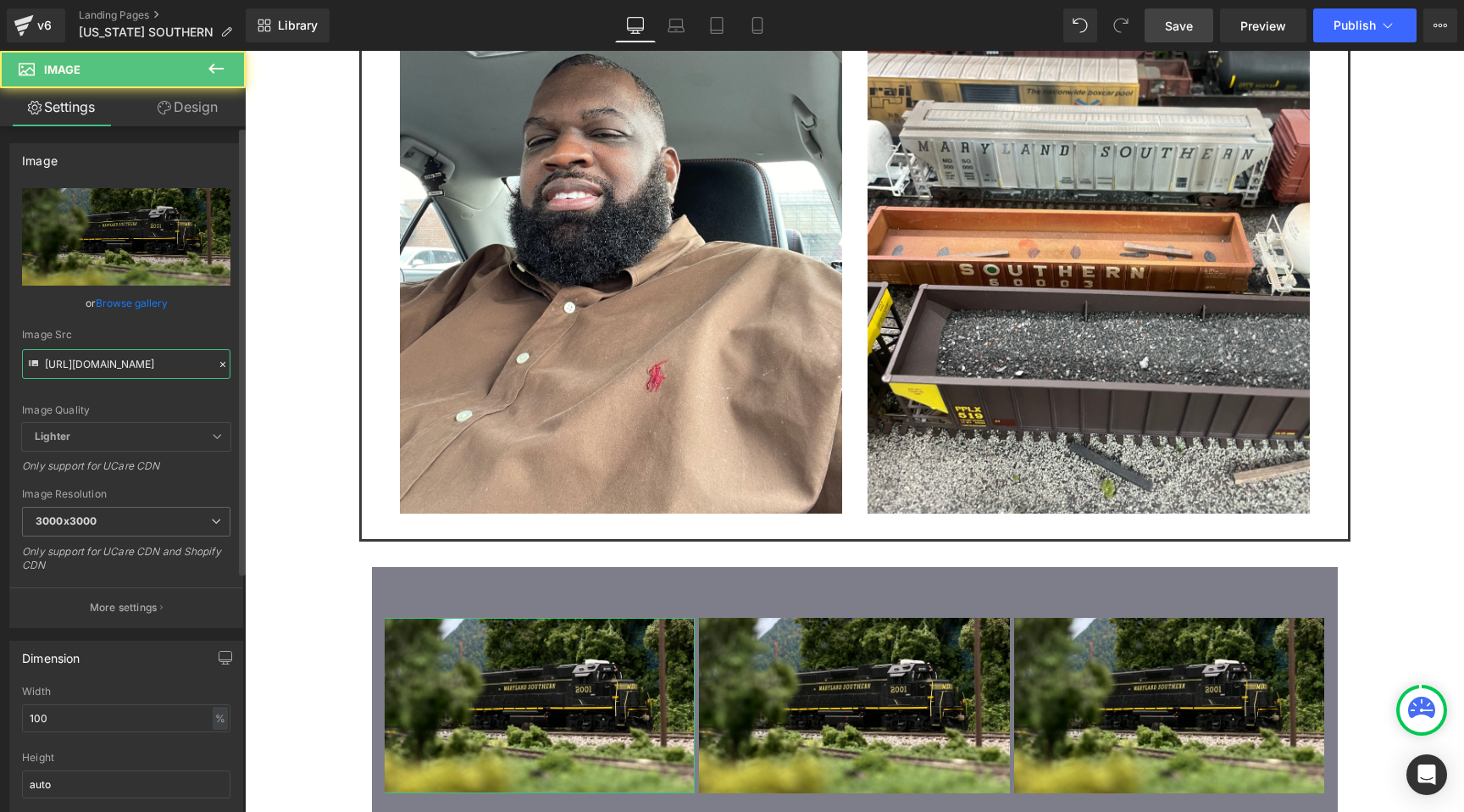
click at [119, 371] on input "https://cdn.shopify.com/s/files/1/0552/5425/3750/files/MDSO_24_3000x3000.jpg?v=…" at bounding box center [126, 363] width 208 height 29
paste input "08.jpg?v=1755994748"
type input "https://cdn.shopify.com/s/files/1/0552/5425/3750/files/MDSO_08.jpg?v=1755994748"
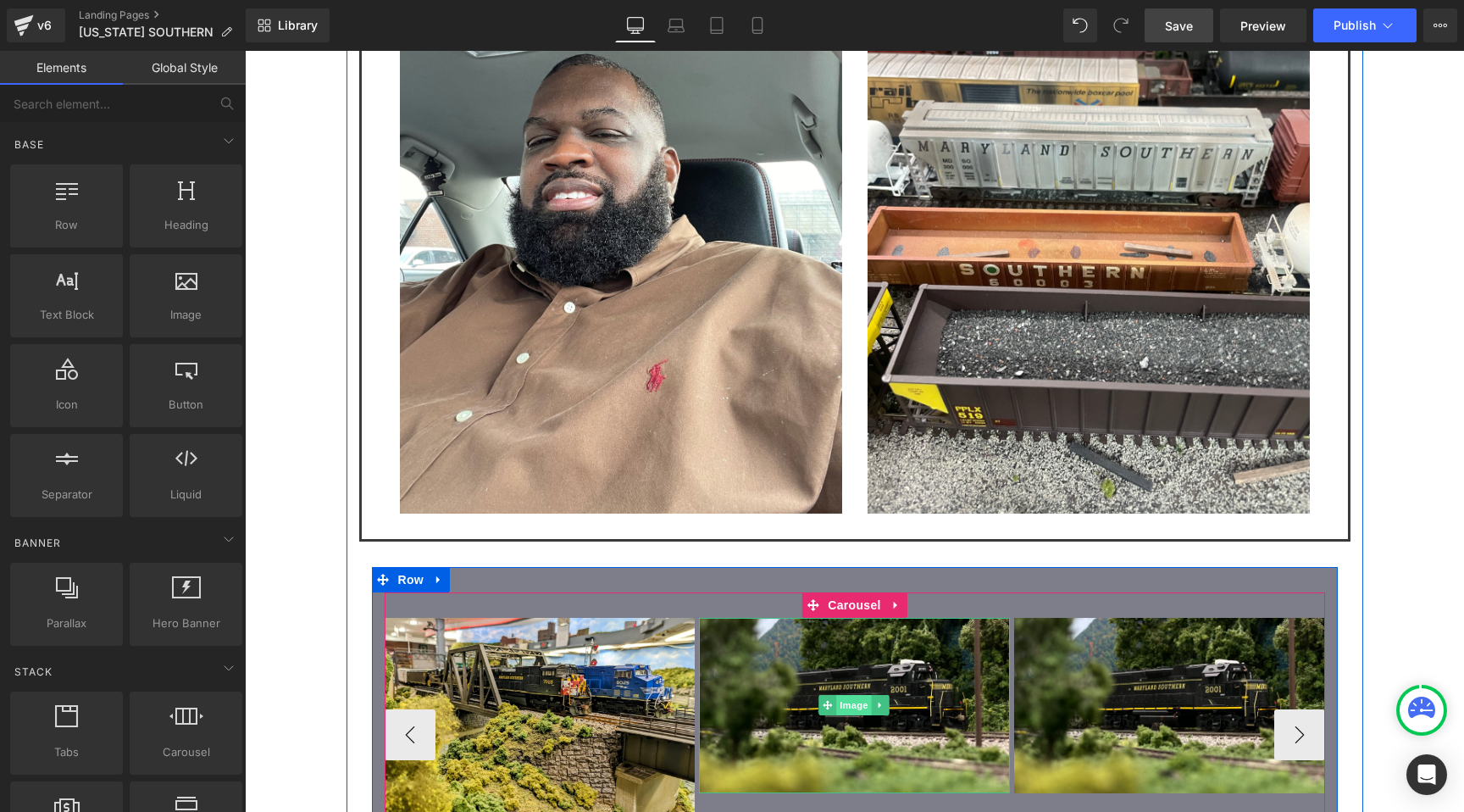
click at [847, 695] on span "Image" at bounding box center [854, 705] width 35 height 21
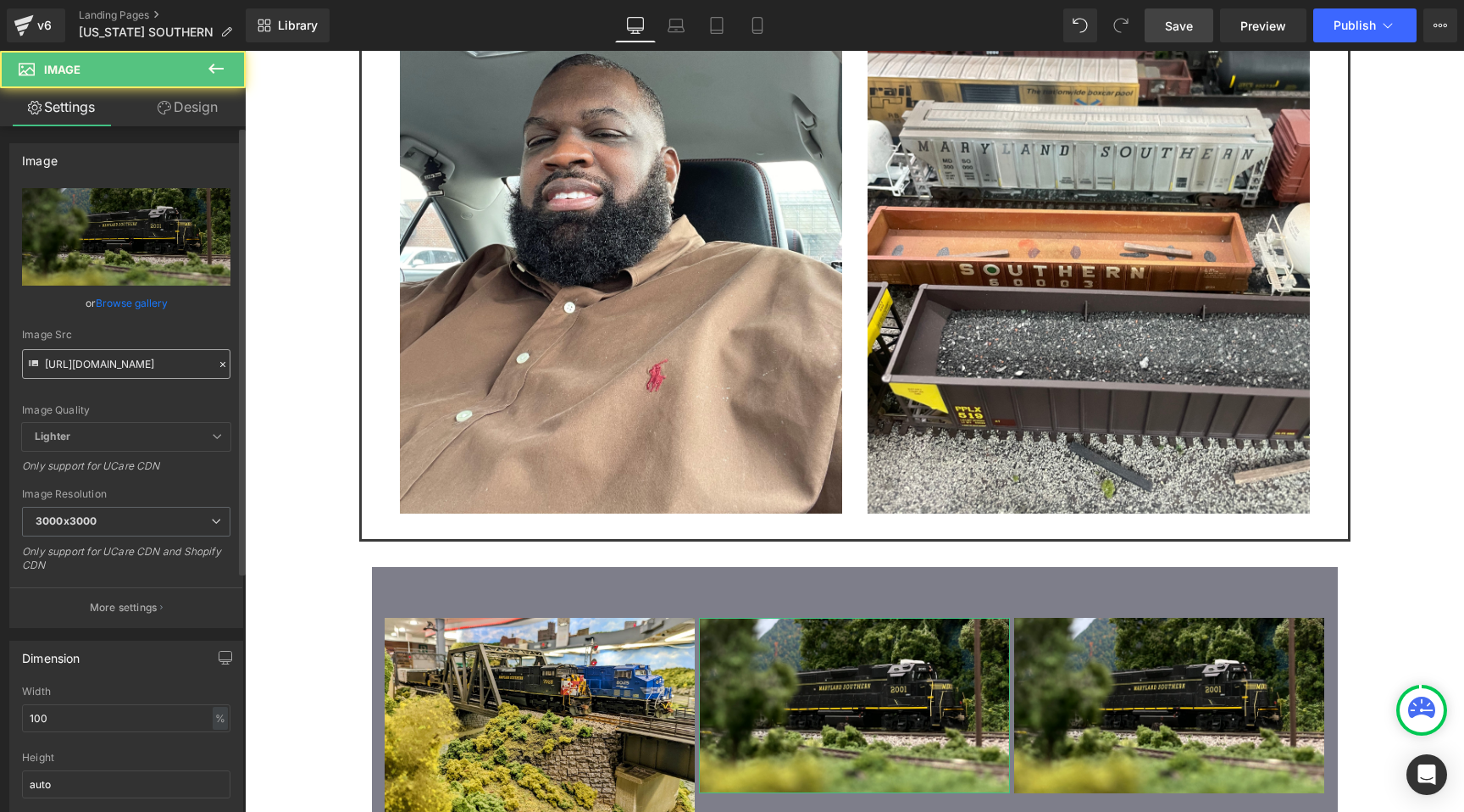
click at [102, 366] on input "https://cdn.shopify.com/s/files/1/0552/5425/3750/files/MDSO_24_3000x3000.jpg?v=…" at bounding box center [126, 363] width 208 height 29
type input "https://cdn.shopify.com/s/files/1/0552/5425/3750/files/MDSO_04.jpg?v=1755994748"
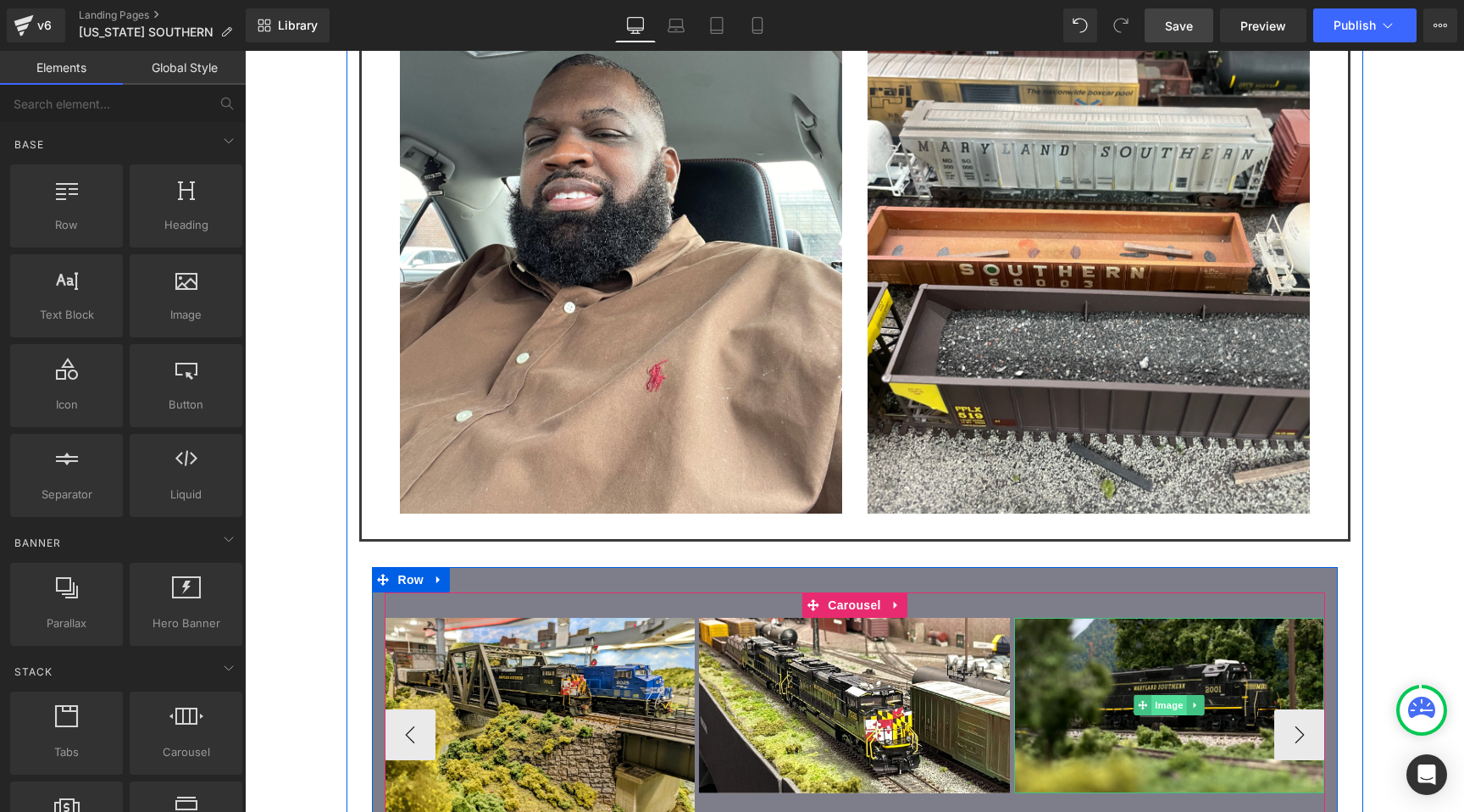
click at [1162, 695] on span "Image" at bounding box center [1169, 705] width 35 height 21
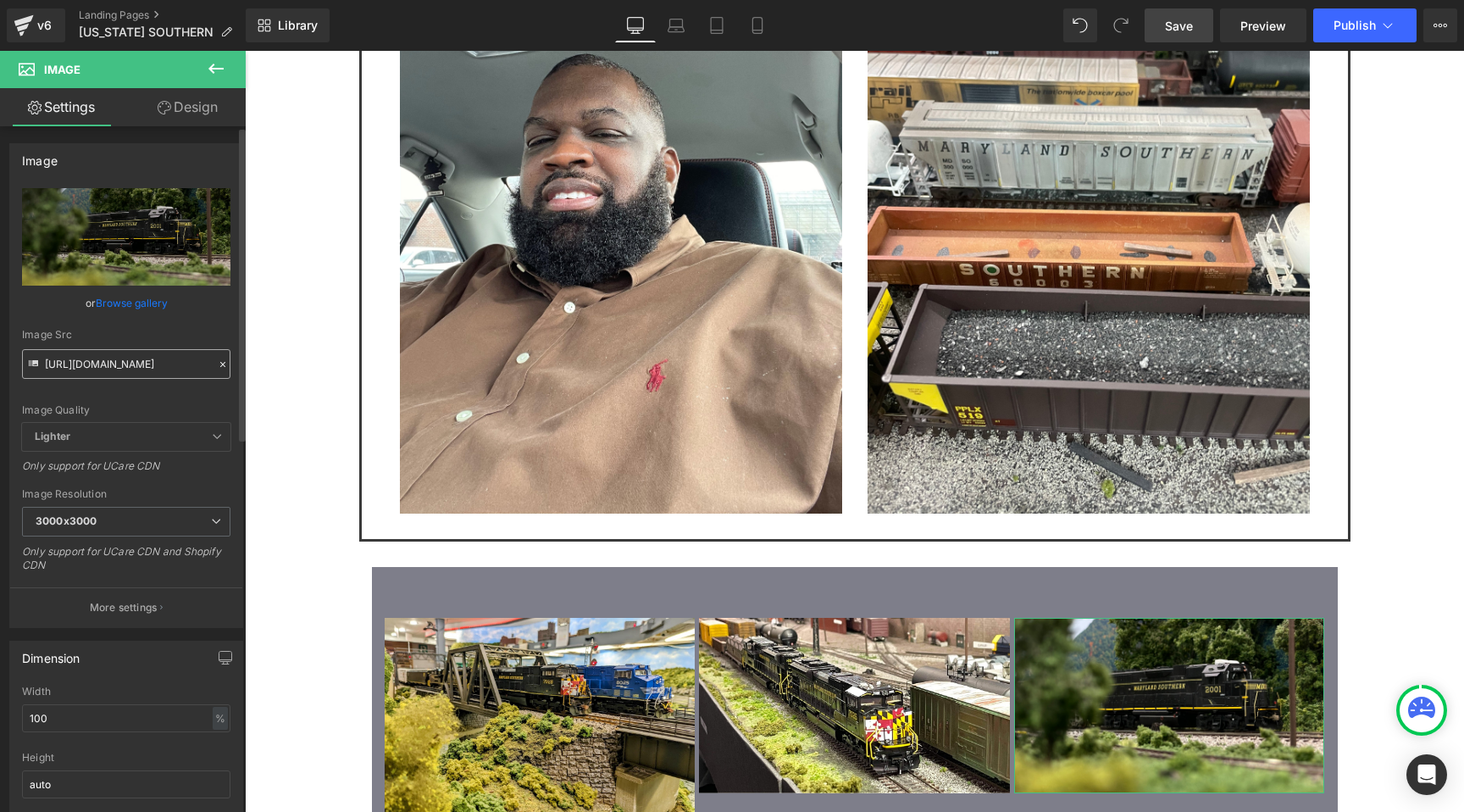
click at [125, 370] on input "https://cdn.shopify.com/s/files/1/0552/5425/3750/files/MDSO_24_3000x3000.jpg?v=…" at bounding box center [126, 363] width 208 height 29
type input "https://cdn.shopify.com/s/files/1/0552/5425/3750/files/MDSO_Flag_photo_from_blo…"
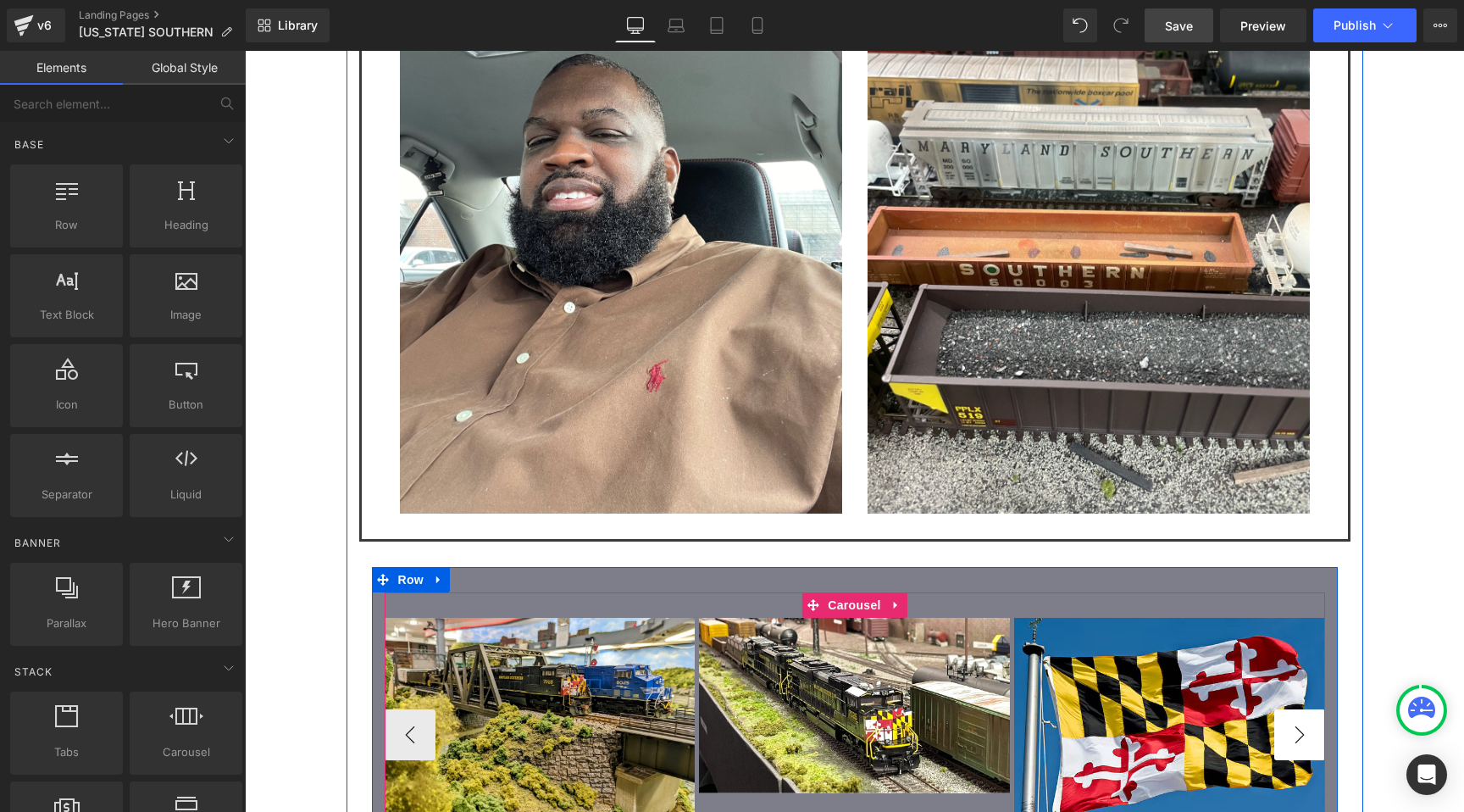
click at [1306, 709] on button "›" at bounding box center [1300, 734] width 51 height 51
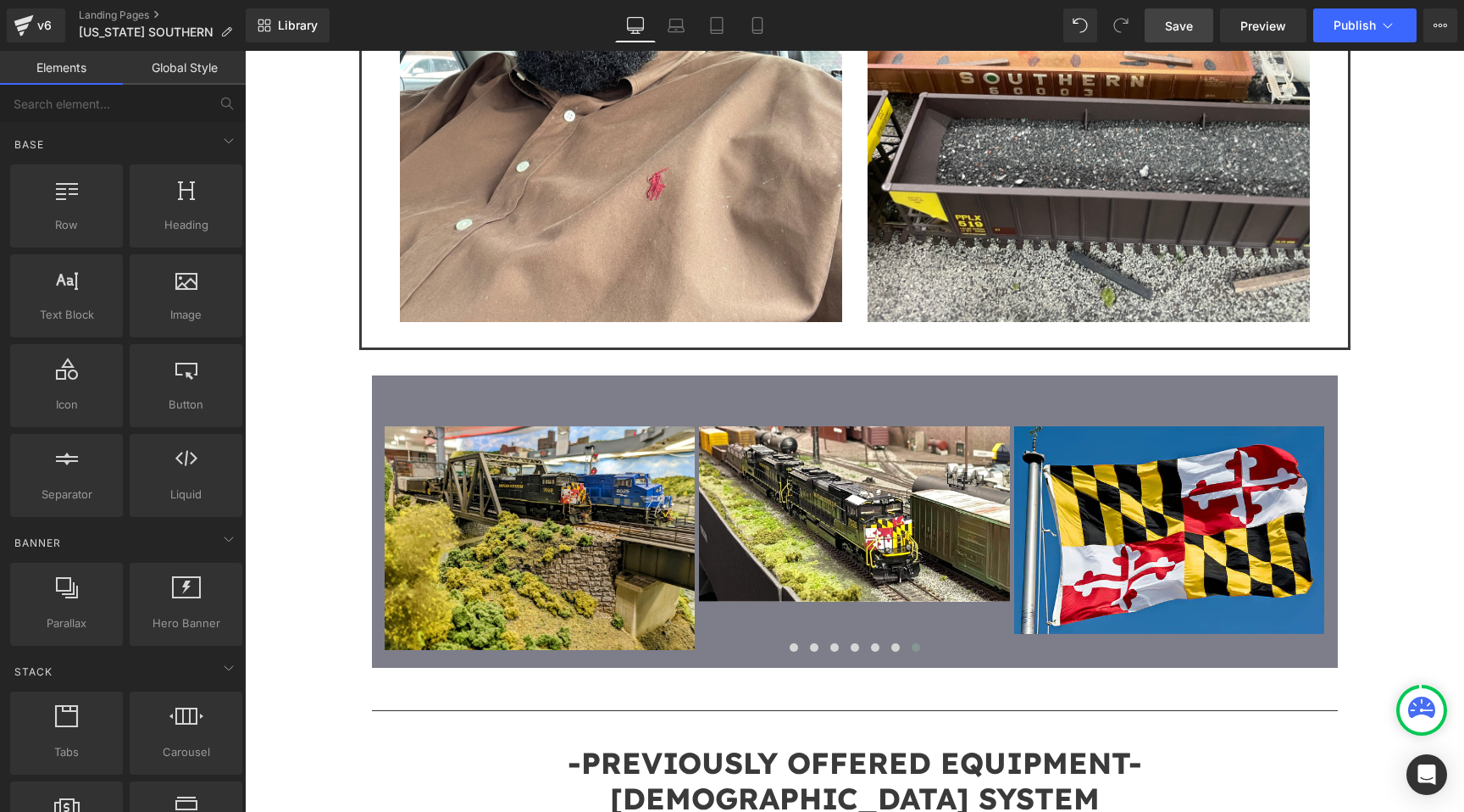
scroll to position [3094, 0]
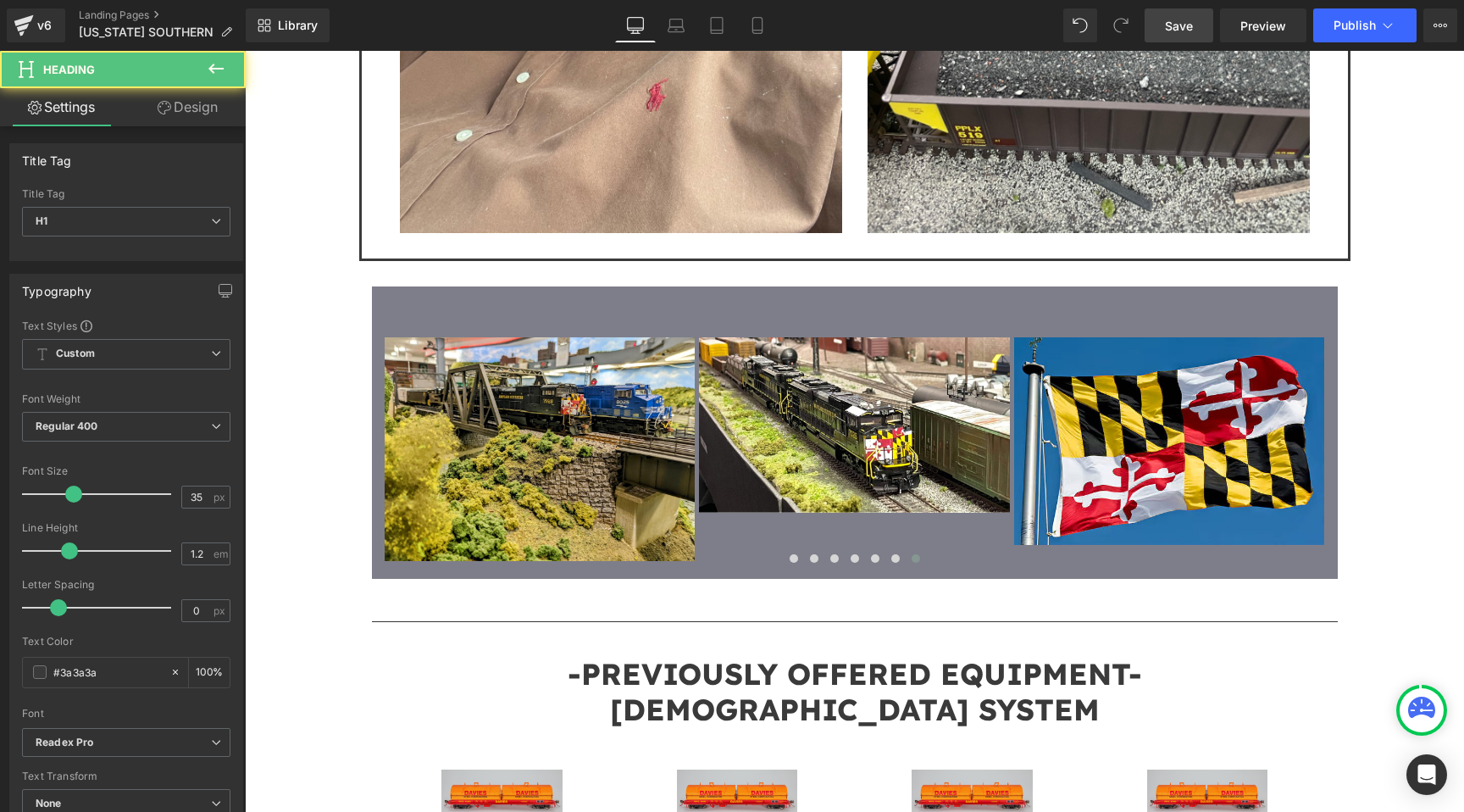
click at [957, 690] on span "CARDINAL SYSTEM" at bounding box center [854, 709] width 490 height 37
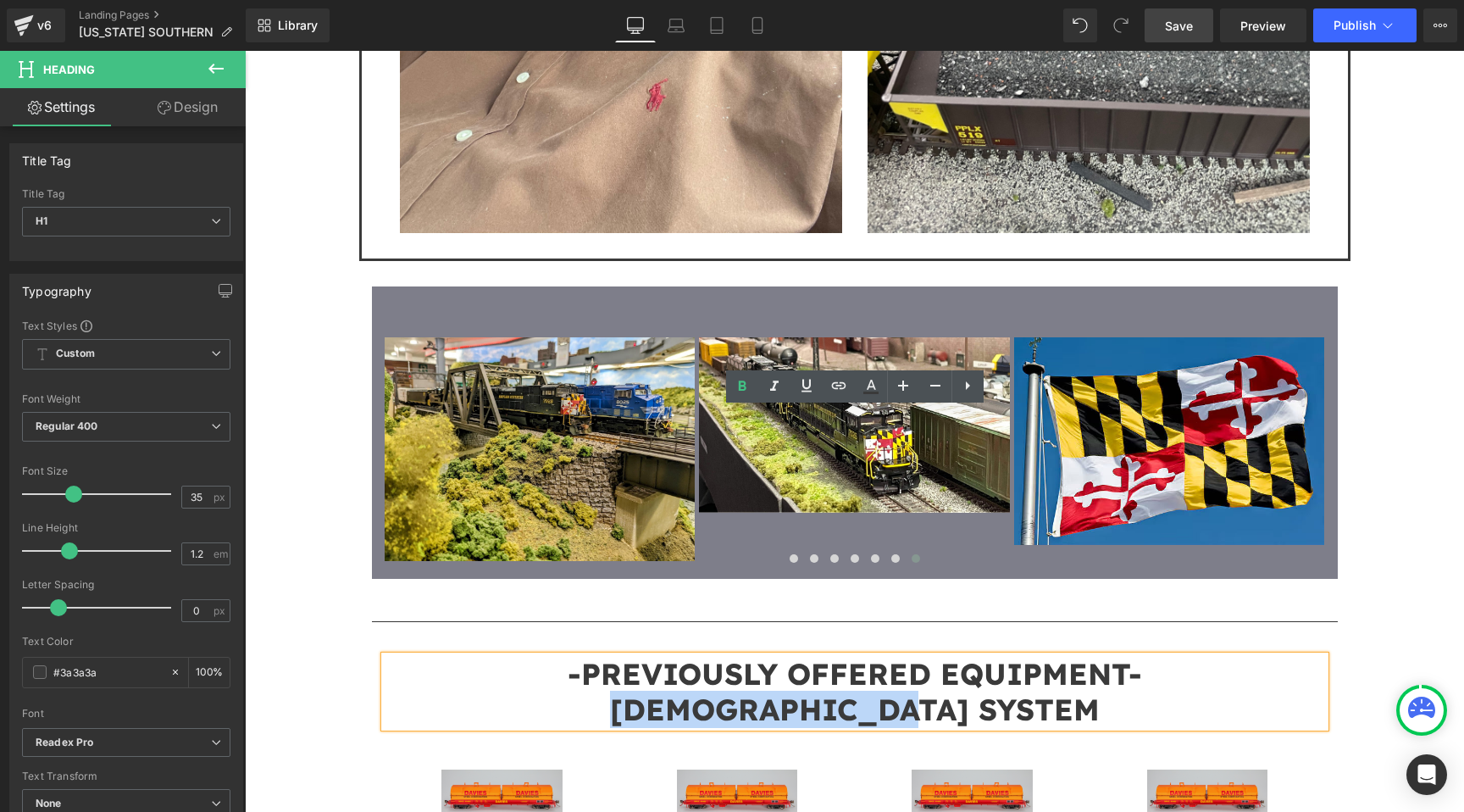
drag, startPoint x: 1022, startPoint y: 469, endPoint x: 639, endPoint y: 454, distance: 383.3
click at [639, 691] on h1 "CARDINAL SYSTEM" at bounding box center [855, 709] width 941 height 35
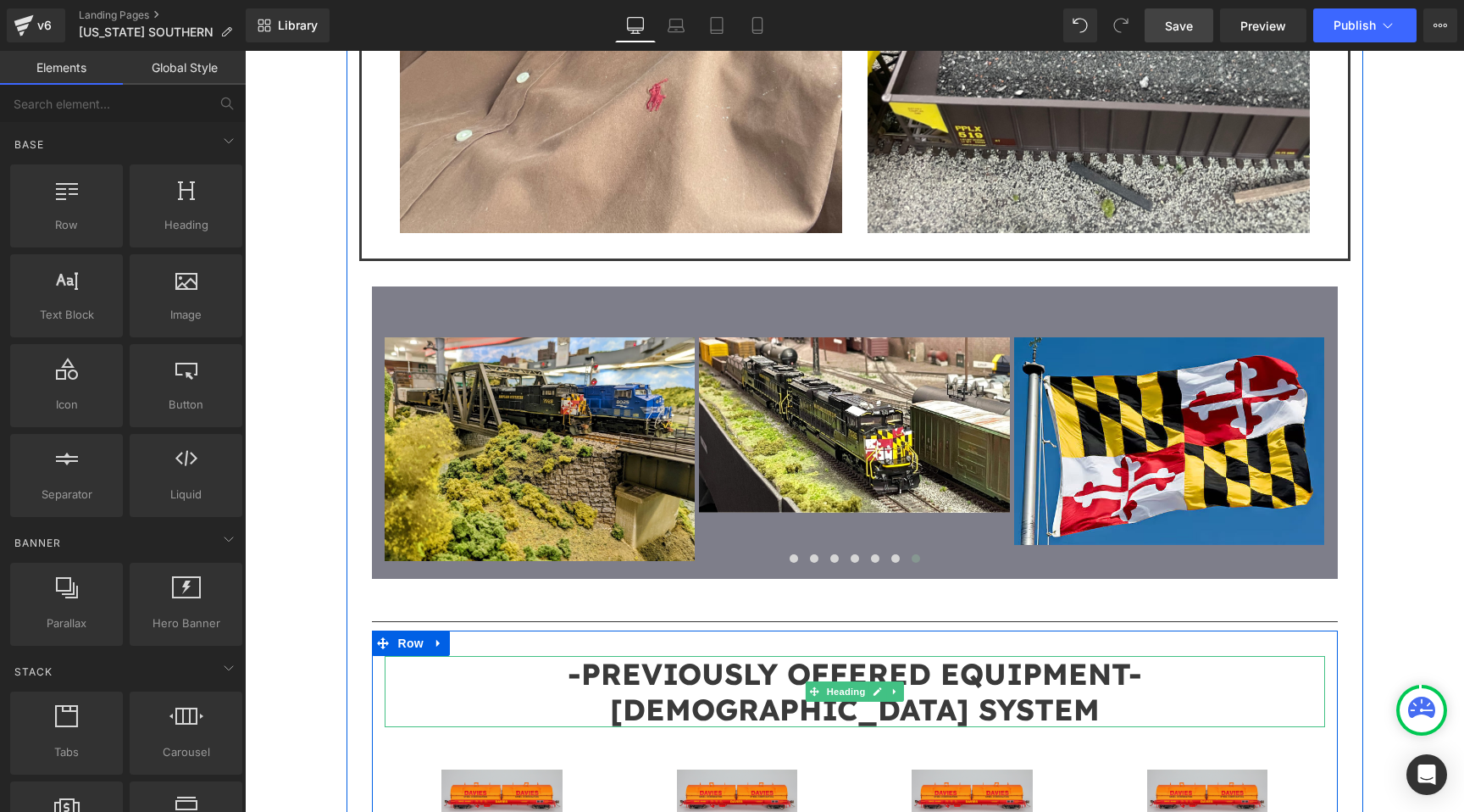
click at [825, 690] on span "CARDINAL SYSTEM" at bounding box center [854, 709] width 490 height 37
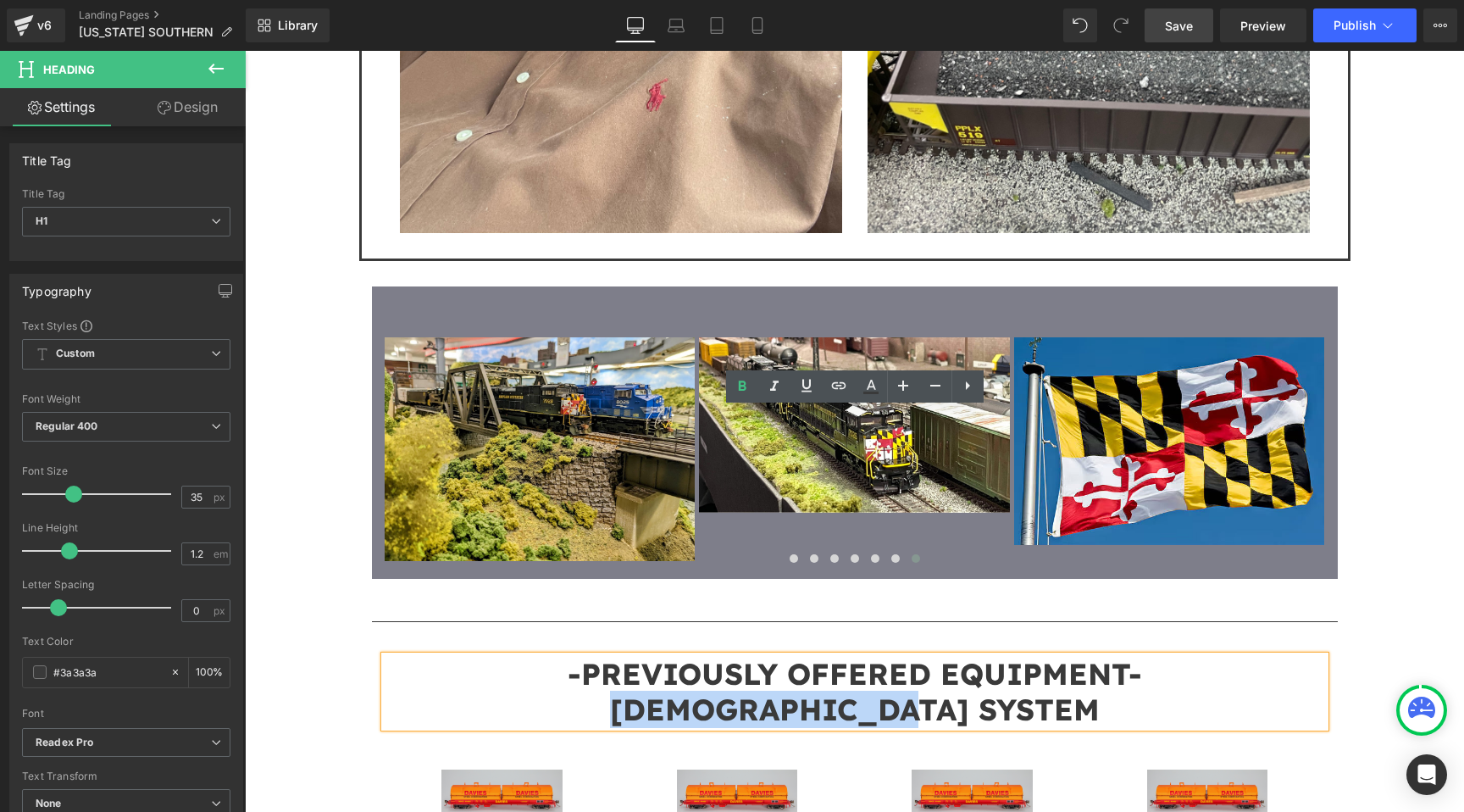
drag, startPoint x: 1030, startPoint y: 467, endPoint x: 706, endPoint y: 459, distance: 324.1
click at [706, 691] on h1 "CARDINAL SYSTEM" at bounding box center [855, 709] width 941 height 35
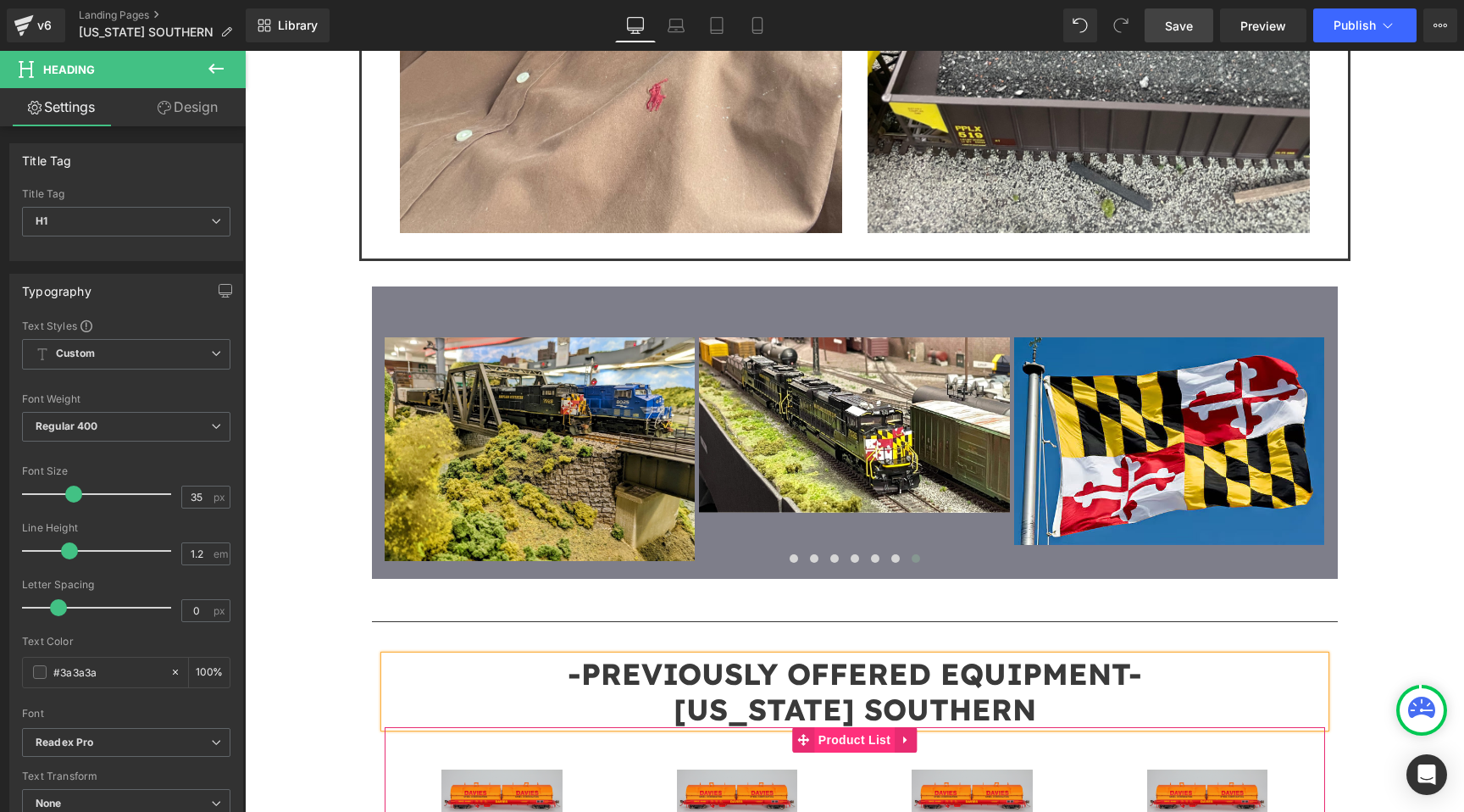
click at [863, 727] on span "Product List" at bounding box center [854, 739] width 81 height 26
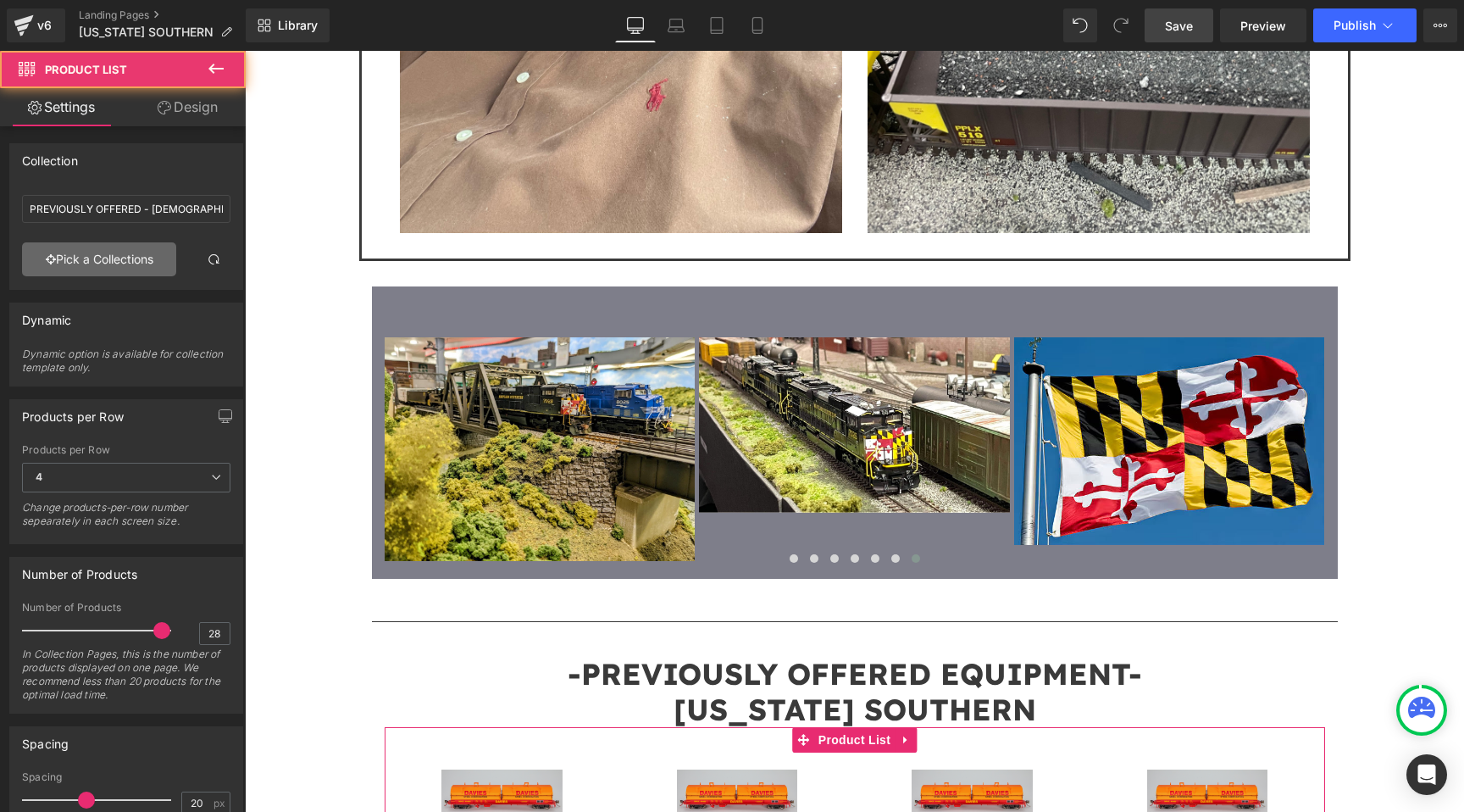
click at [78, 270] on link "Pick a Collections" at bounding box center [98, 259] width 154 height 34
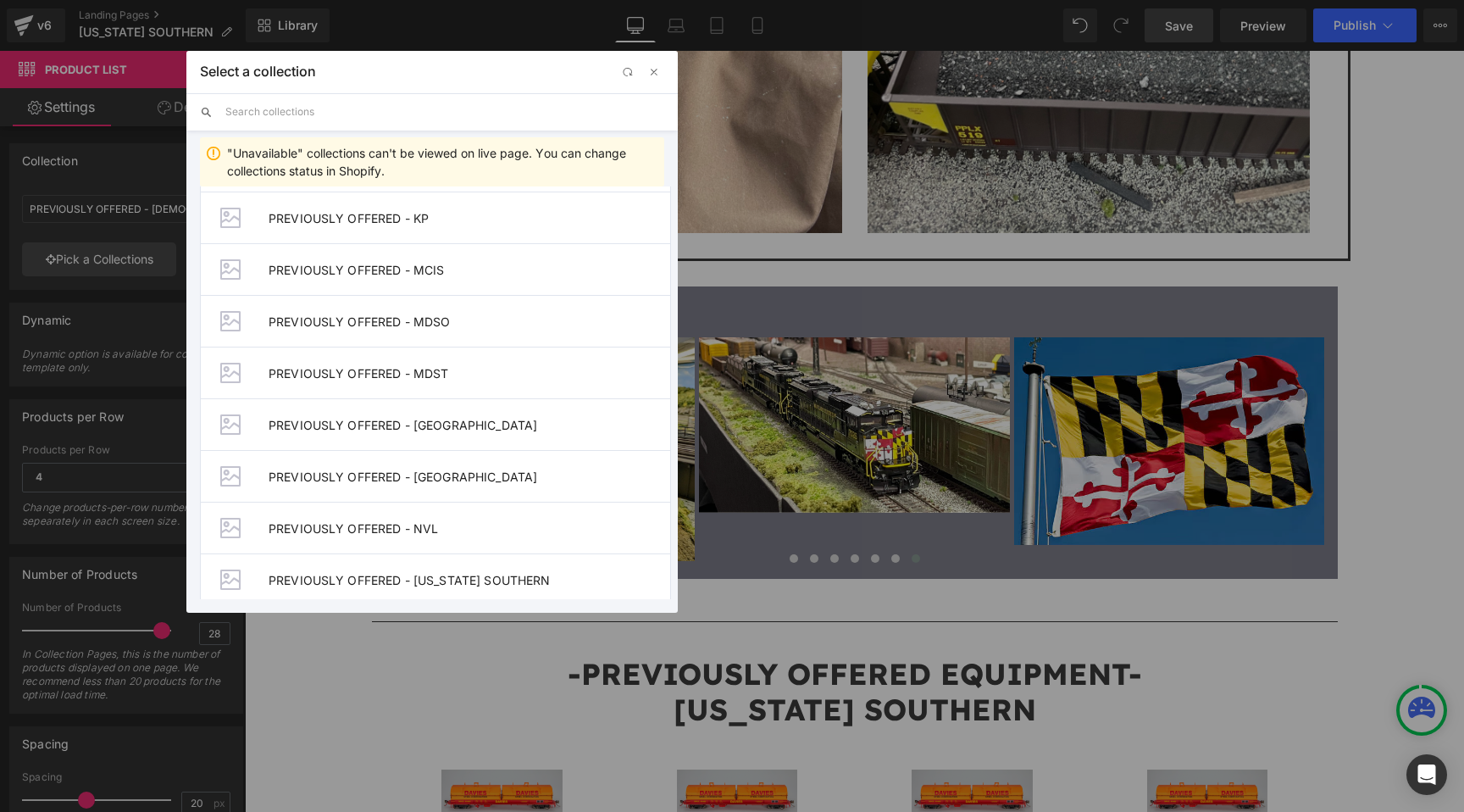
scroll to position [1463, 0]
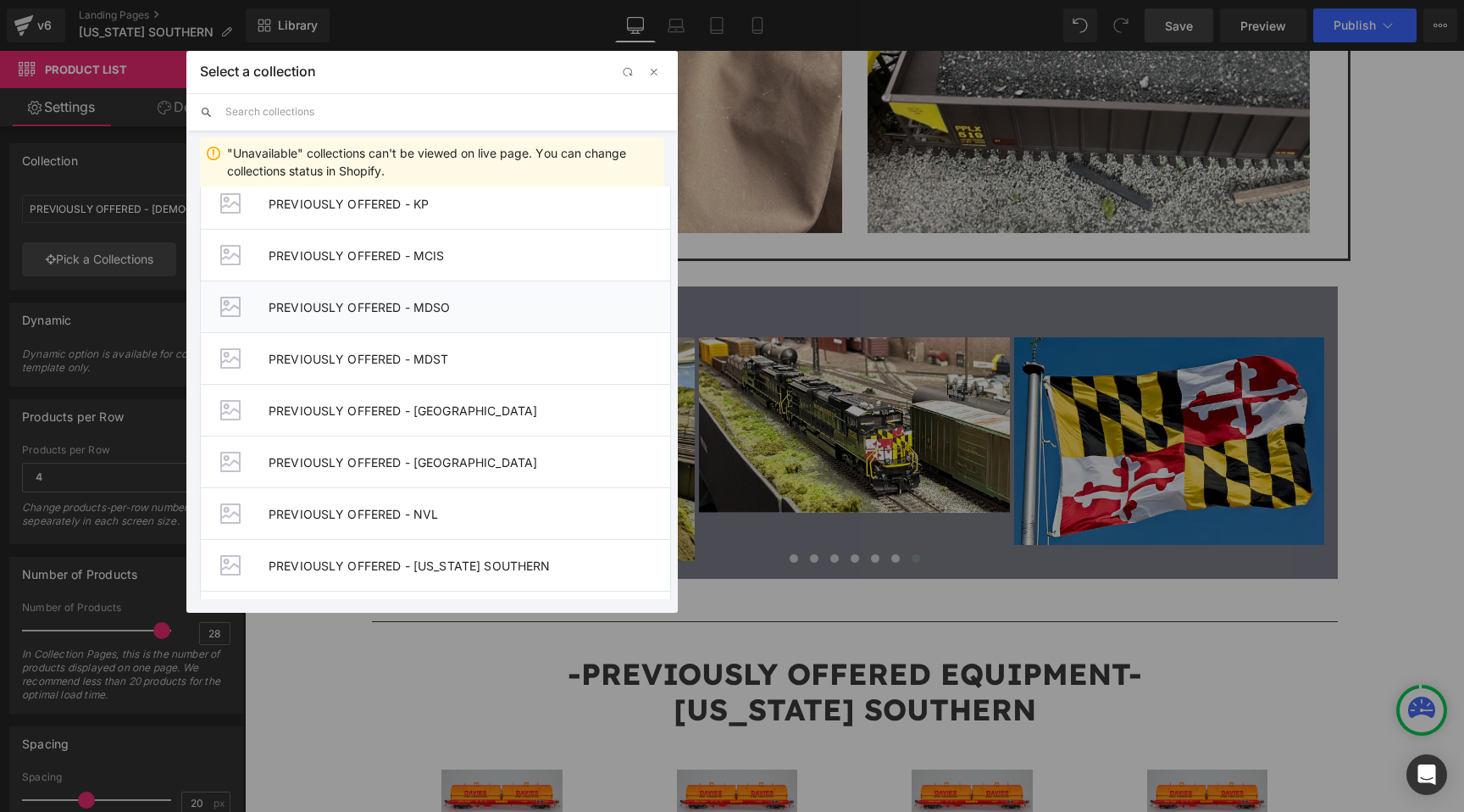
click at [351, 322] on li "PREVIOUSLY OFFERED - MDSO" at bounding box center [436, 306] width 471 height 52
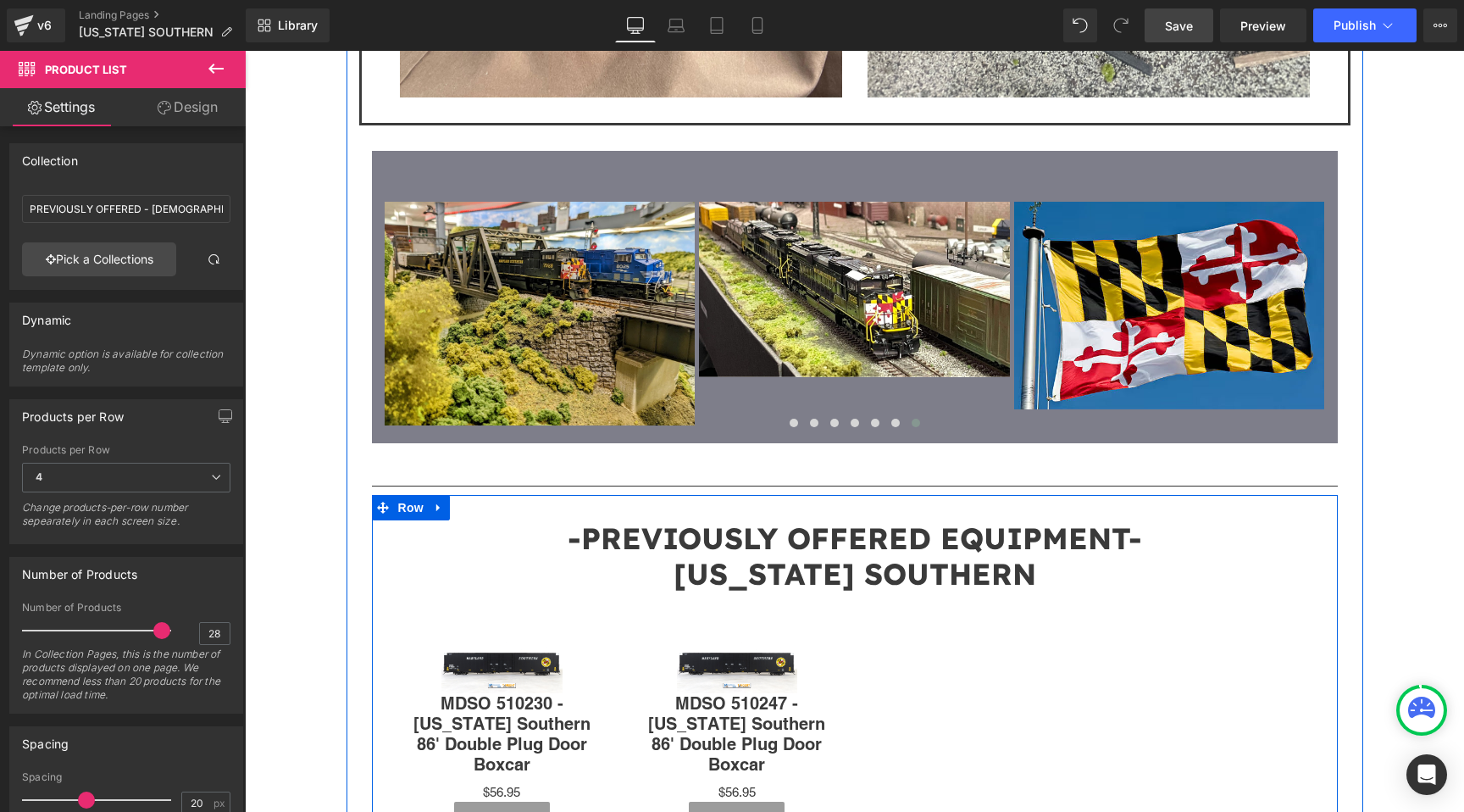
scroll to position [3233, 0]
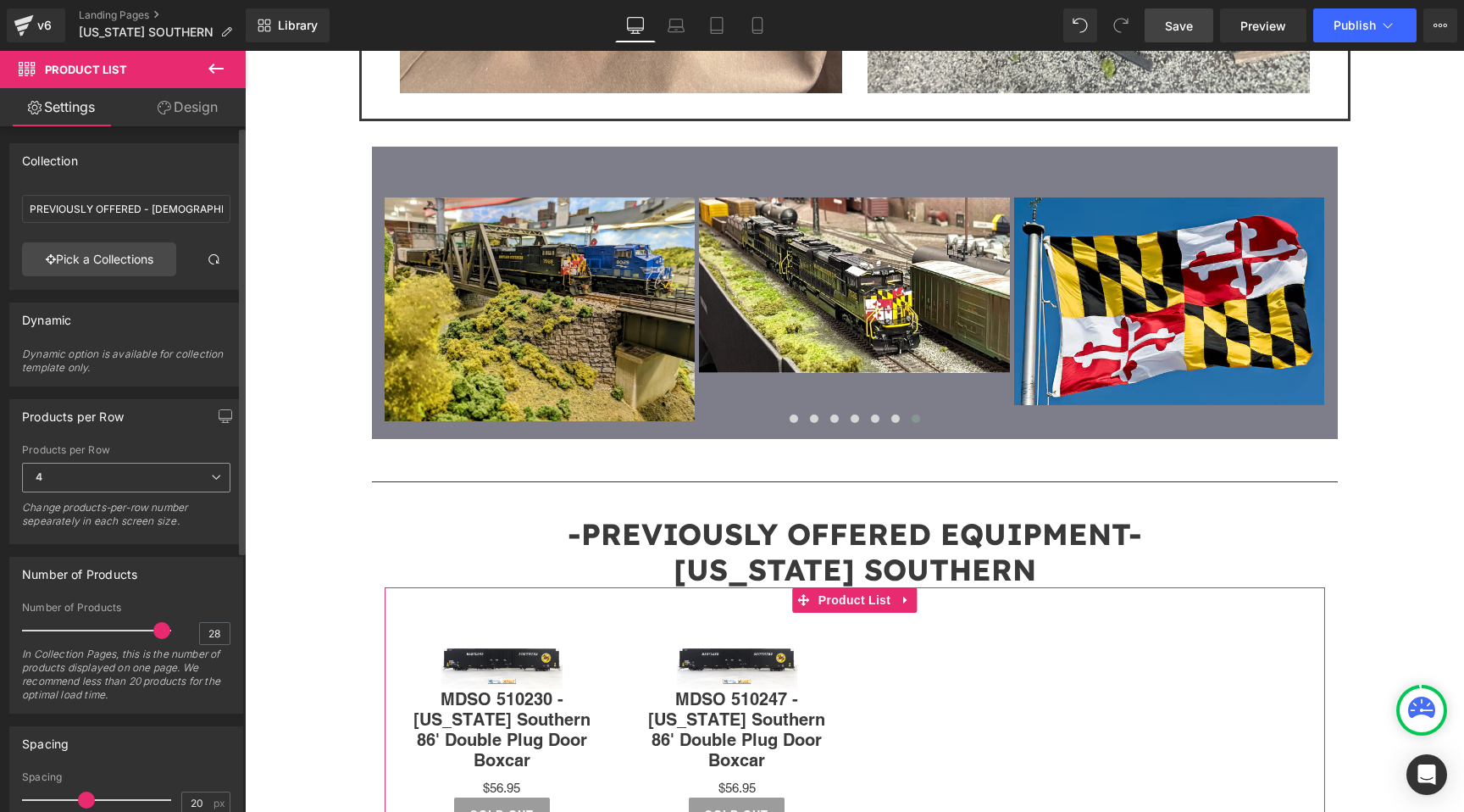
click at [59, 473] on span "4" at bounding box center [126, 477] width 208 height 29
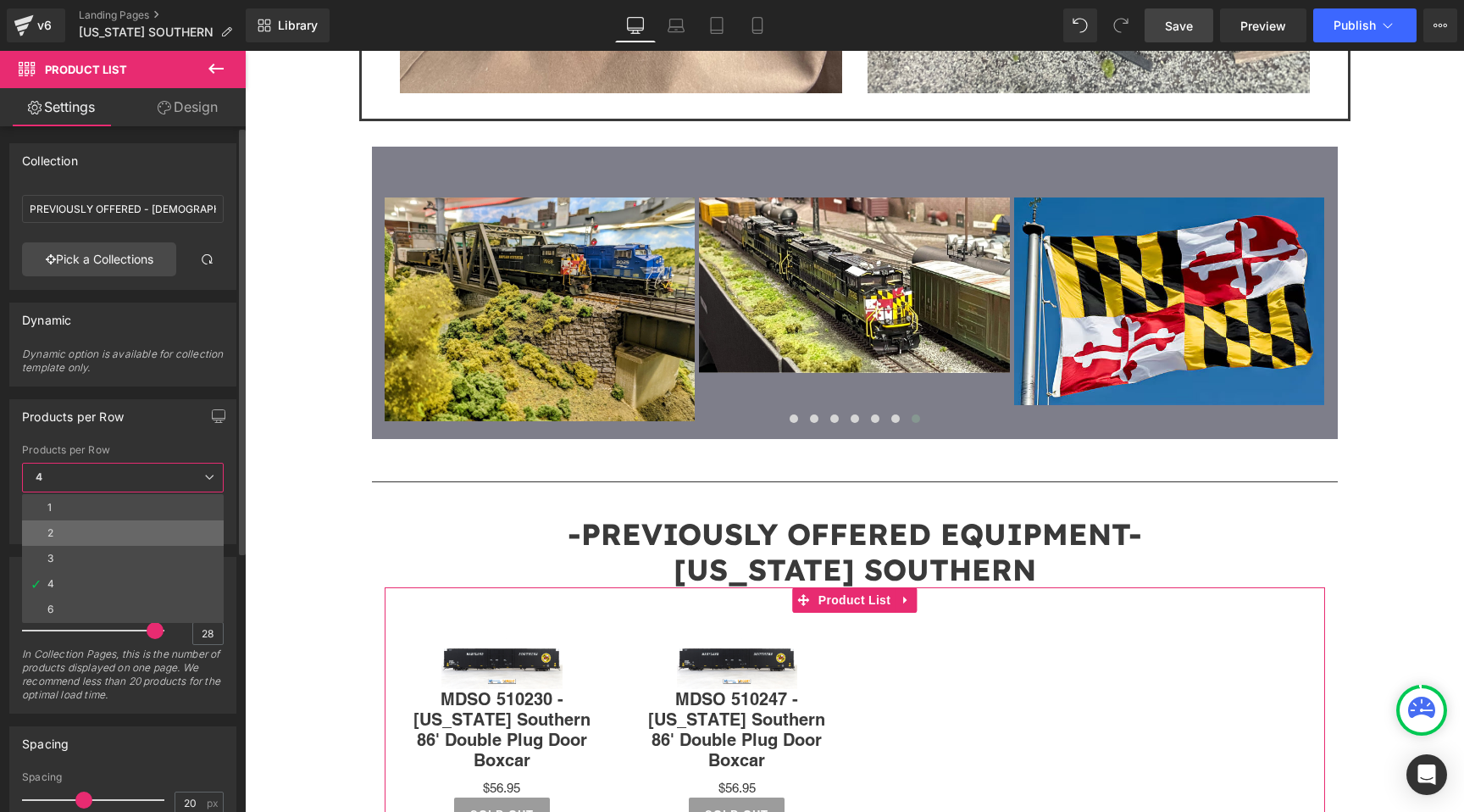
click at [78, 526] on li "2" at bounding box center [122, 533] width 201 height 26
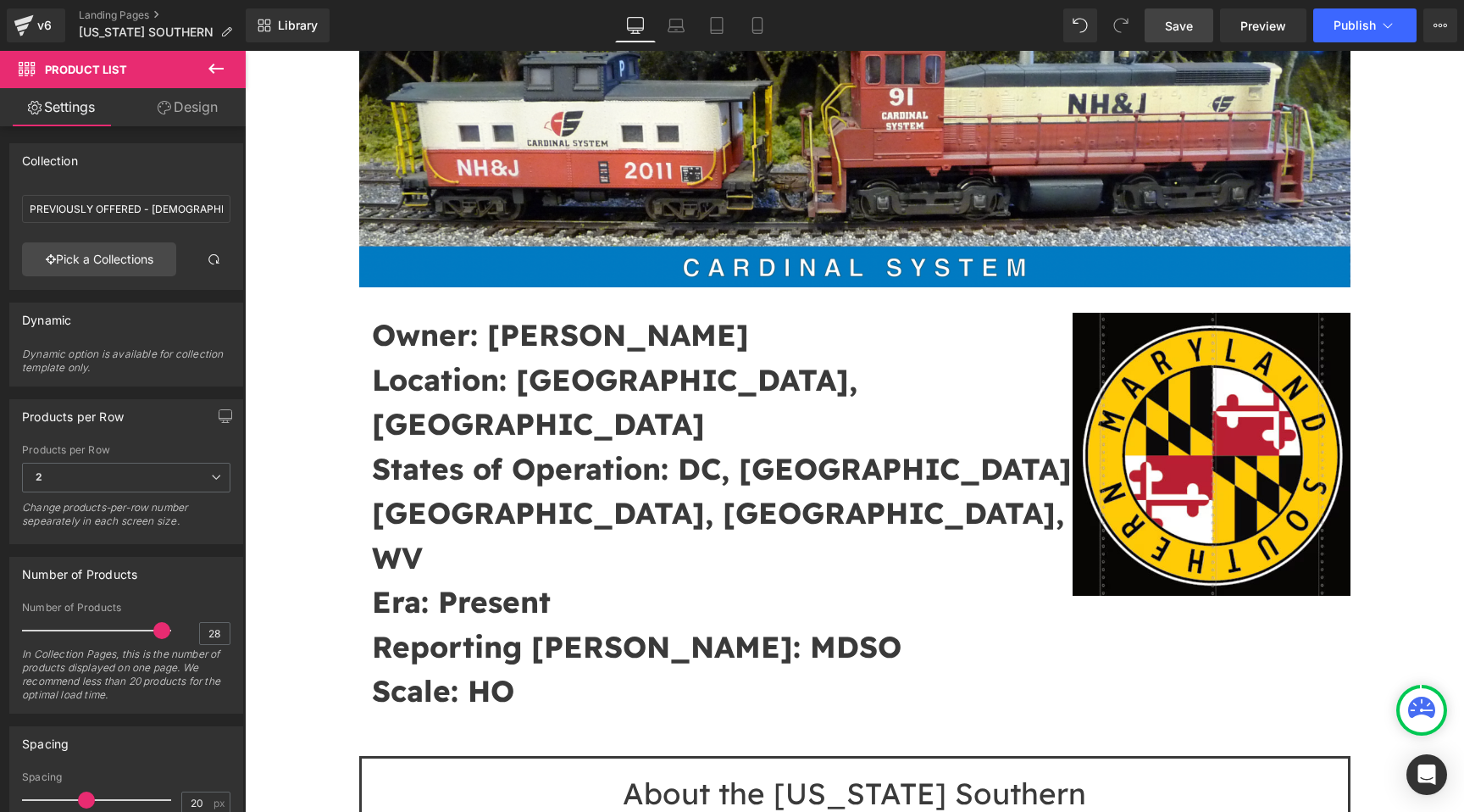
scroll to position [0, 0]
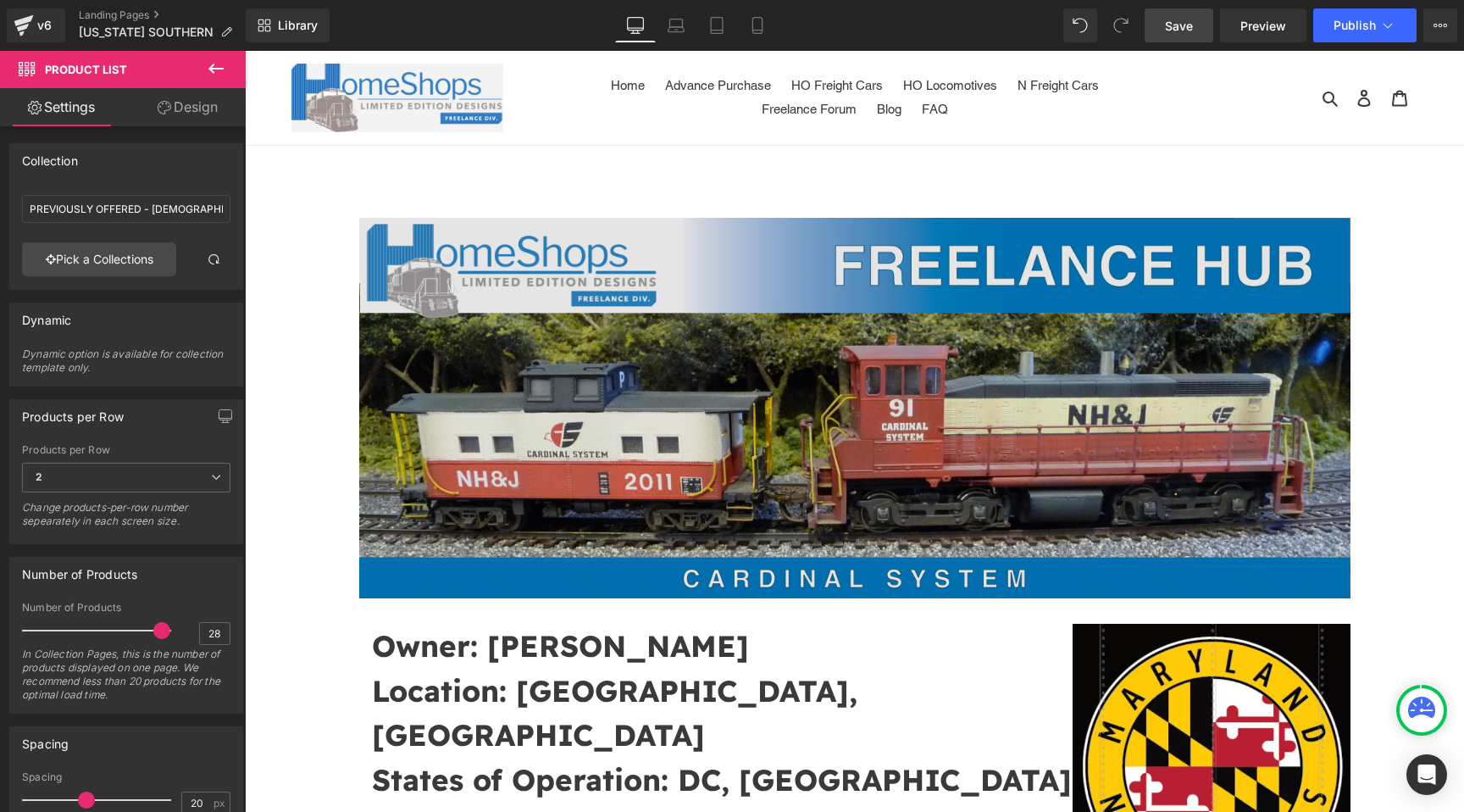
click at [903, 411] on img at bounding box center [855, 408] width 992 height 381
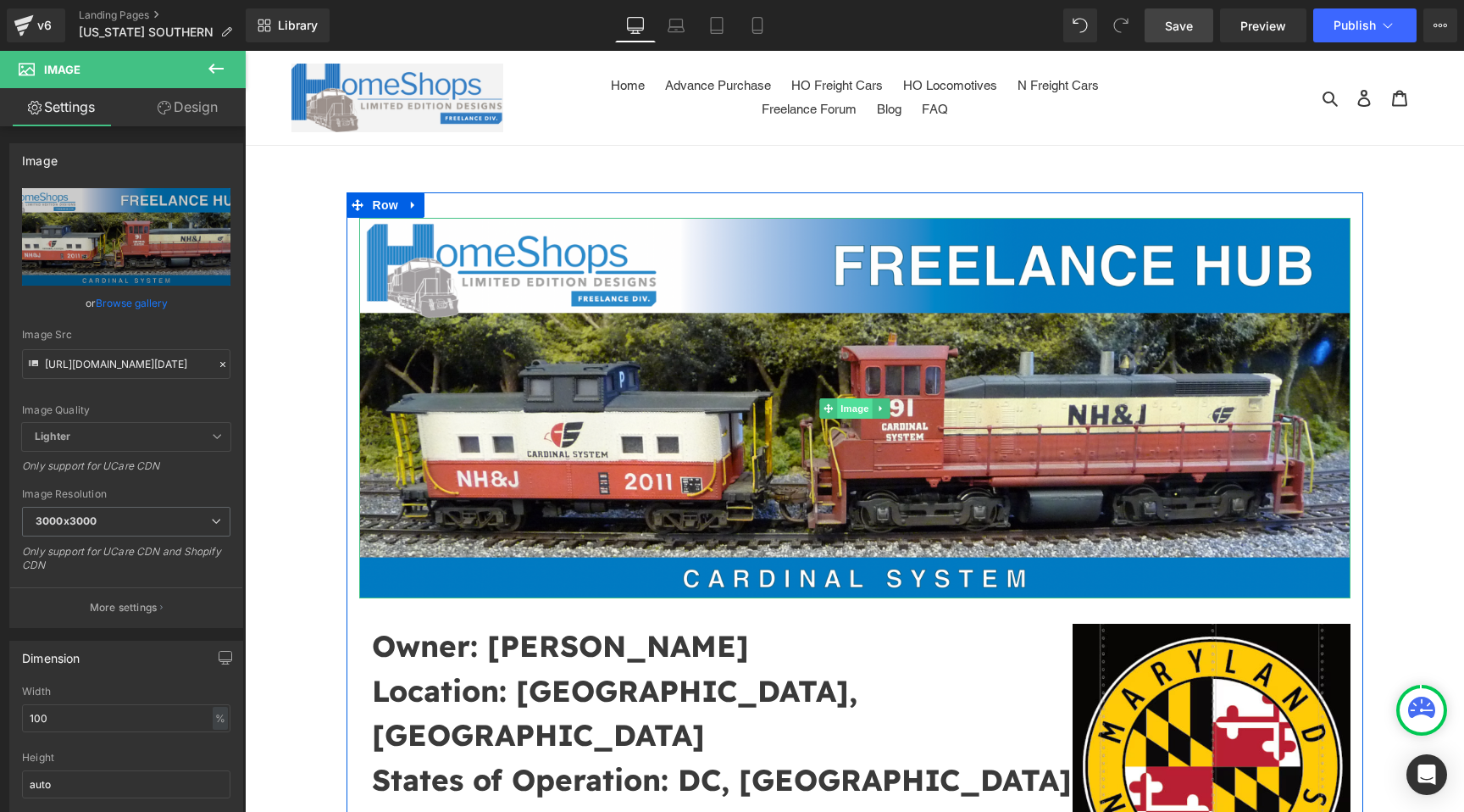
click at [848, 407] on span "Image" at bounding box center [854, 408] width 35 height 21
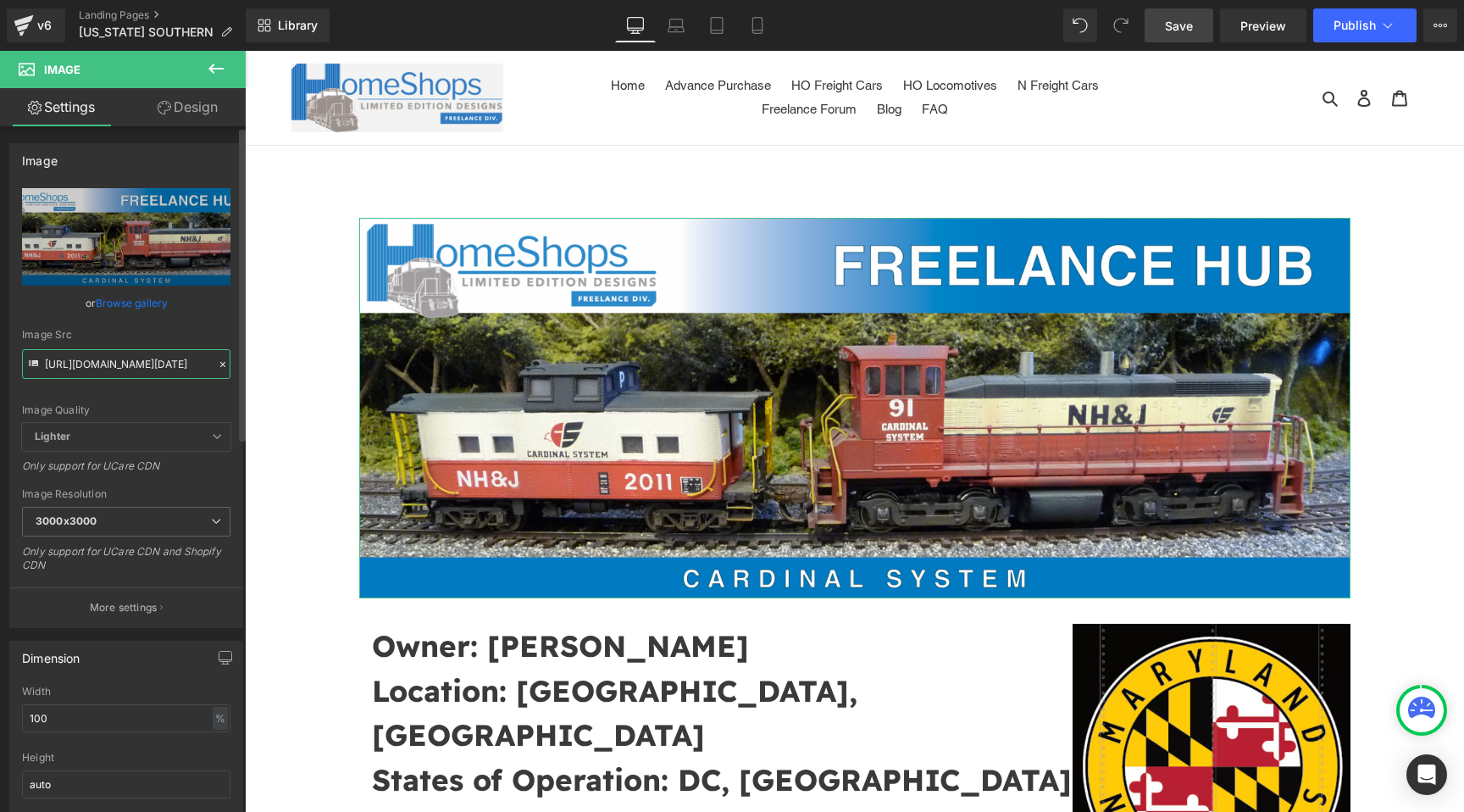
click at [133, 374] on input "https://cdn.shopify.com/s/files/1/0552/5425/3750/files/Screenshot_2025-08-19_at…" at bounding box center [126, 363] width 208 height 29
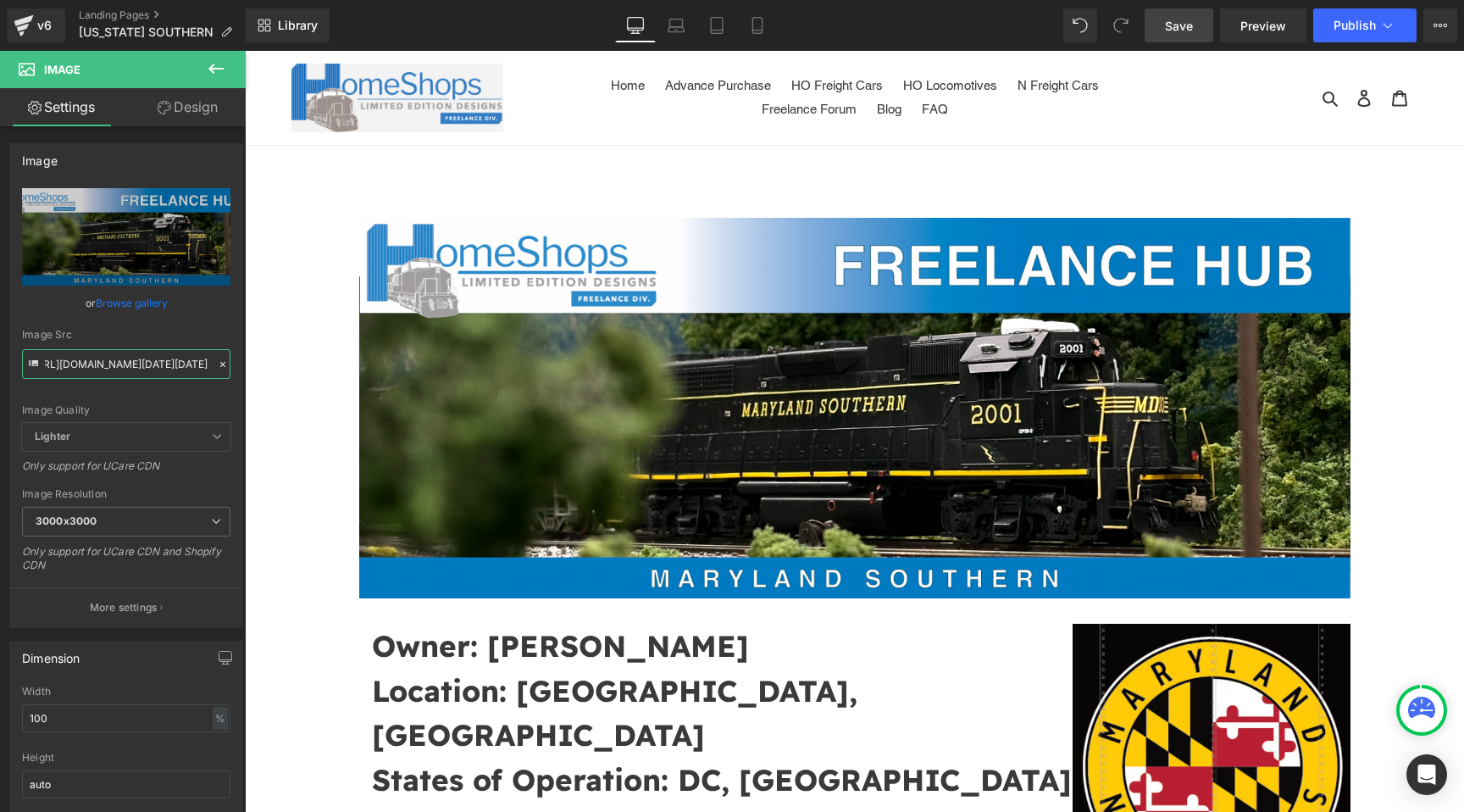
type input "https://cdn.shopify.com/s/files/1/0552/5425/3750/files/Screenshot_2025-08-23_at…"
click at [1179, 29] on span "Save" at bounding box center [1178, 26] width 27 height 18
click at [1325, 20] on button "Publish" at bounding box center [1364, 26] width 103 height 34
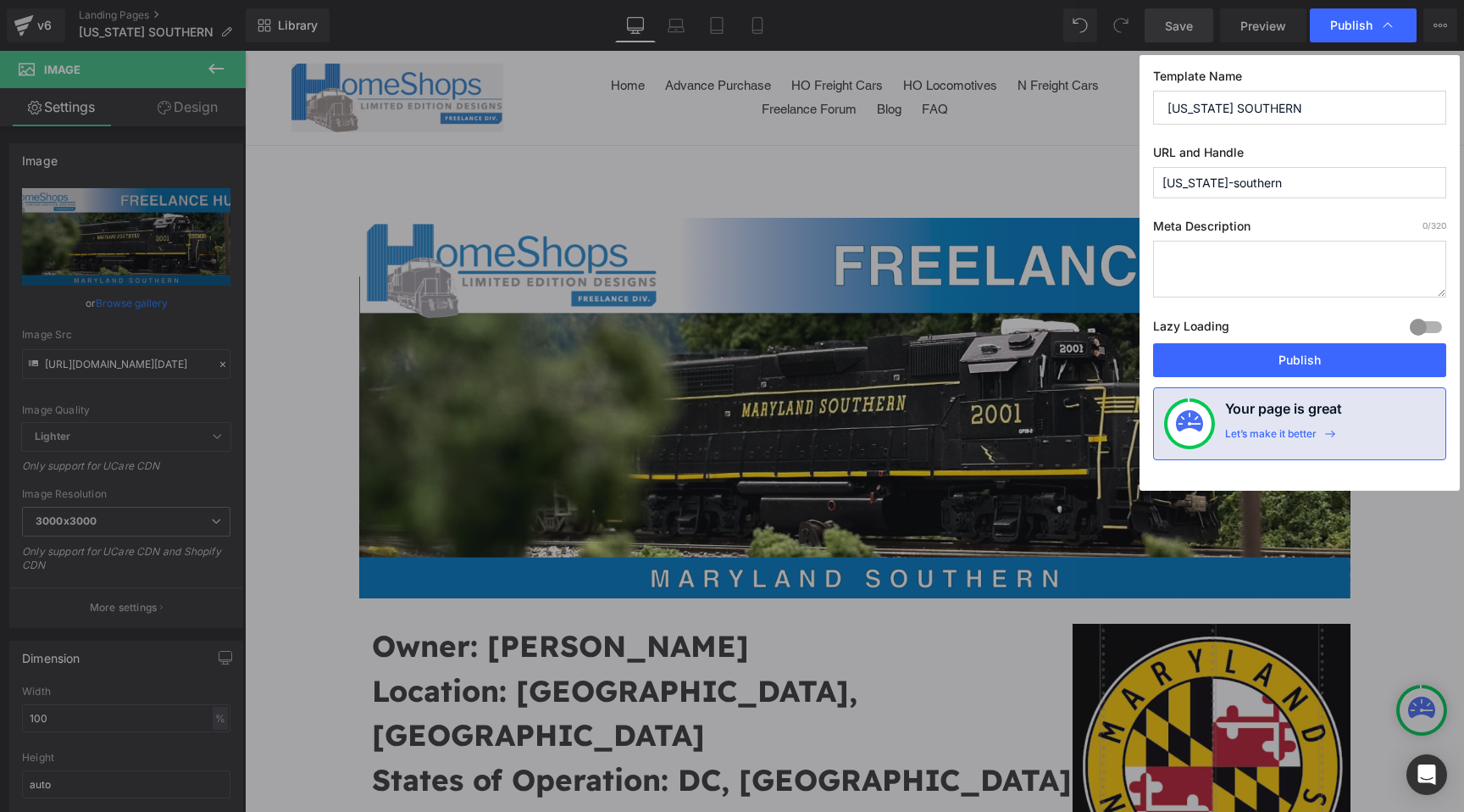
click at [1275, 193] on input "[US_STATE]-southern" at bounding box center [1299, 183] width 294 height 31
click at [1291, 349] on button "Publish" at bounding box center [1299, 359] width 294 height 34
